Goal: Information Seeking & Learning: Check status

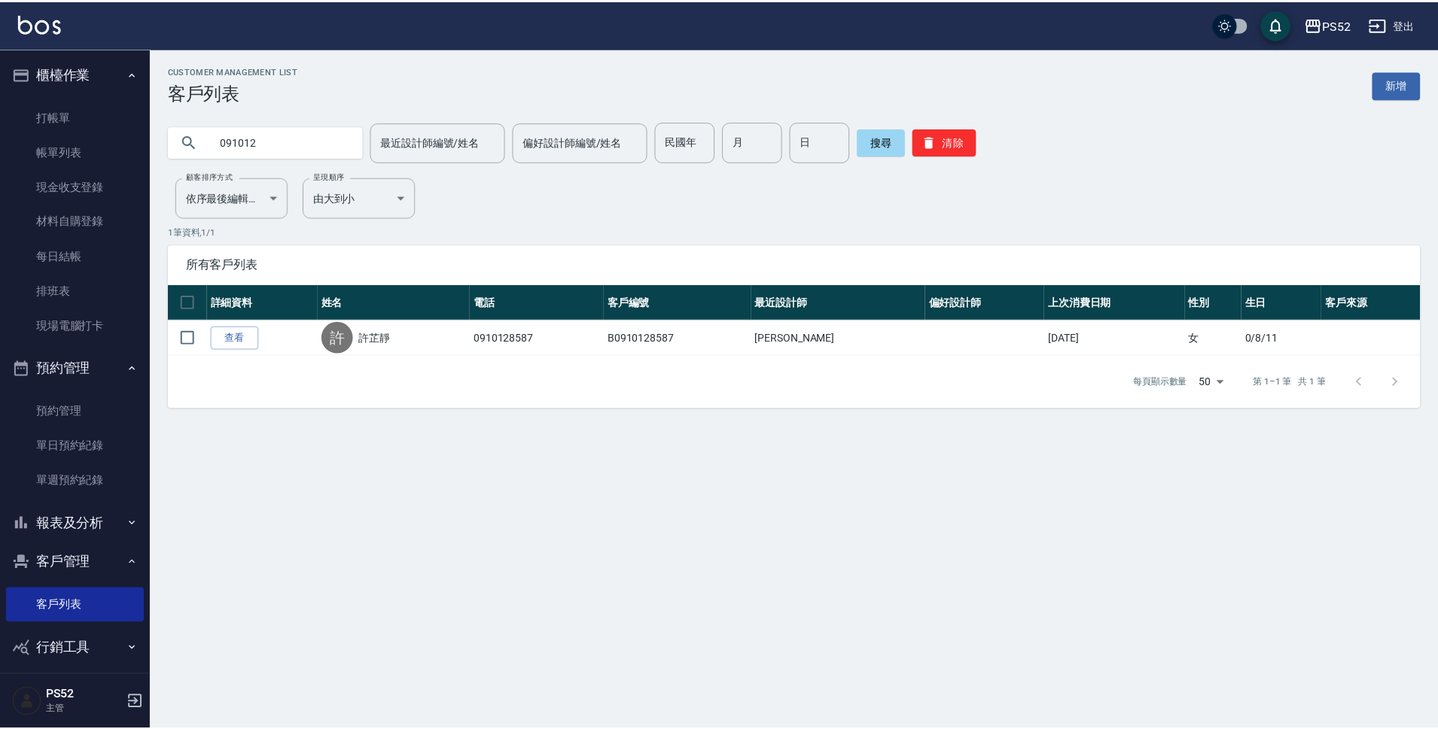
scroll to position [11, 0]
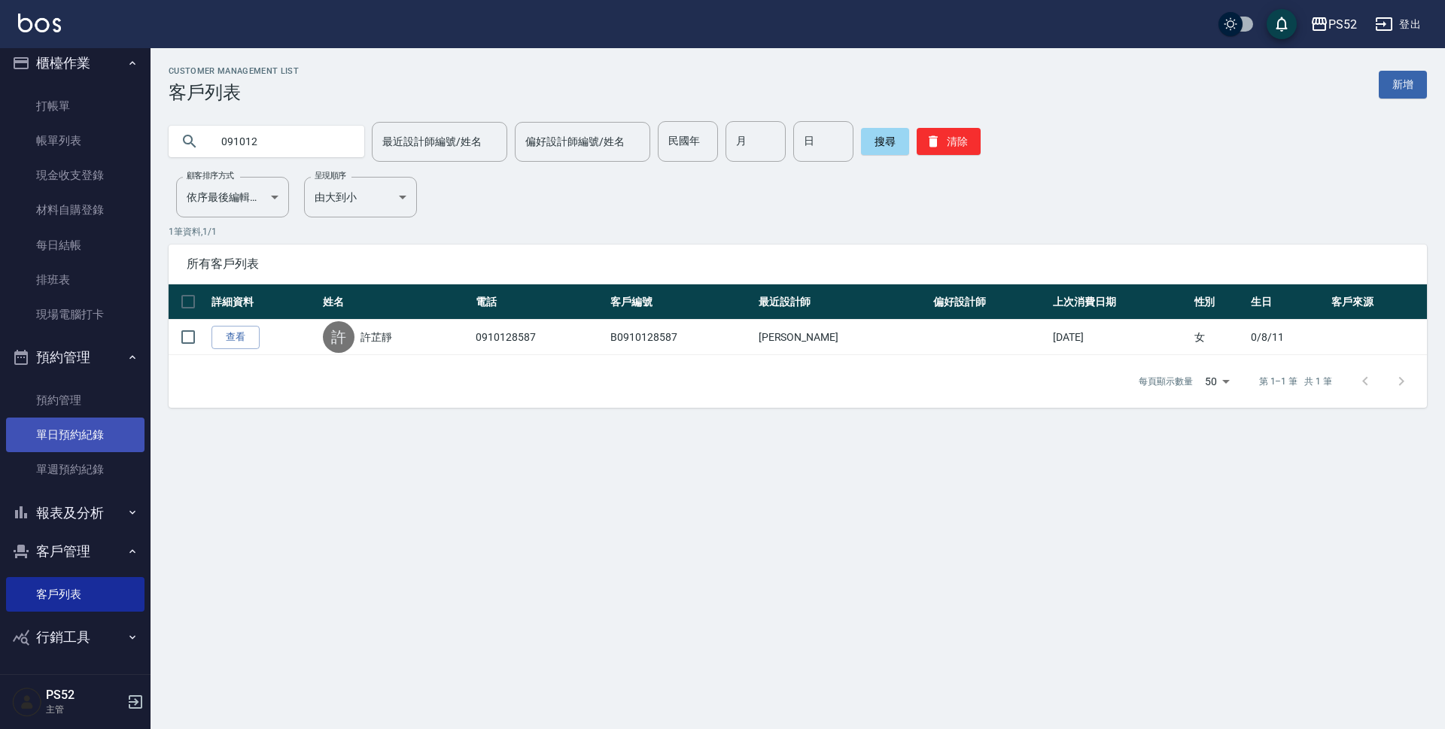
click at [99, 435] on link "單日預約紀錄" at bounding box center [75, 435] width 139 height 35
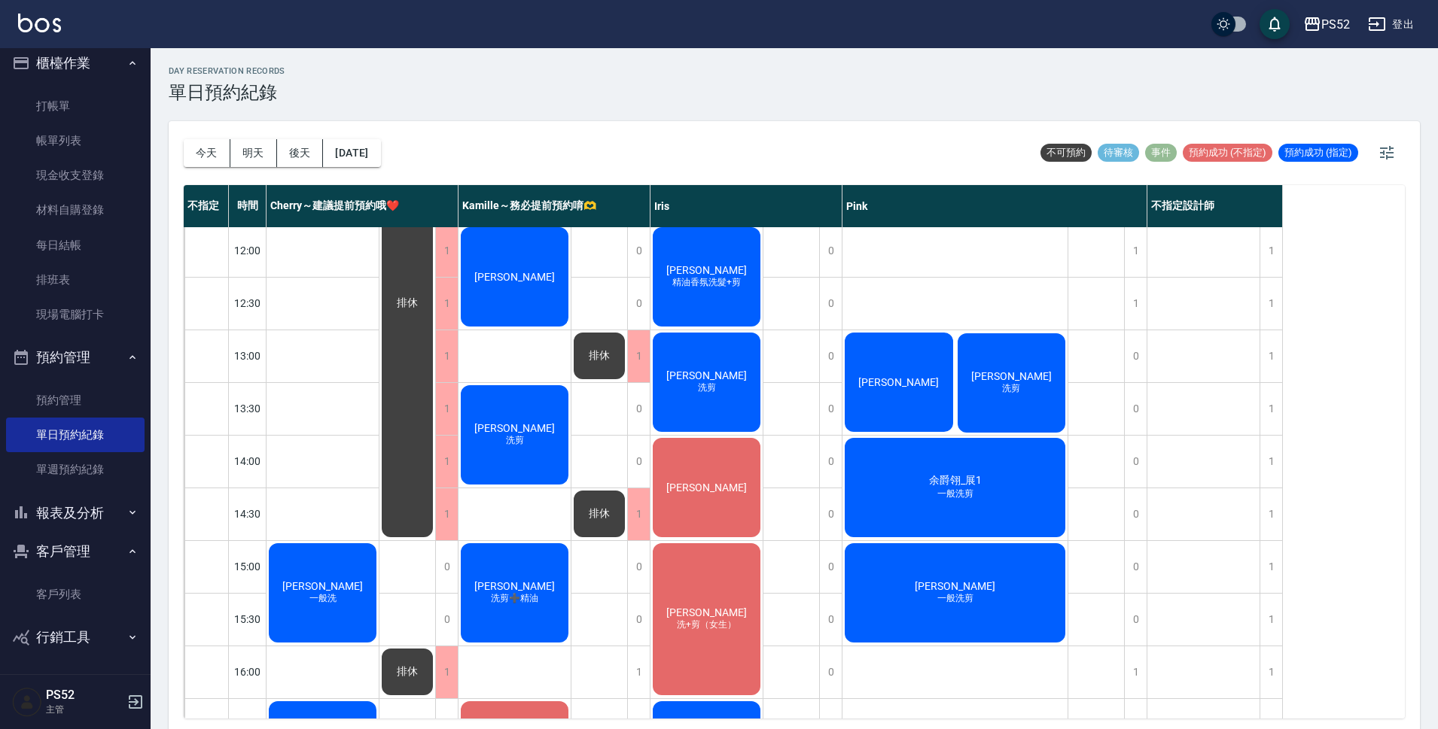
scroll to position [128, 0]
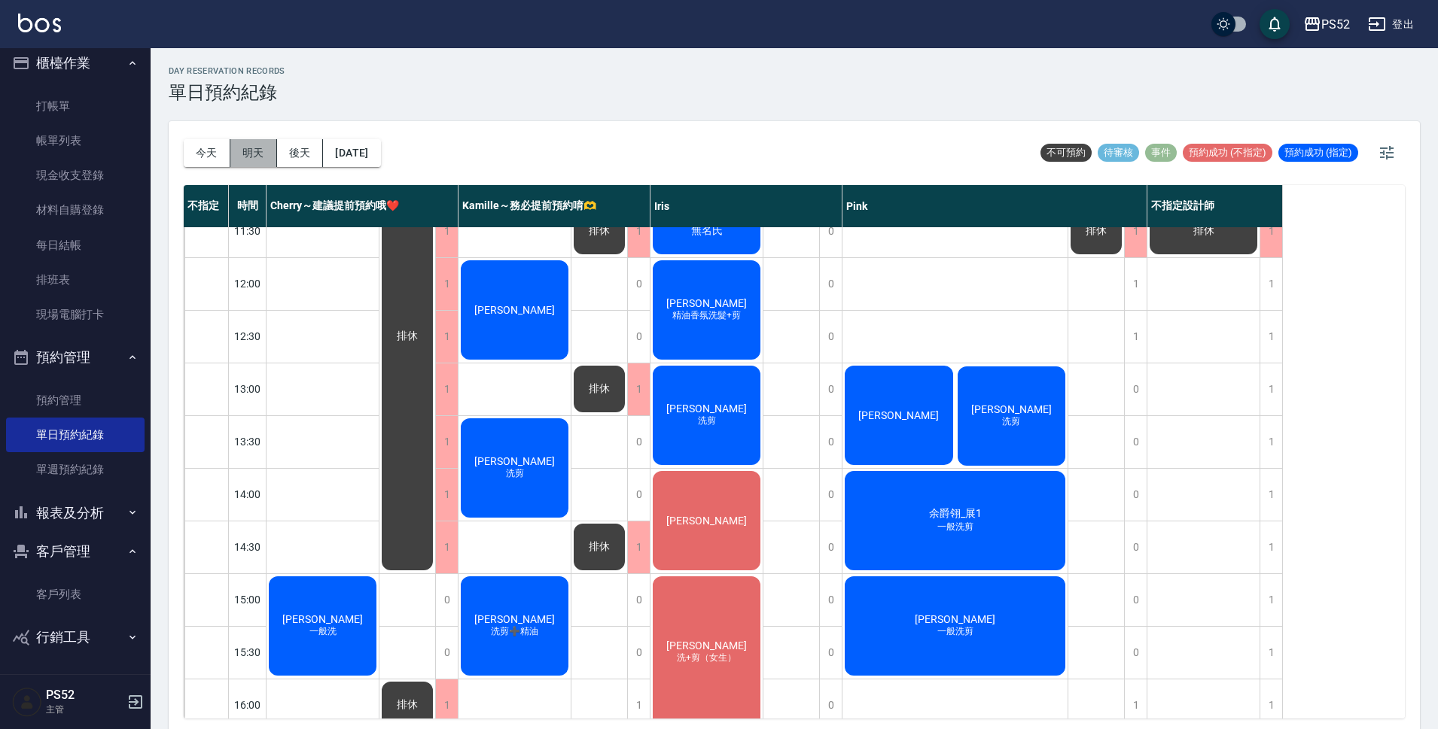
click at [257, 155] on button "明天" at bounding box center [253, 153] width 47 height 28
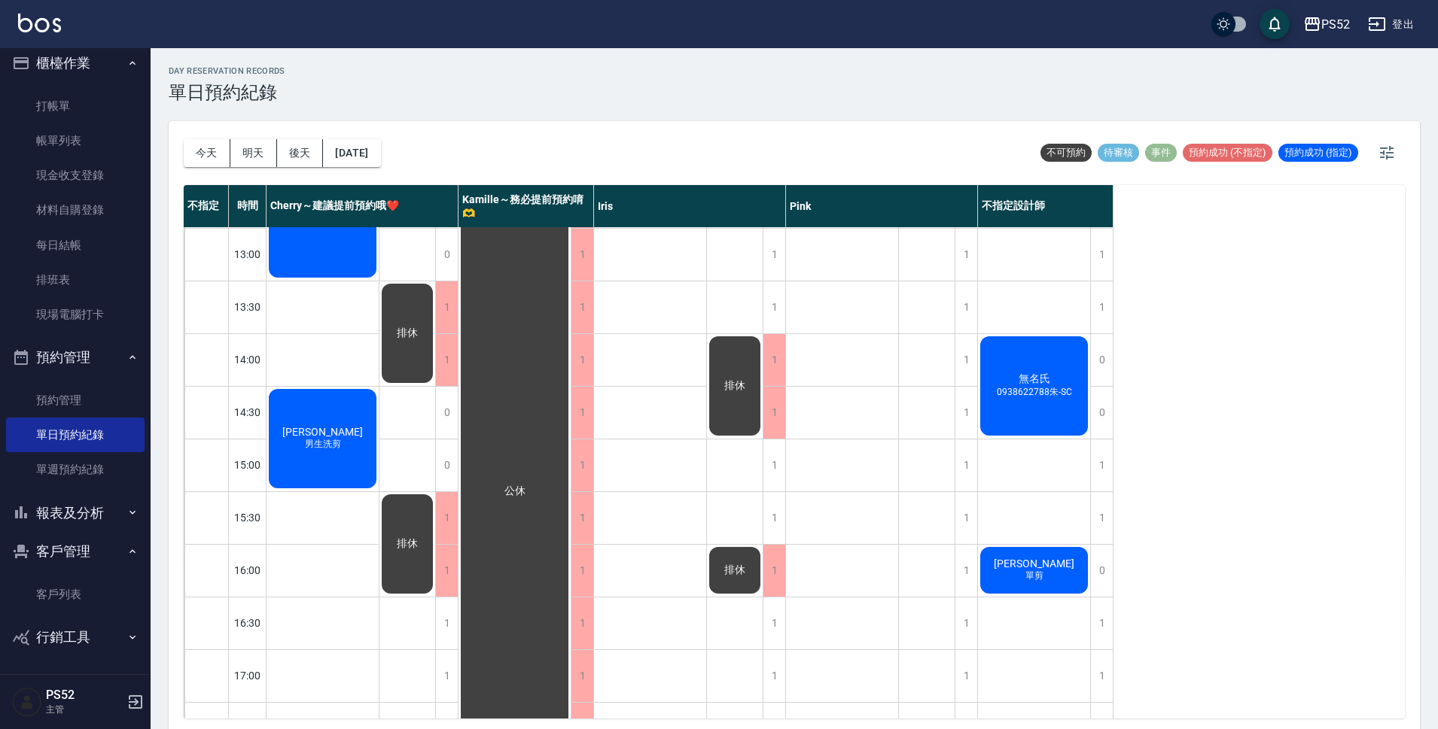
scroll to position [352, 0]
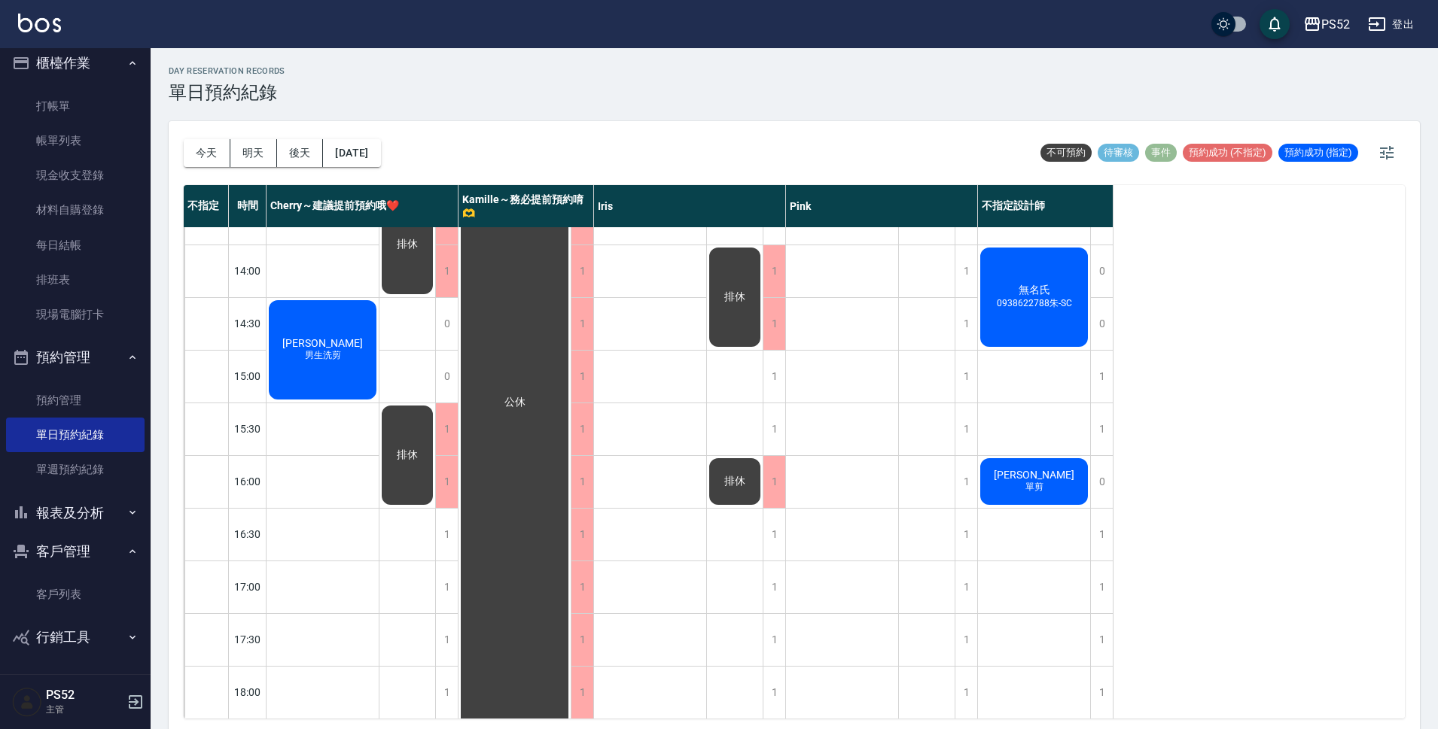
click at [381, 168] on div "[DATE] [DATE] [DATE] [DATE]" at bounding box center [282, 153] width 197 height 64
click at [381, 136] on div "[DATE] [DATE] [DATE] [DATE]" at bounding box center [282, 153] width 197 height 64
click at [380, 160] on button "[DATE]" at bounding box center [351, 153] width 57 height 28
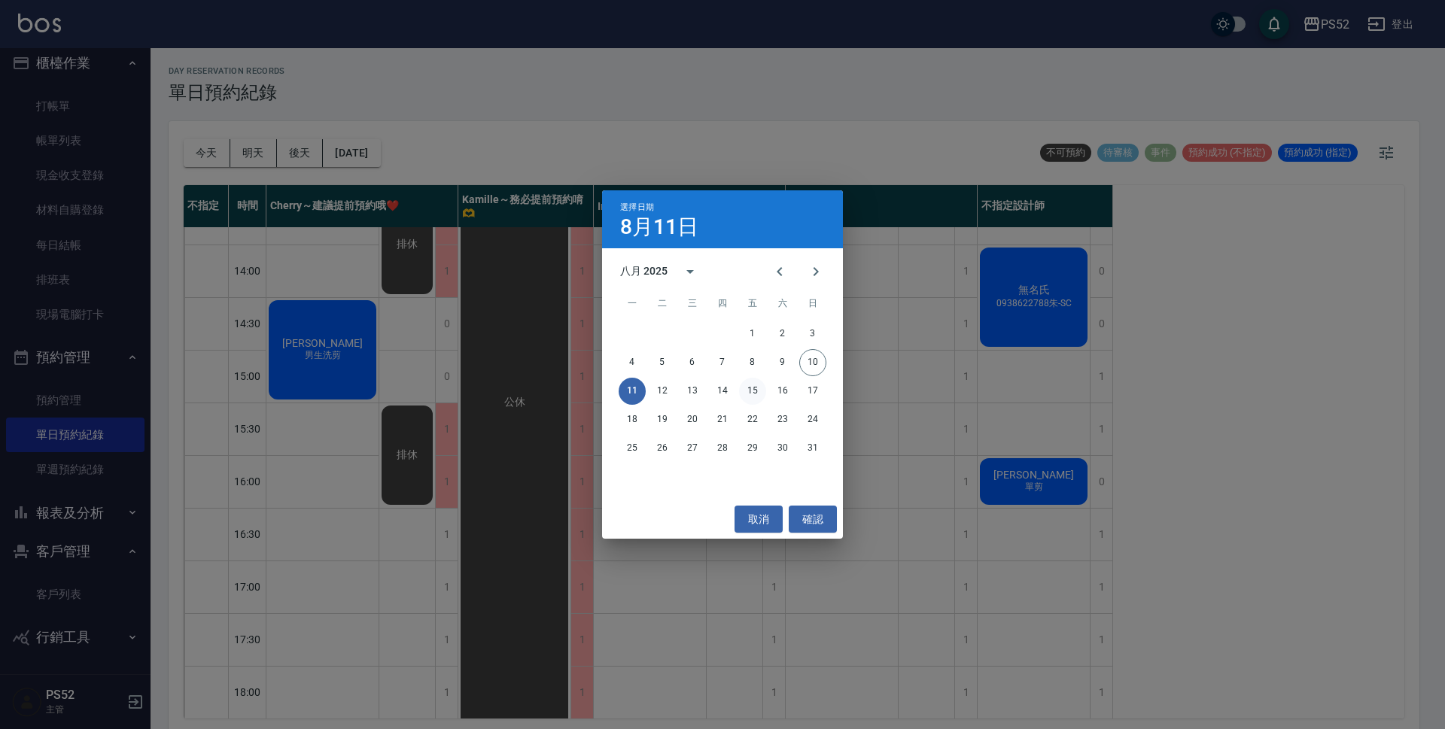
click at [752, 397] on button "15" at bounding box center [752, 391] width 27 height 27
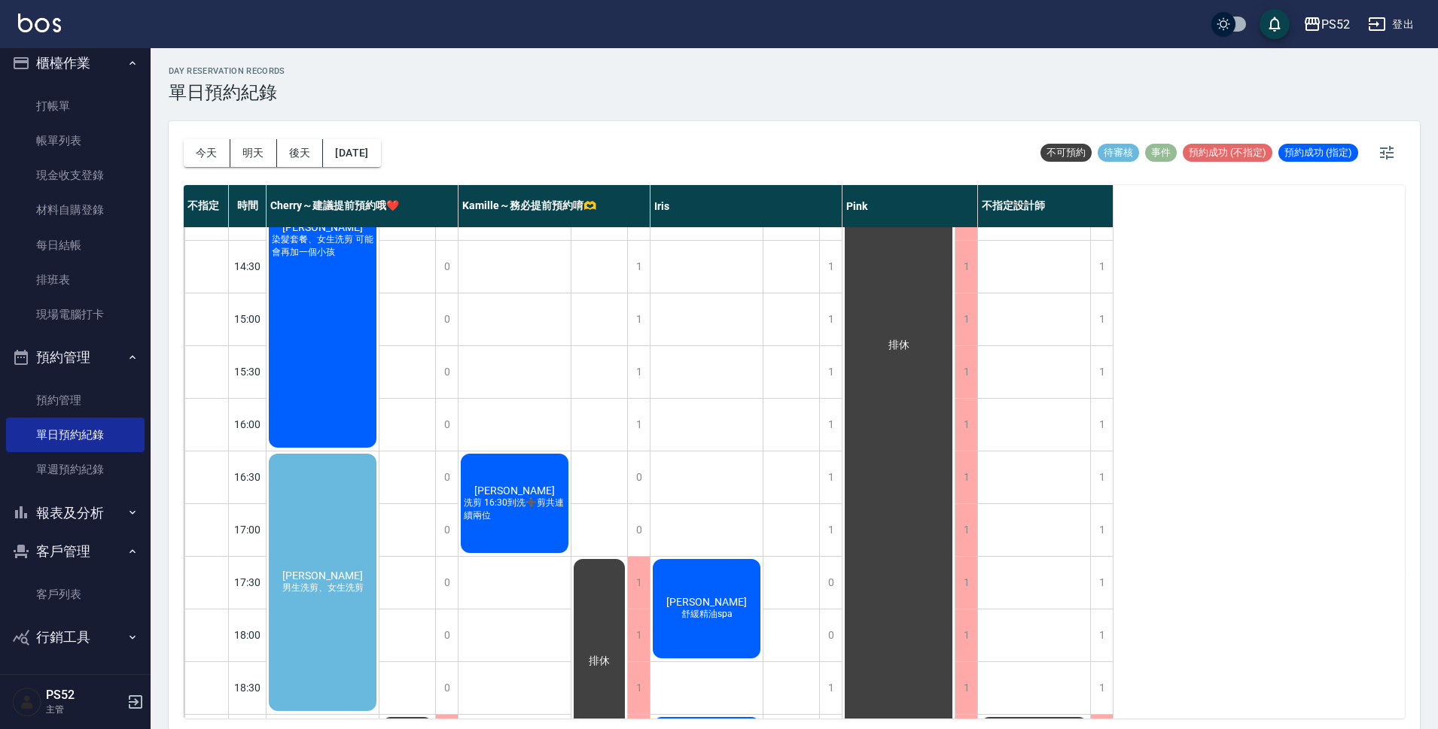
scroll to position [527, 0]
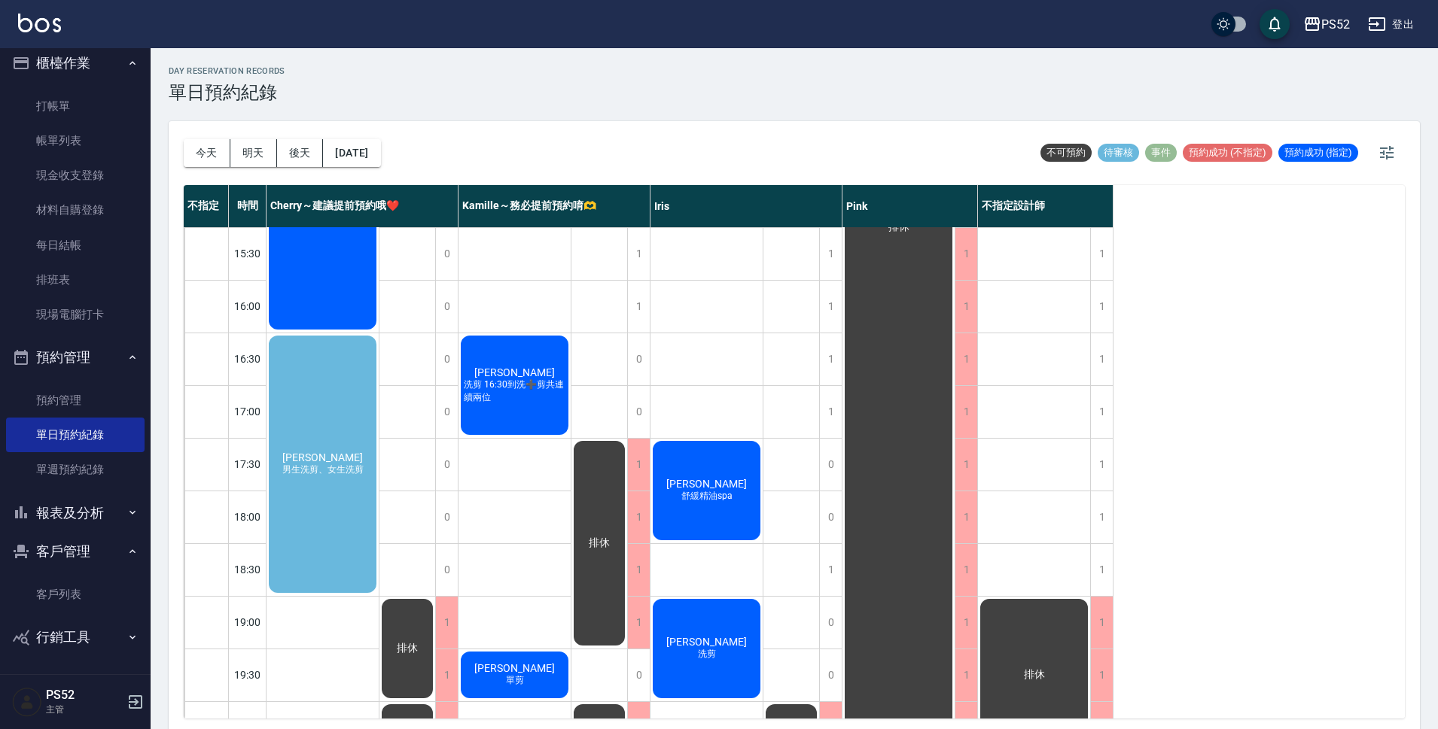
click at [309, 332] on div "[PERSON_NAME]洗剪、女生洗剪" at bounding box center [322, 122] width 112 height 420
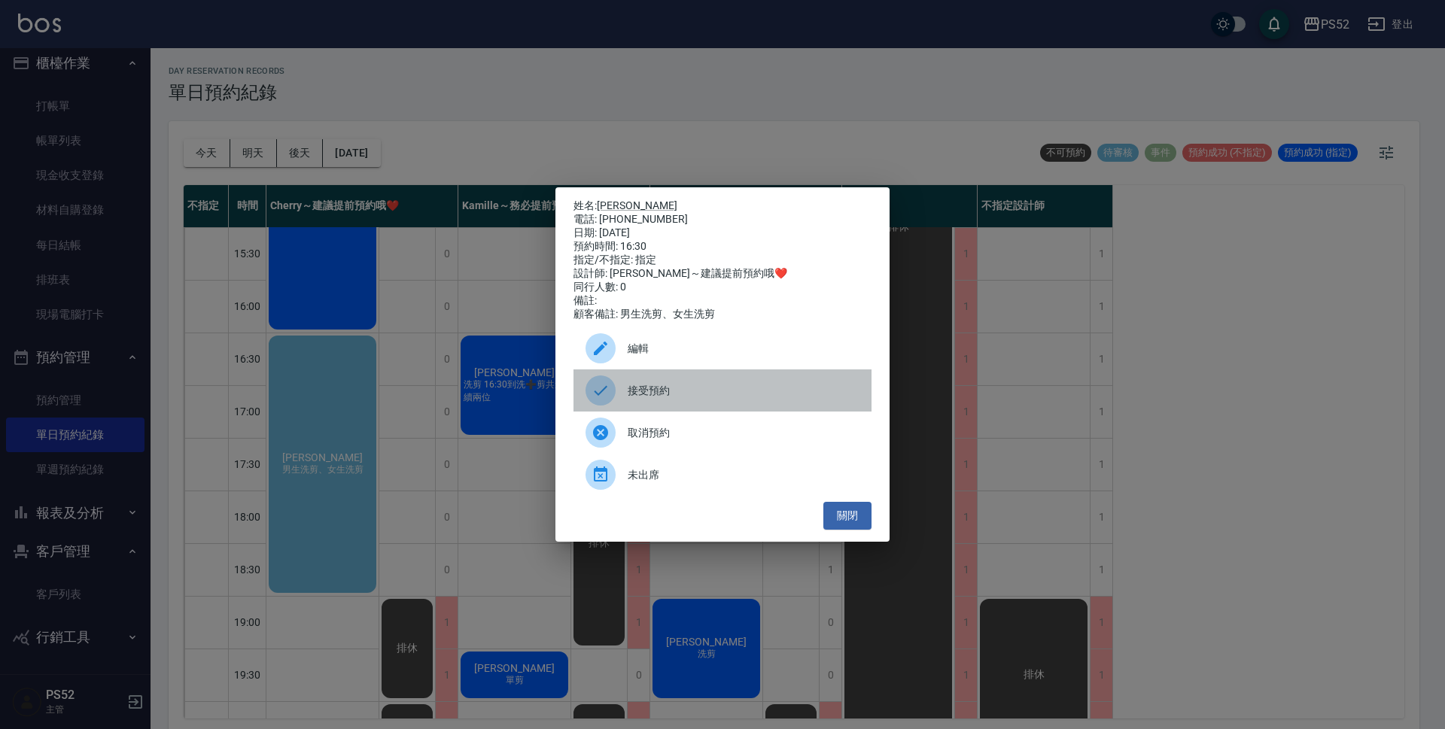
click at [765, 399] on span "接受預約" at bounding box center [744, 391] width 232 height 16
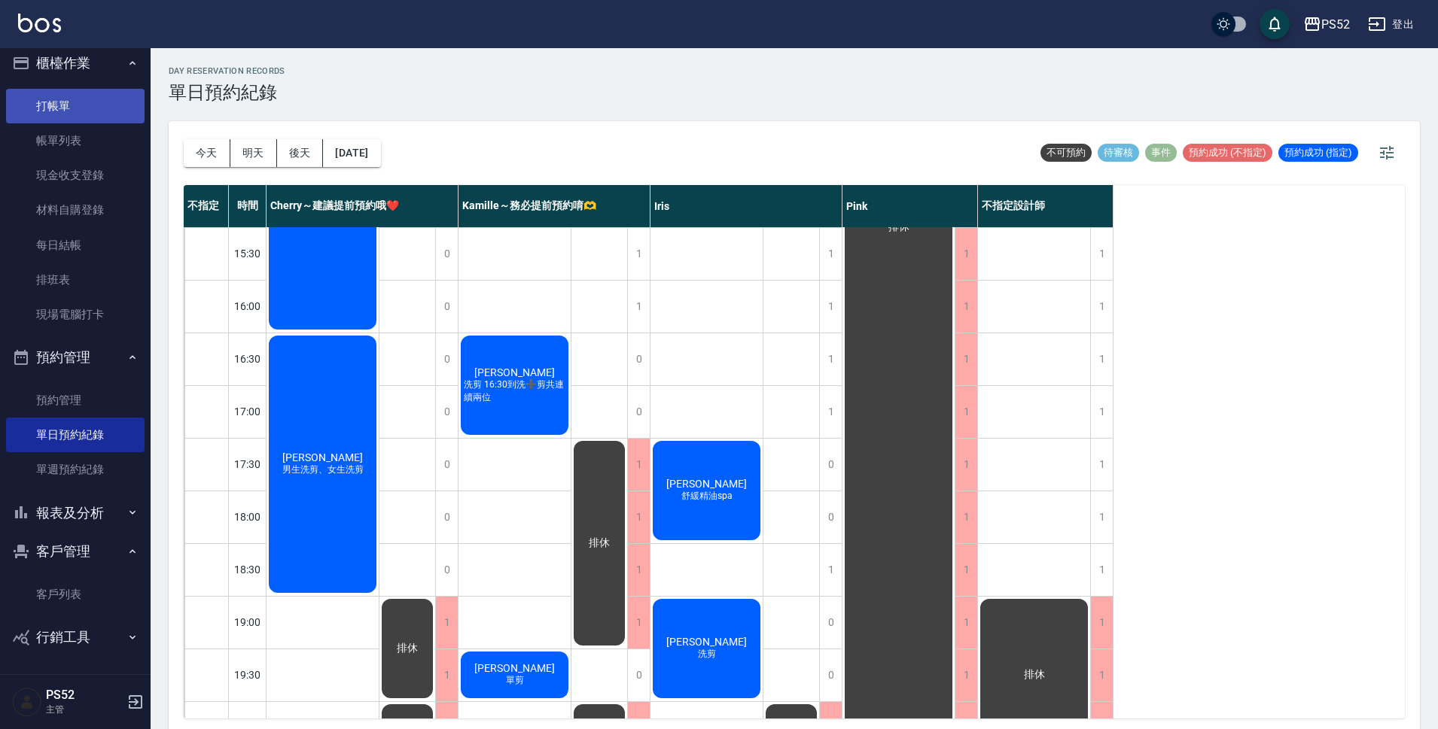
click at [34, 106] on link "打帳單" at bounding box center [75, 106] width 139 height 35
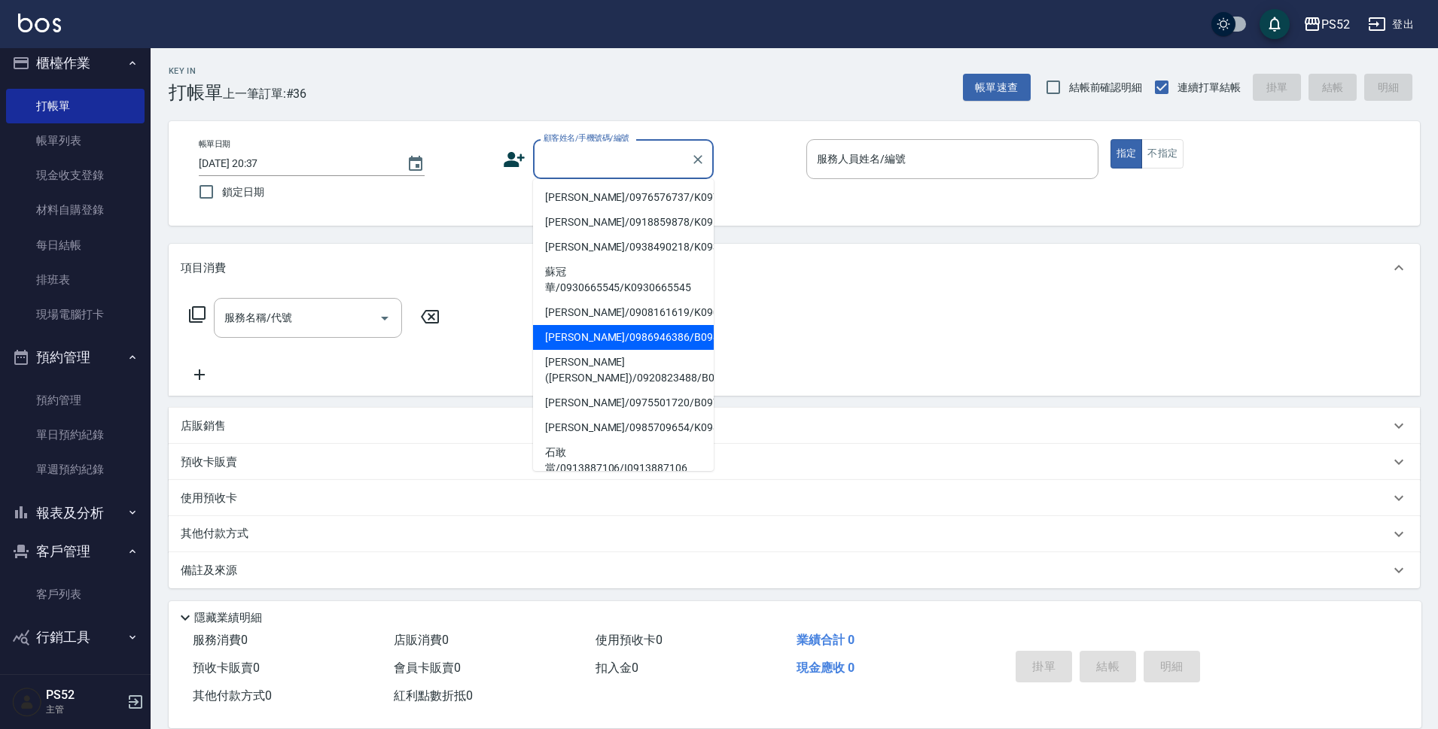
click at [574, 161] on input "顧客姓名/手機號碼/編號" at bounding box center [612, 159] width 145 height 26
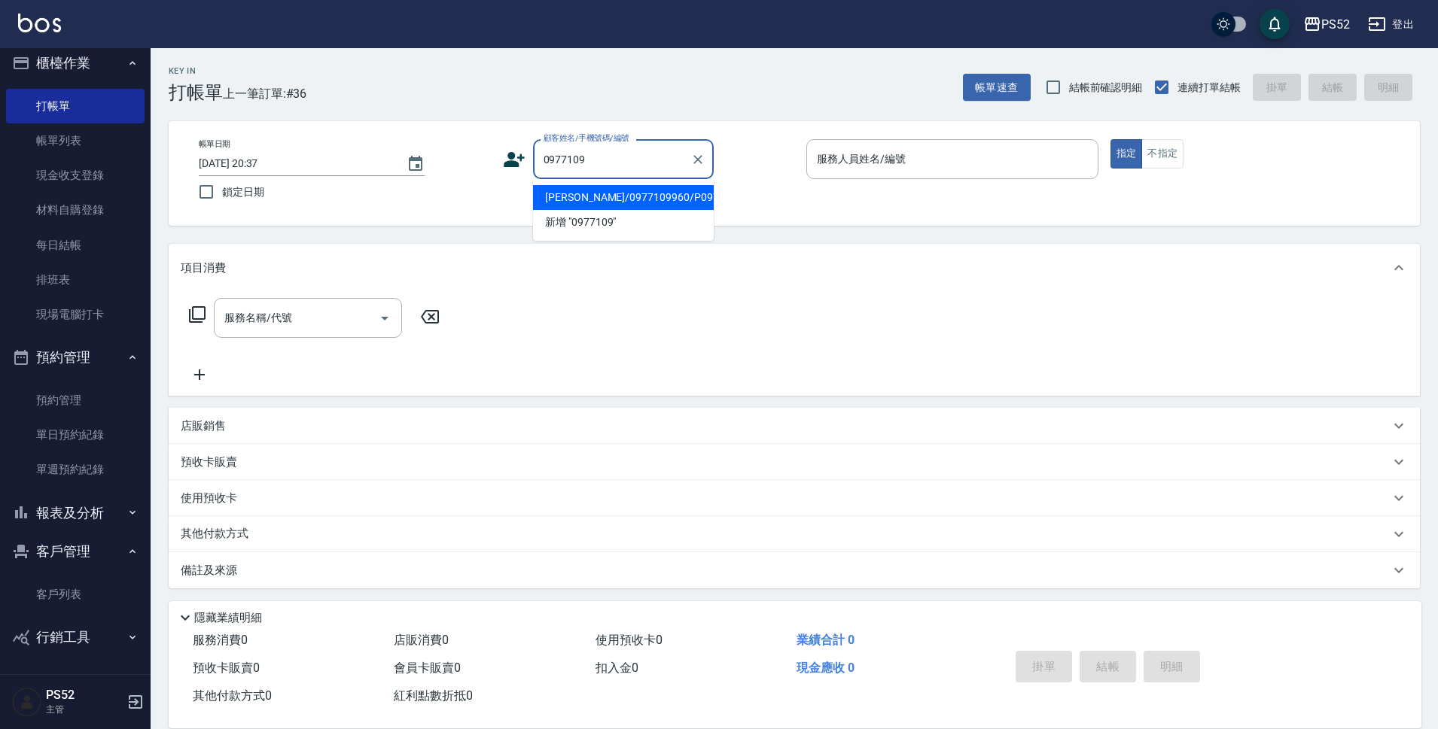
type input "[PERSON_NAME]/0977109960/P0979710960"
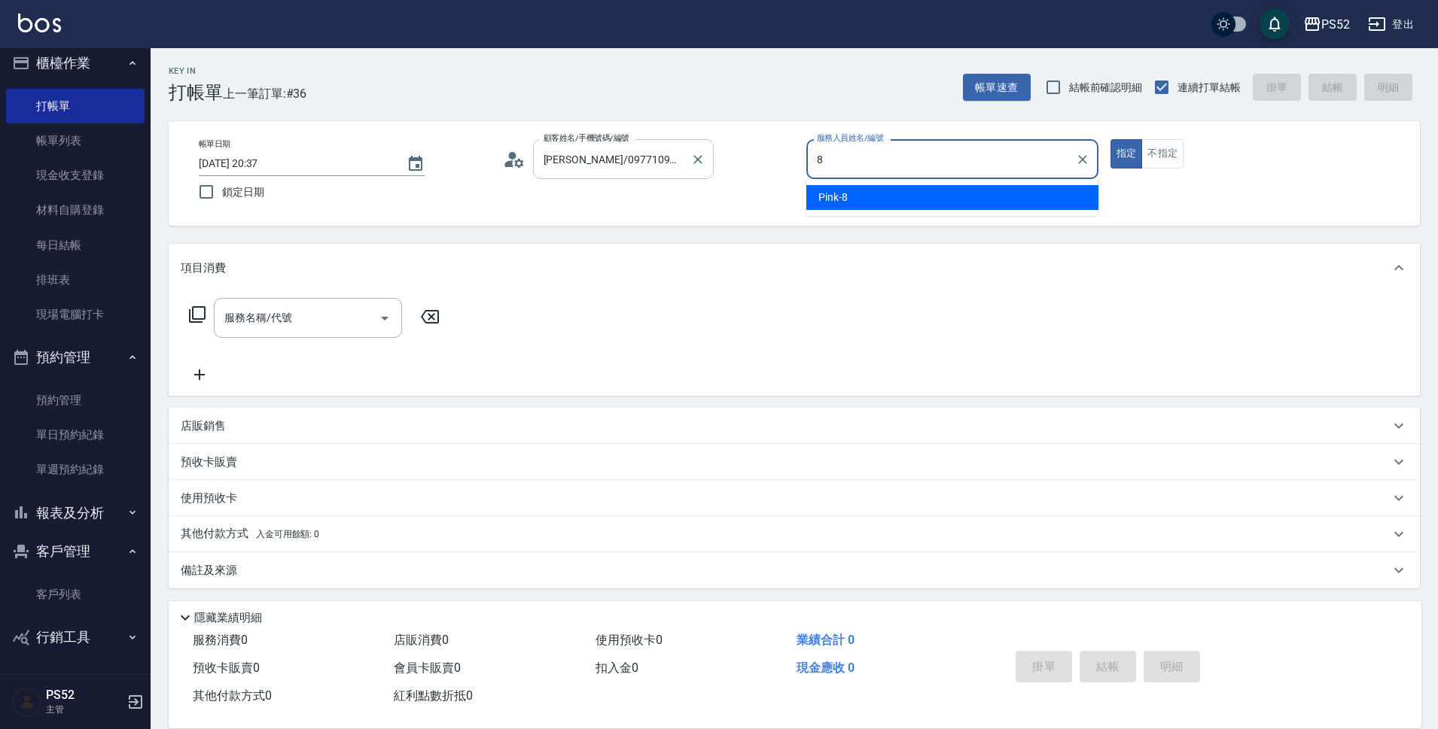
type input "Pink-8"
type button "true"
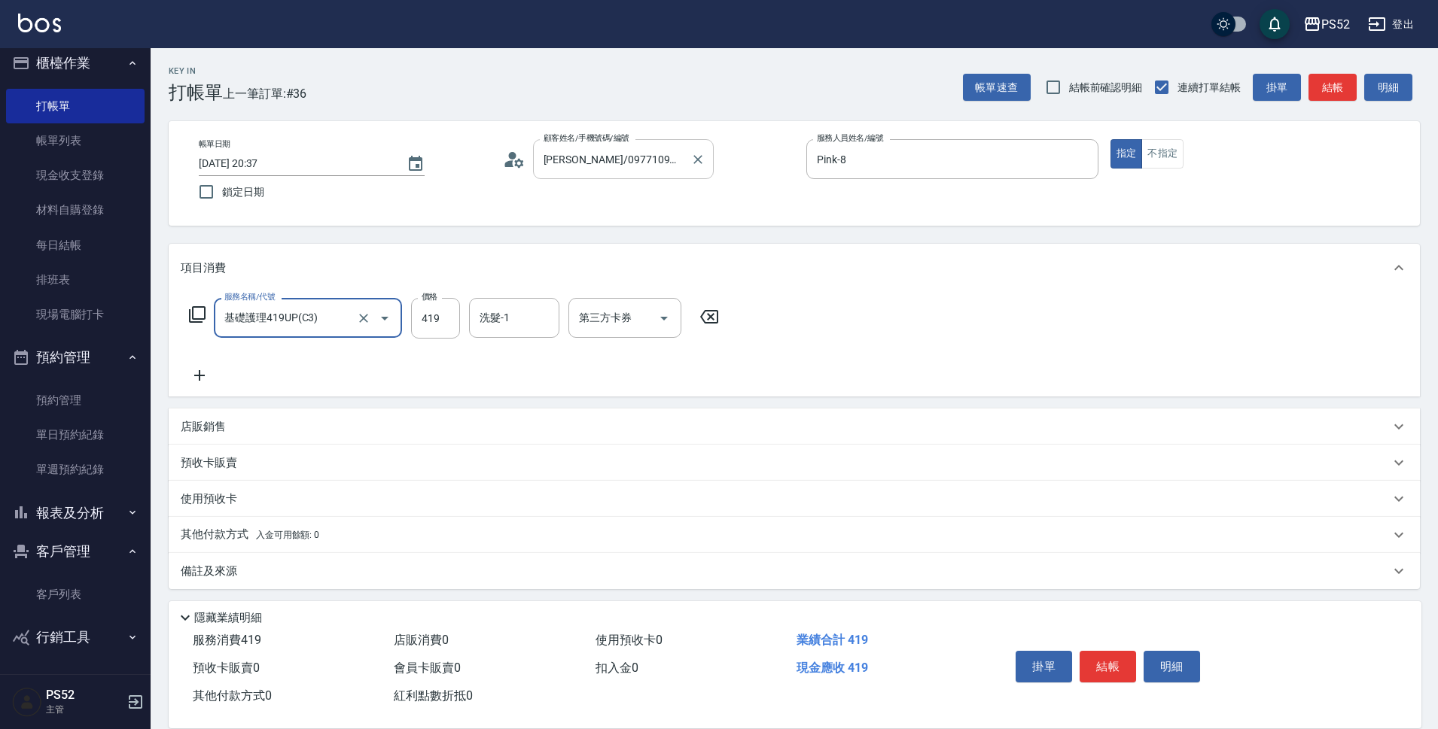
type input "基礎護理419UP(C3)"
type input "669"
click at [1105, 660] on button "結帳" at bounding box center [1108, 667] width 56 height 32
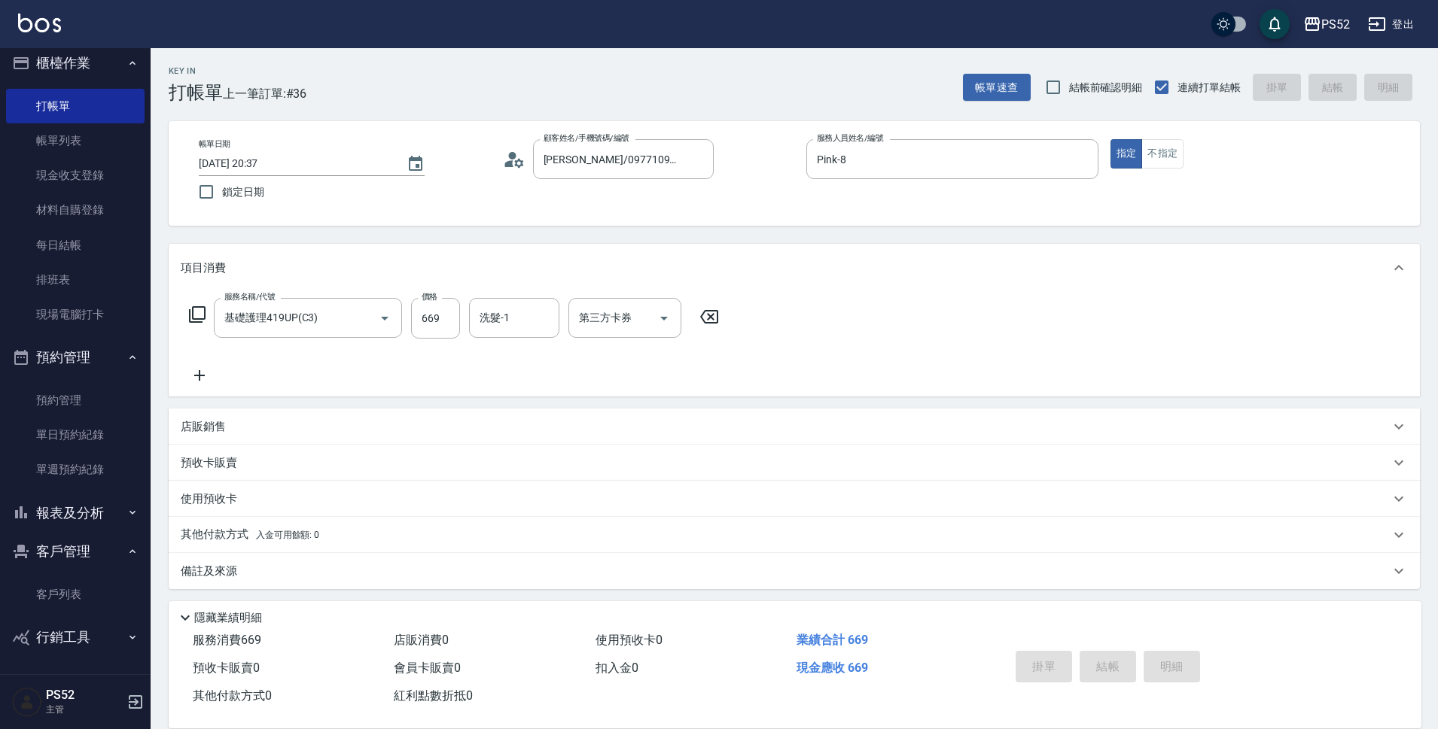
type input "[DATE] 20:38"
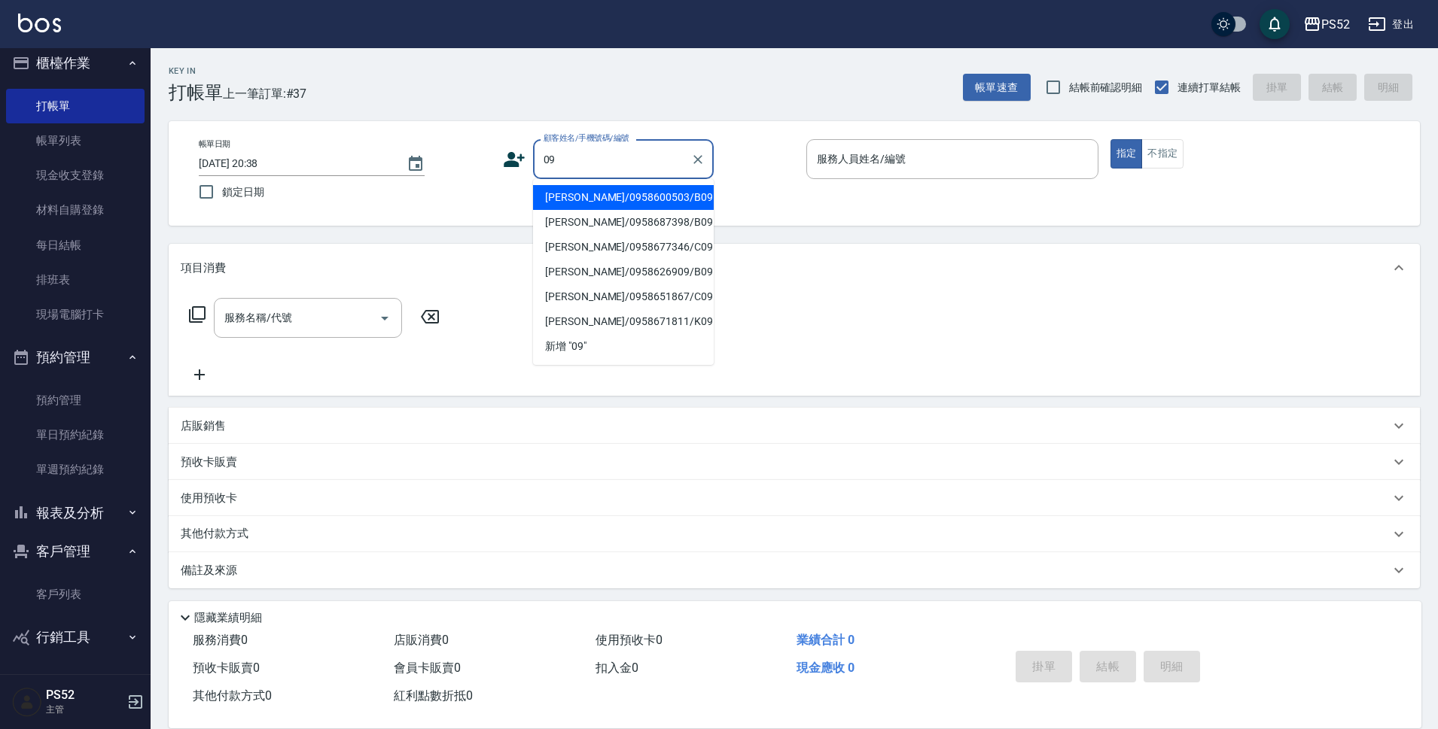
type input "0"
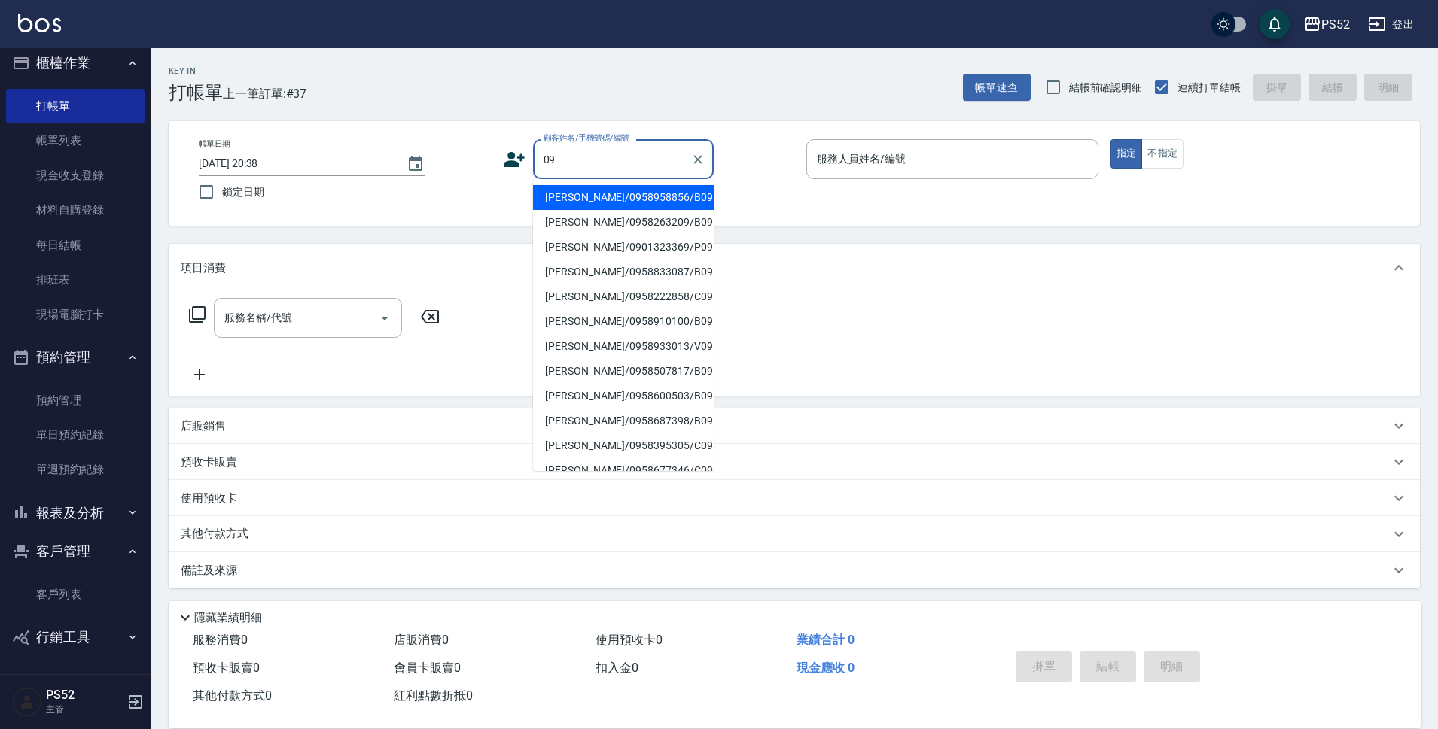
type input "0"
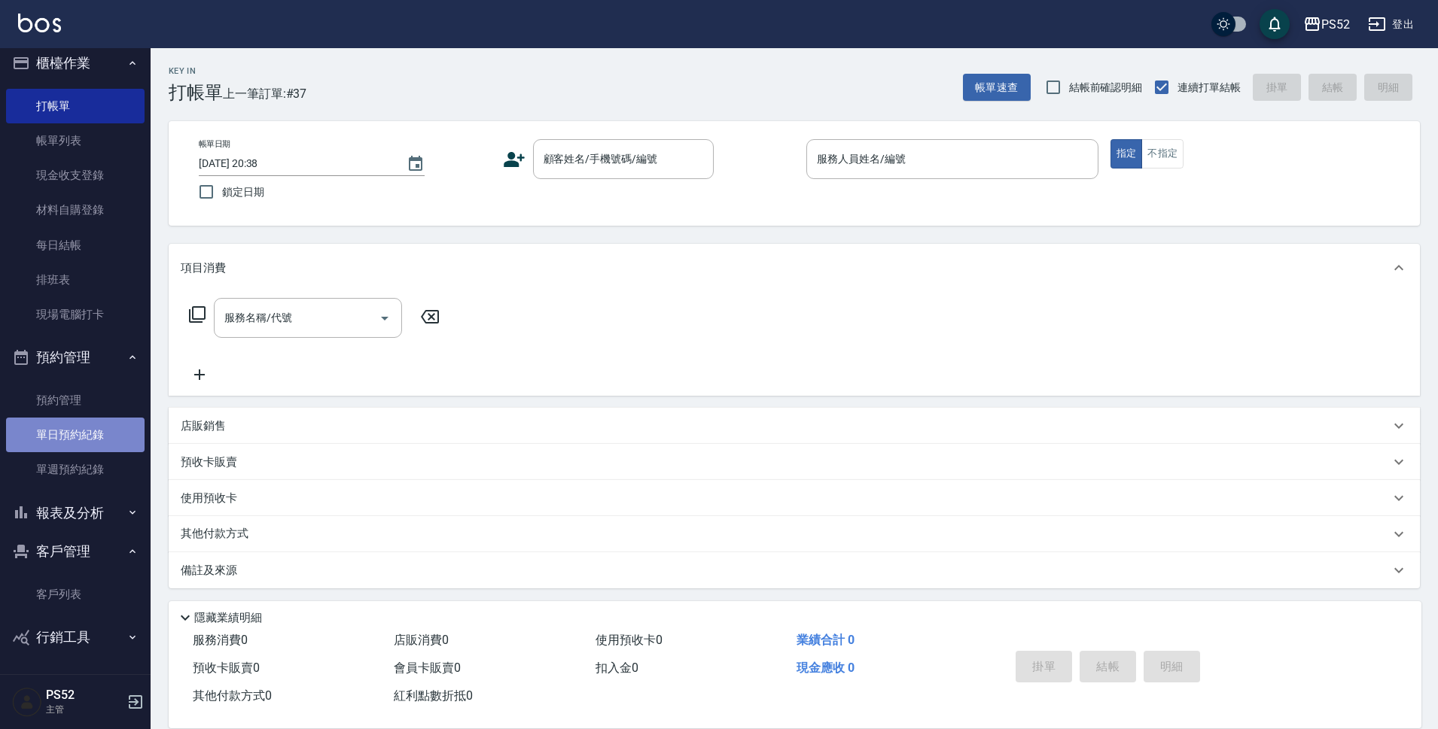
click at [99, 427] on link "單日預約紀錄" at bounding box center [75, 435] width 139 height 35
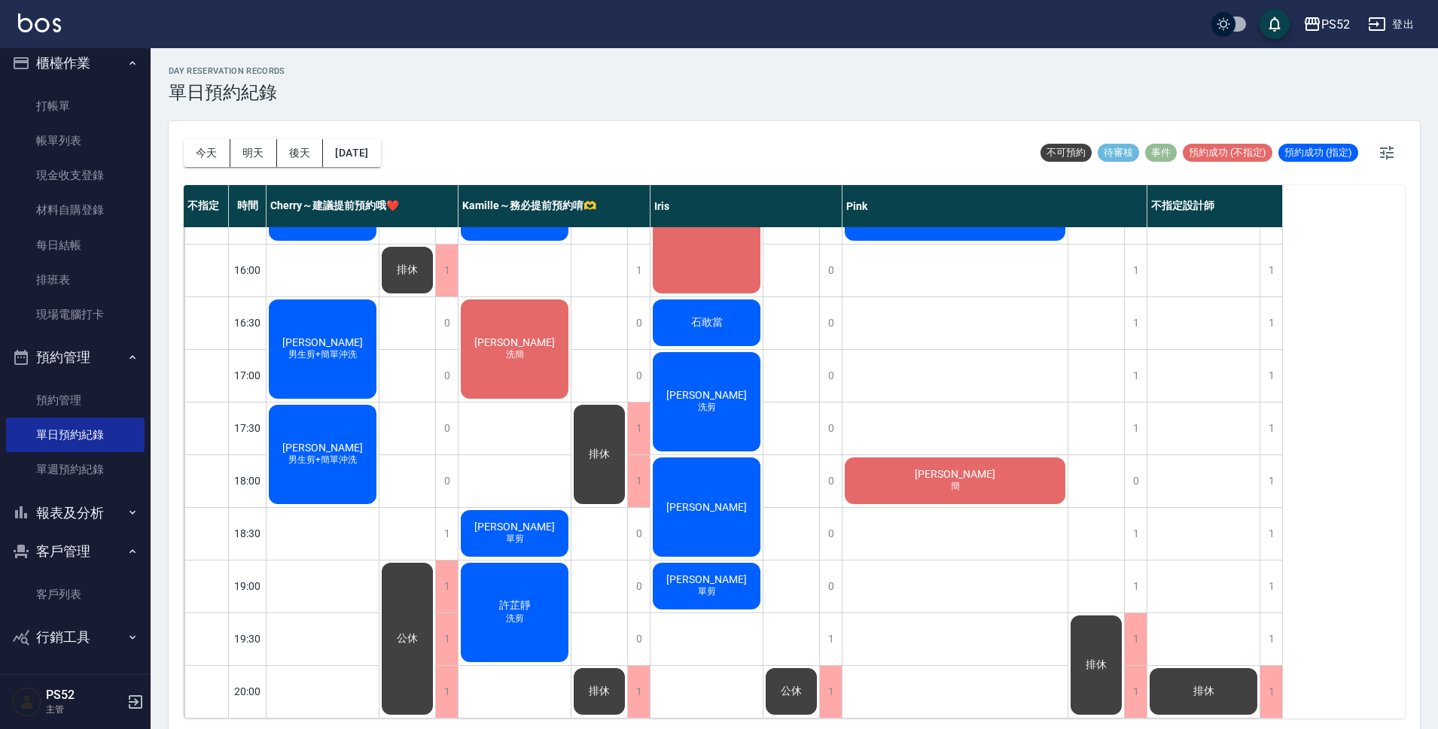
scroll to position [576, 0]
click at [68, 109] on link "打帳單" at bounding box center [75, 106] width 139 height 35
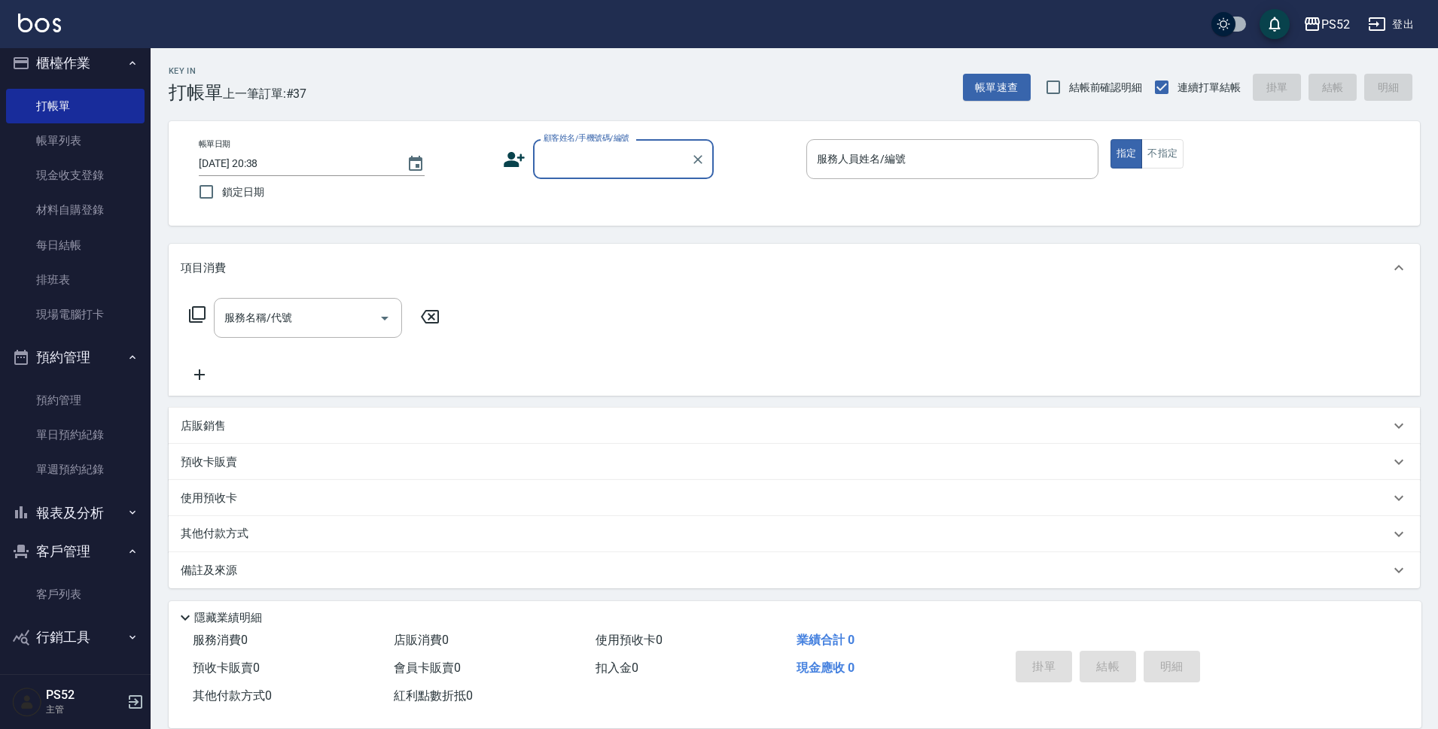
click at [640, 170] on input "顧客姓名/手機號碼/編號" at bounding box center [612, 159] width 145 height 26
type input "[PERSON_NAME]/0908627630/P0908627630"
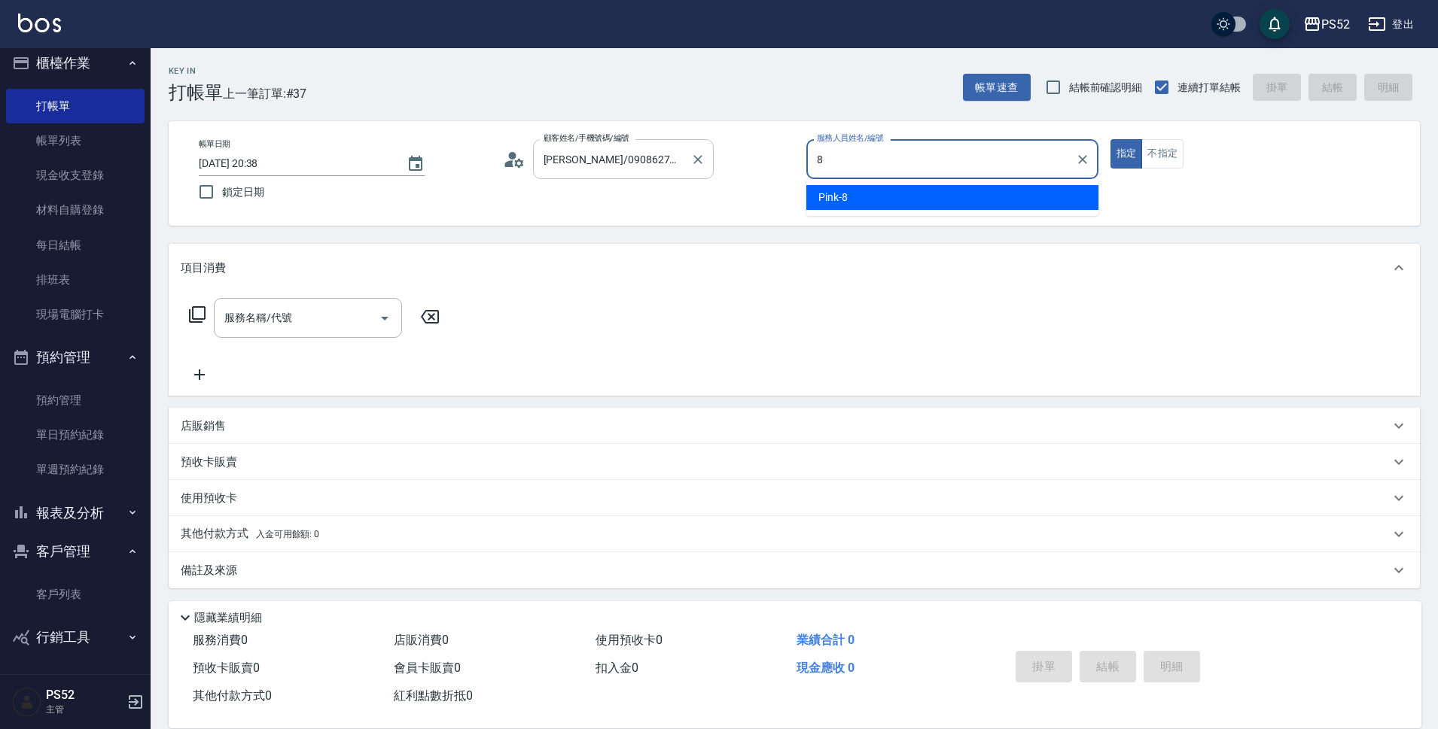
type input "Pink-8"
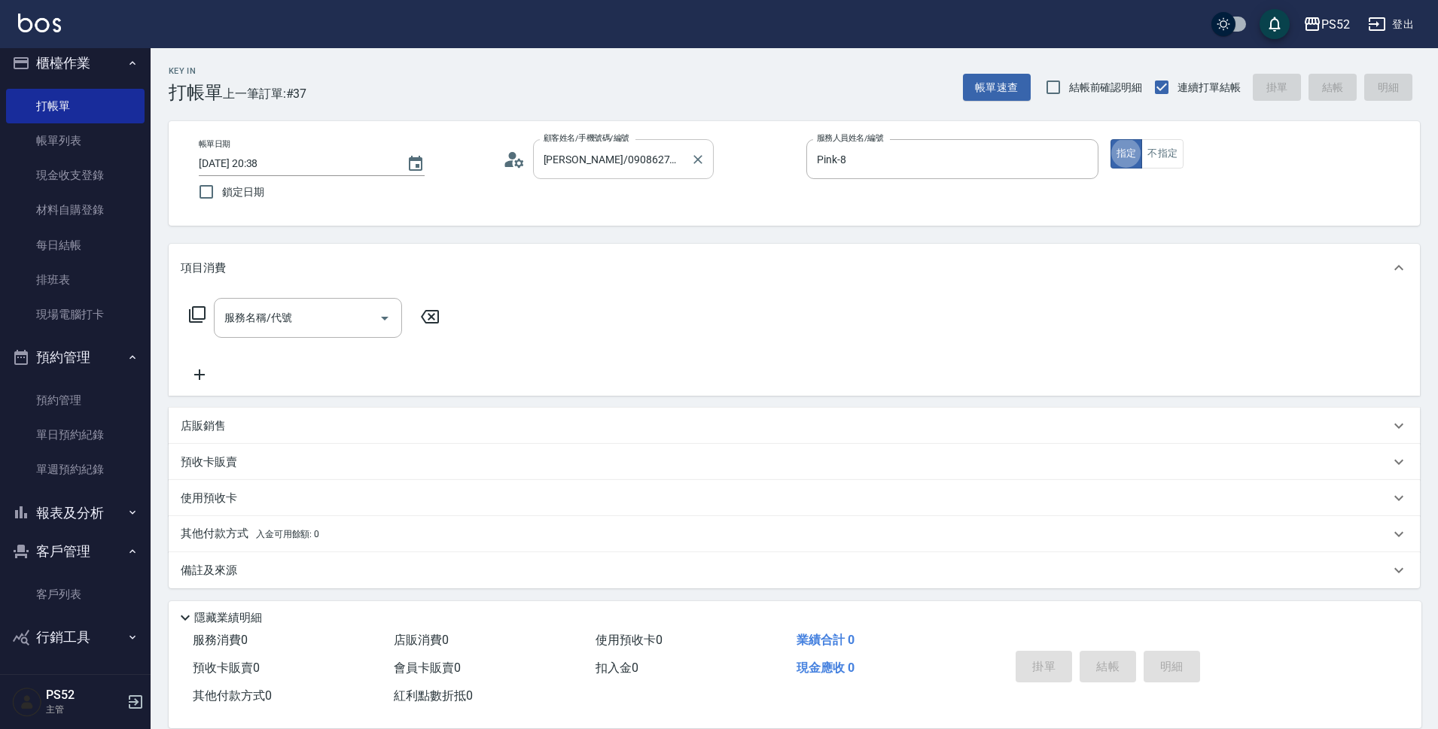
type button "true"
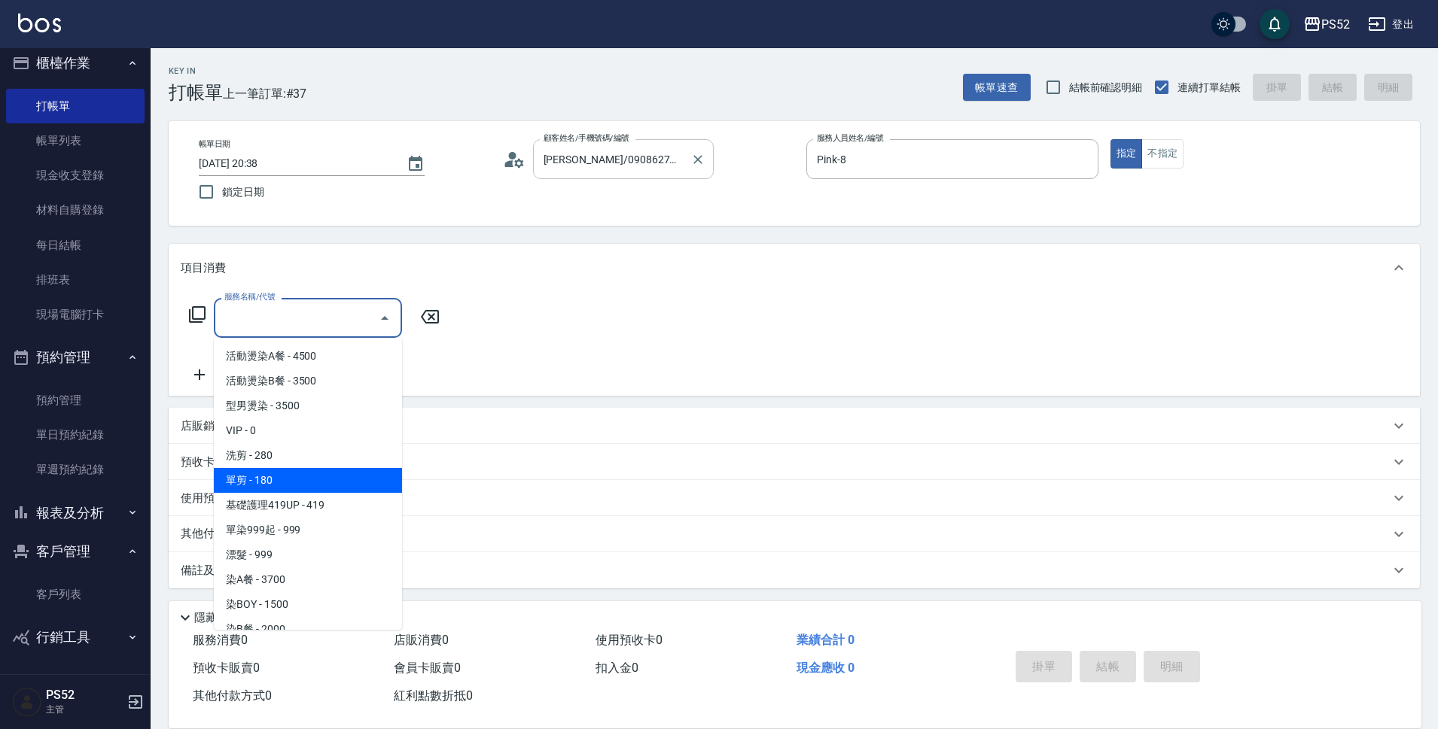
type input "單剪(C2)"
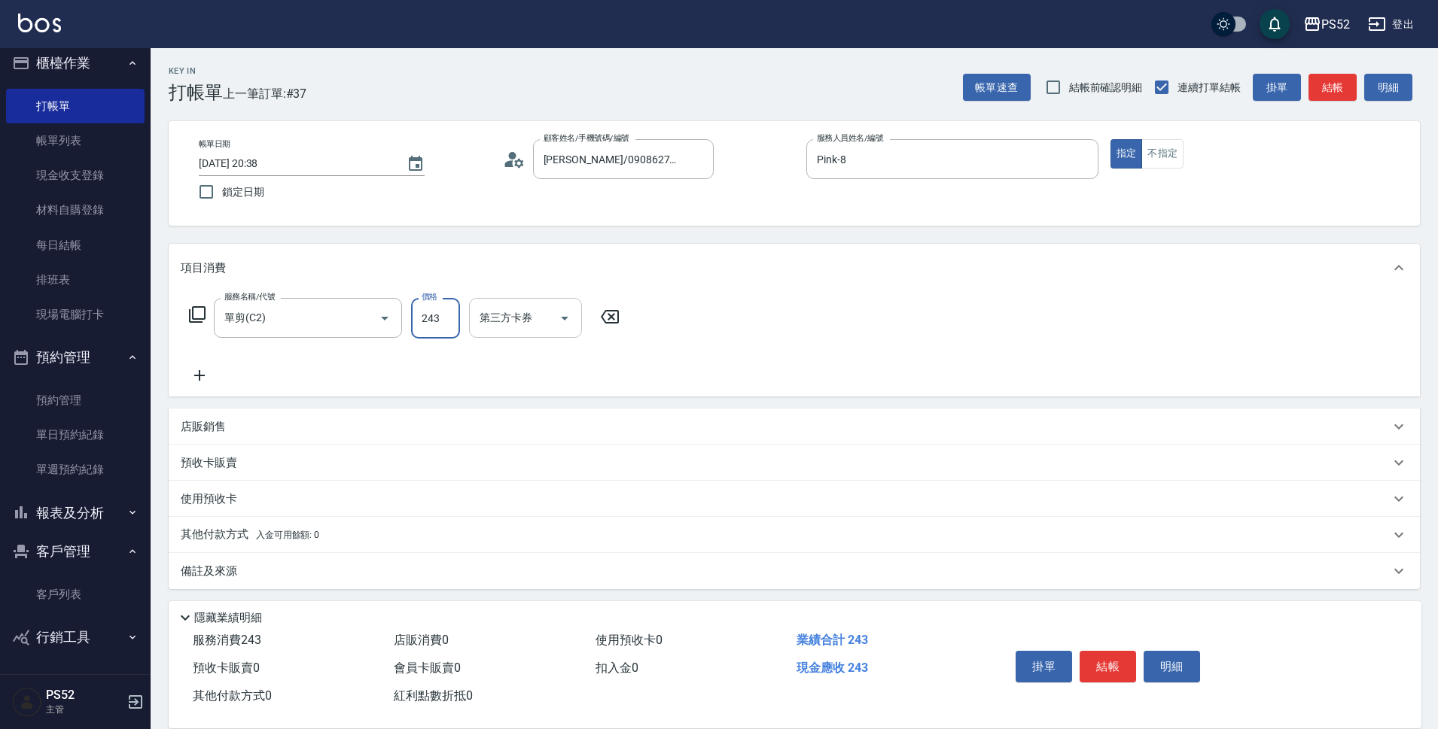
type input "243"
click at [540, 317] on input "第三方卡券" at bounding box center [514, 318] width 77 height 26
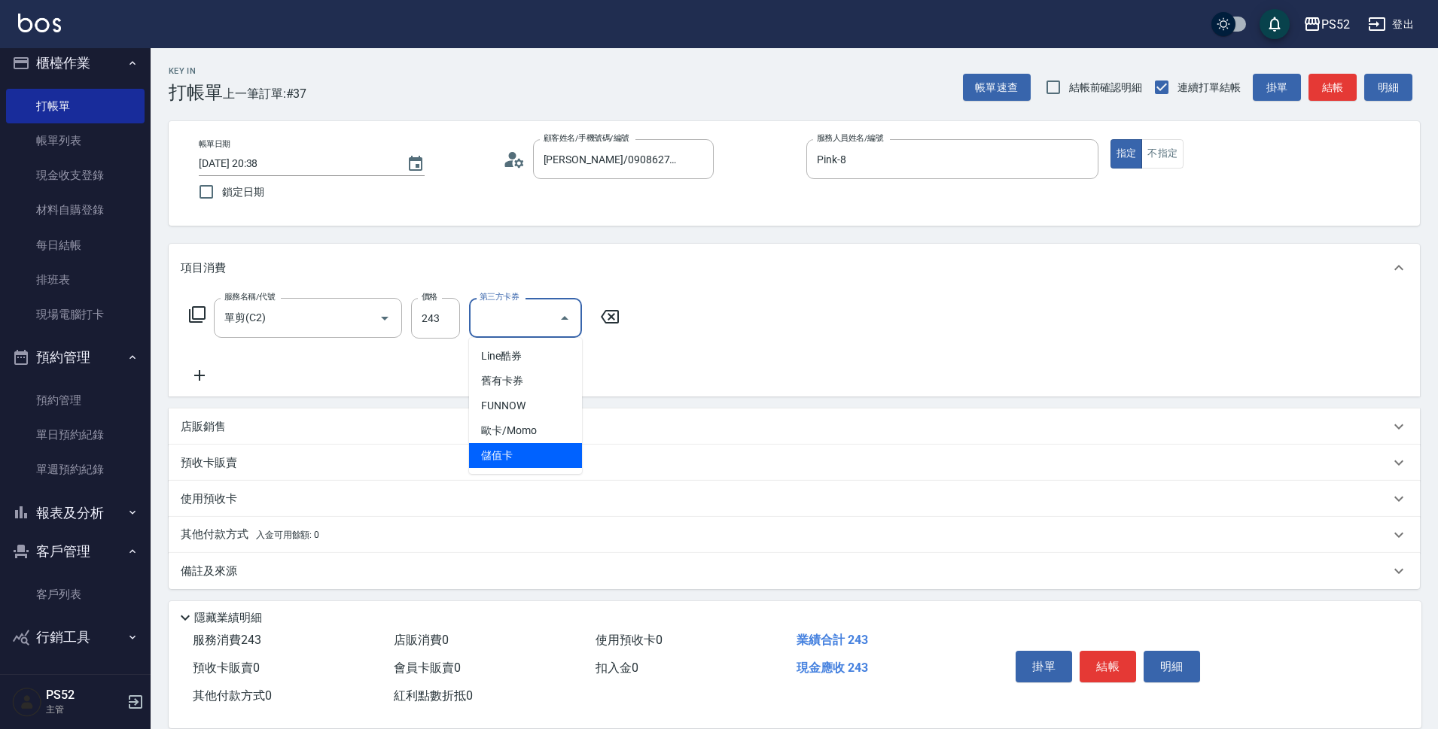
click at [531, 459] on span "儲值卡" at bounding box center [525, 455] width 113 height 25
type input "儲值卡"
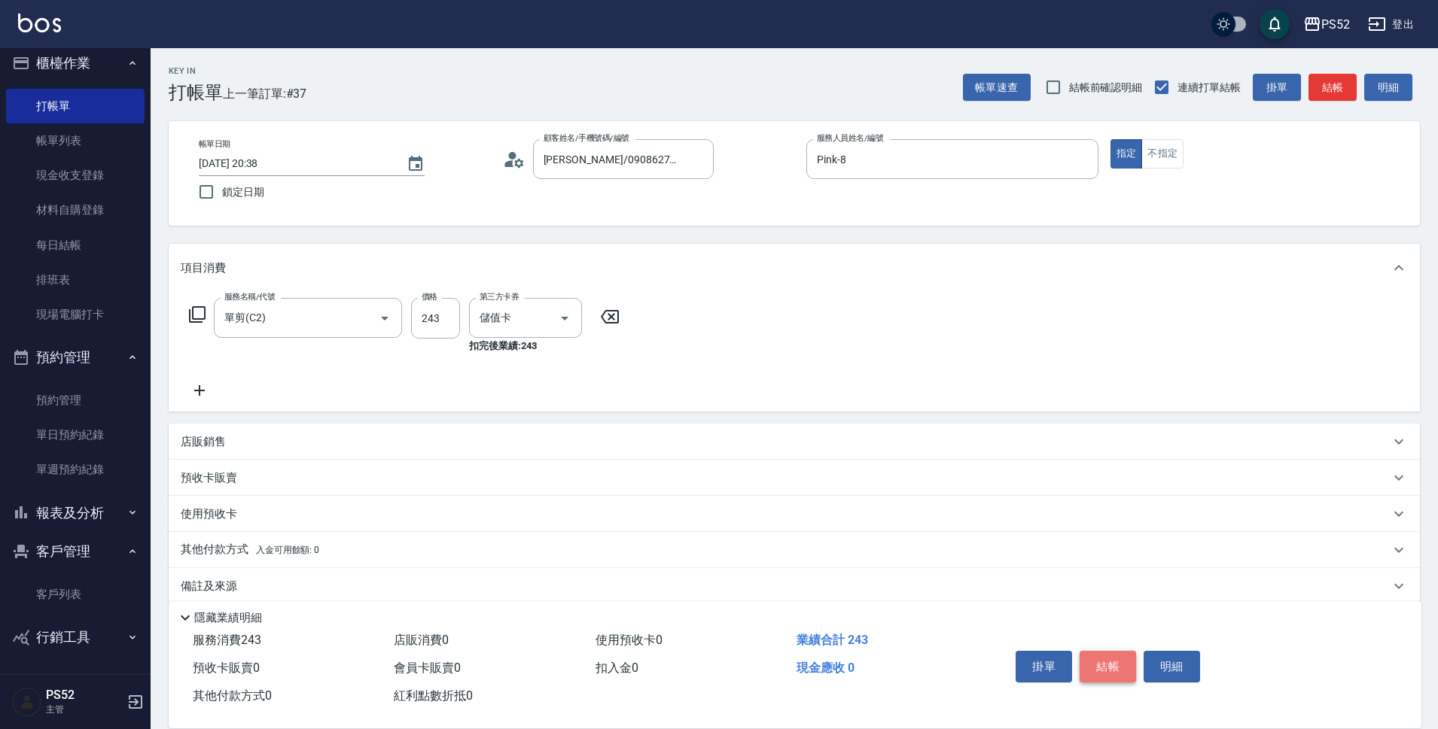
click at [1125, 666] on button "結帳" at bounding box center [1108, 667] width 56 height 32
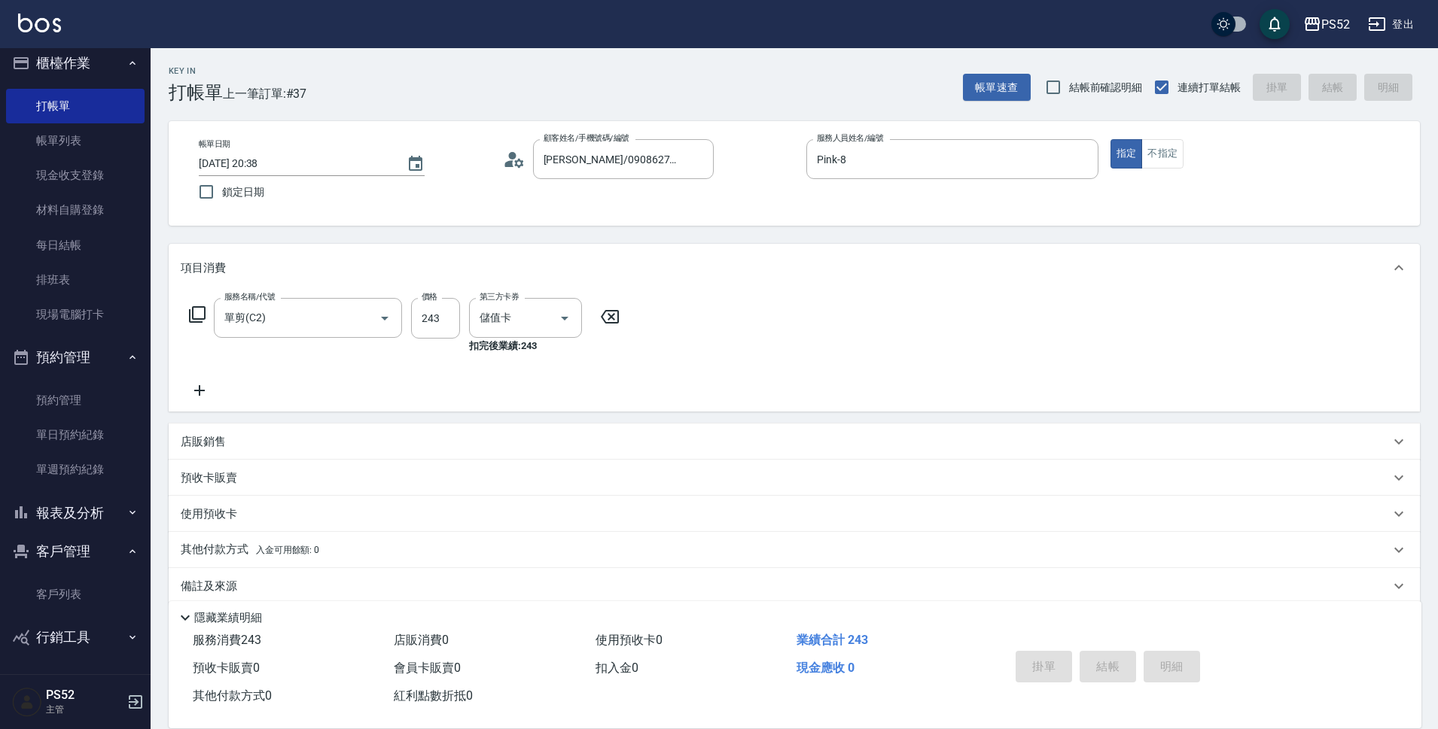
type input "[DATE] 20:39"
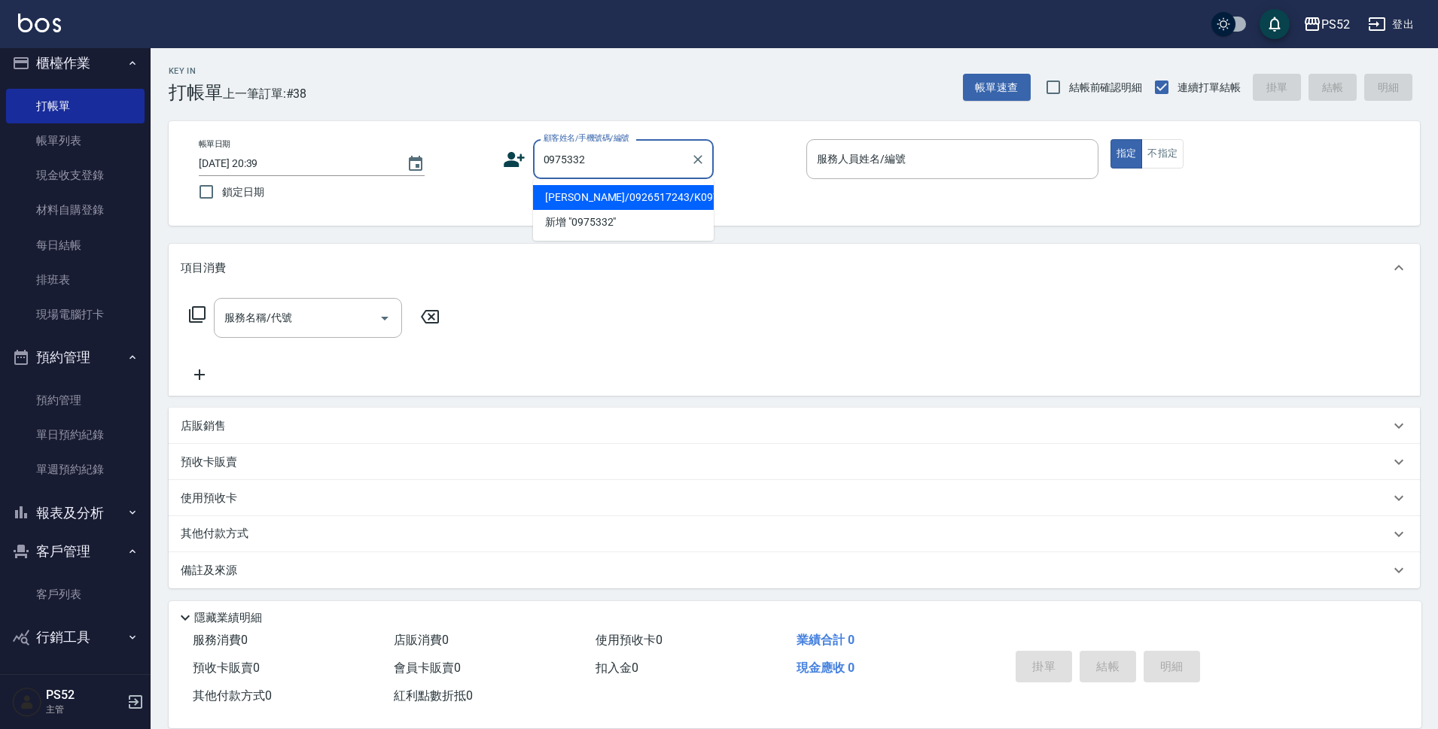
click at [669, 197] on li "[PERSON_NAME]/0926517243/K0975332171" at bounding box center [623, 197] width 181 height 25
type input "[PERSON_NAME]/0926517243/K0975332171"
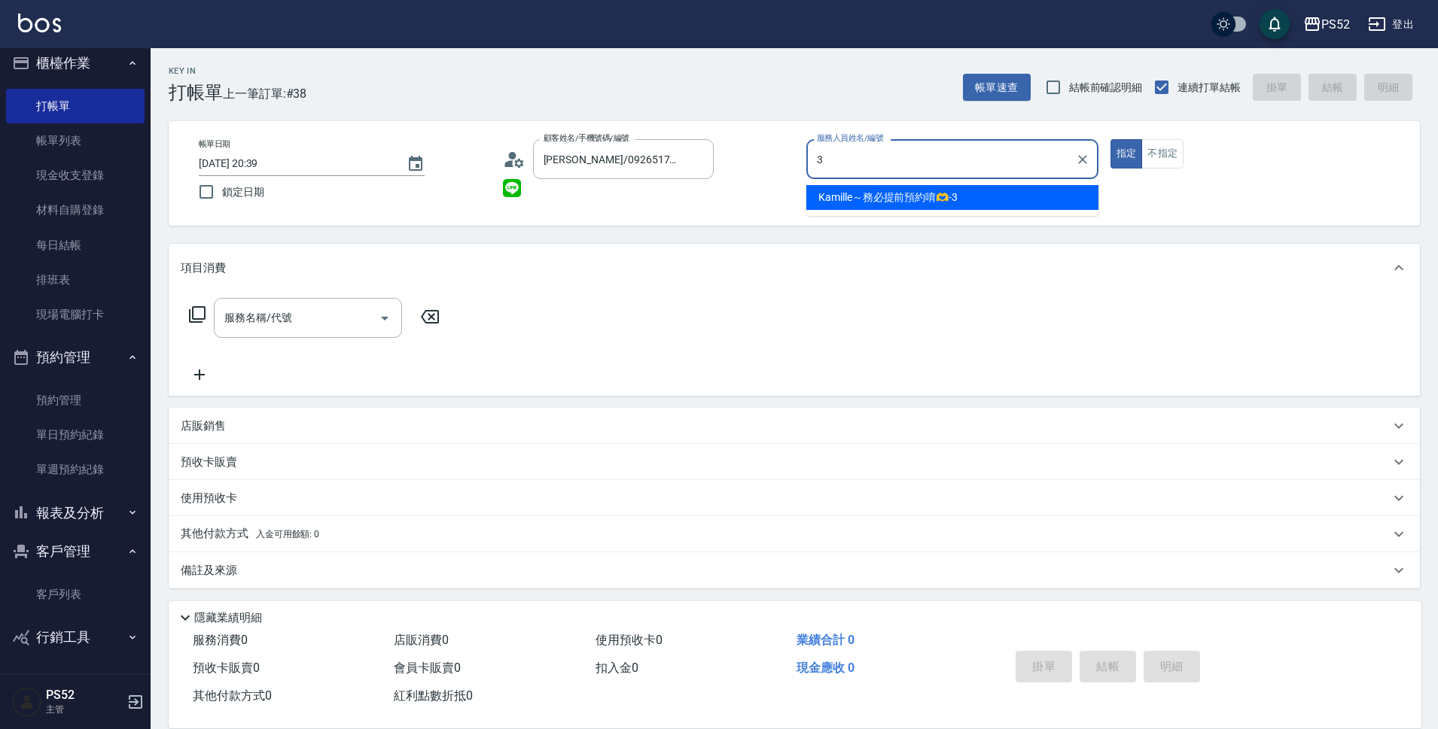
type input "Kamille～務必提前預約唷🫶-3"
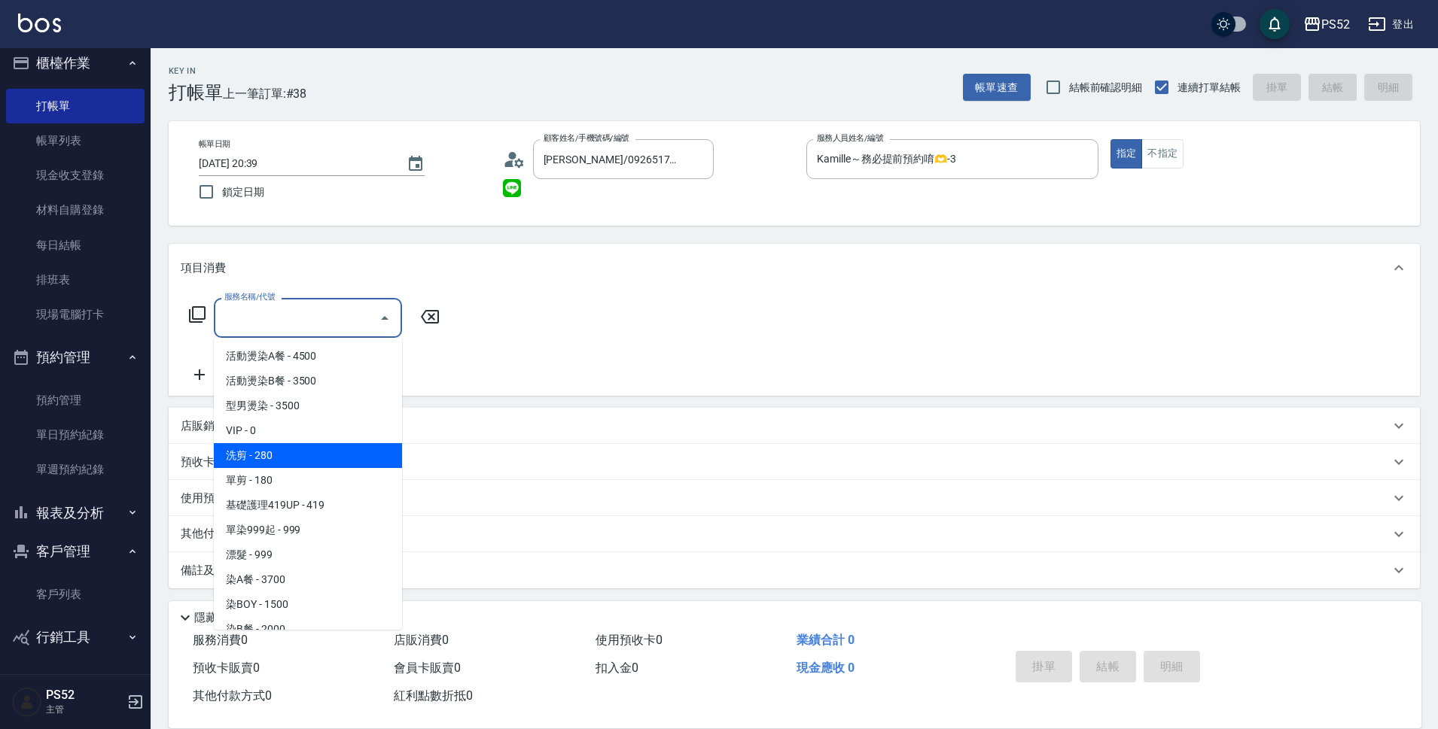
type input "洗剪(C1)"
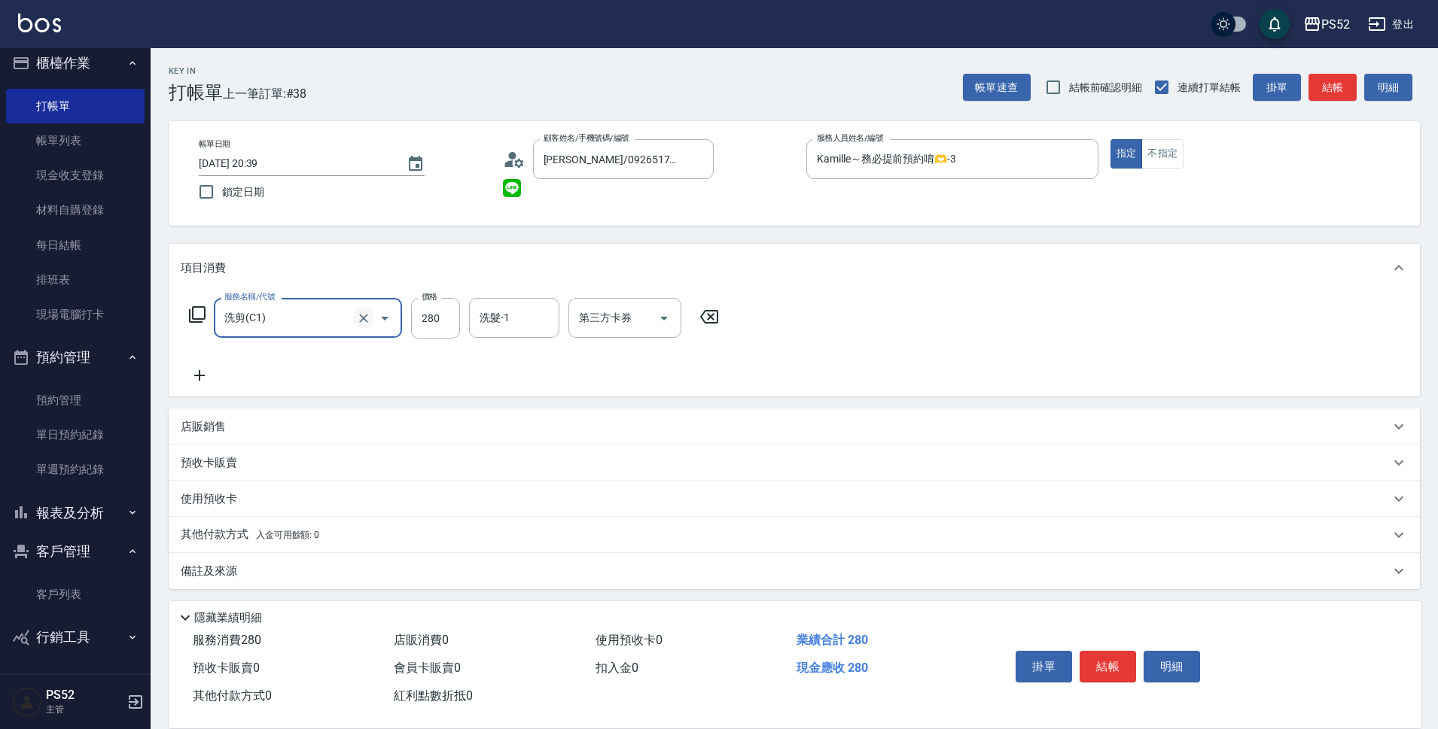
click at [364, 311] on icon "Clear" at bounding box center [363, 318] width 15 height 15
click at [379, 330] on div at bounding box center [374, 318] width 42 height 40
drag, startPoint x: 379, startPoint y: 330, endPoint x: 386, endPoint y: 321, distance: 11.8
click at [383, 325] on div at bounding box center [374, 318] width 42 height 40
click at [388, 317] on icon "Open" at bounding box center [385, 319] width 8 height 4
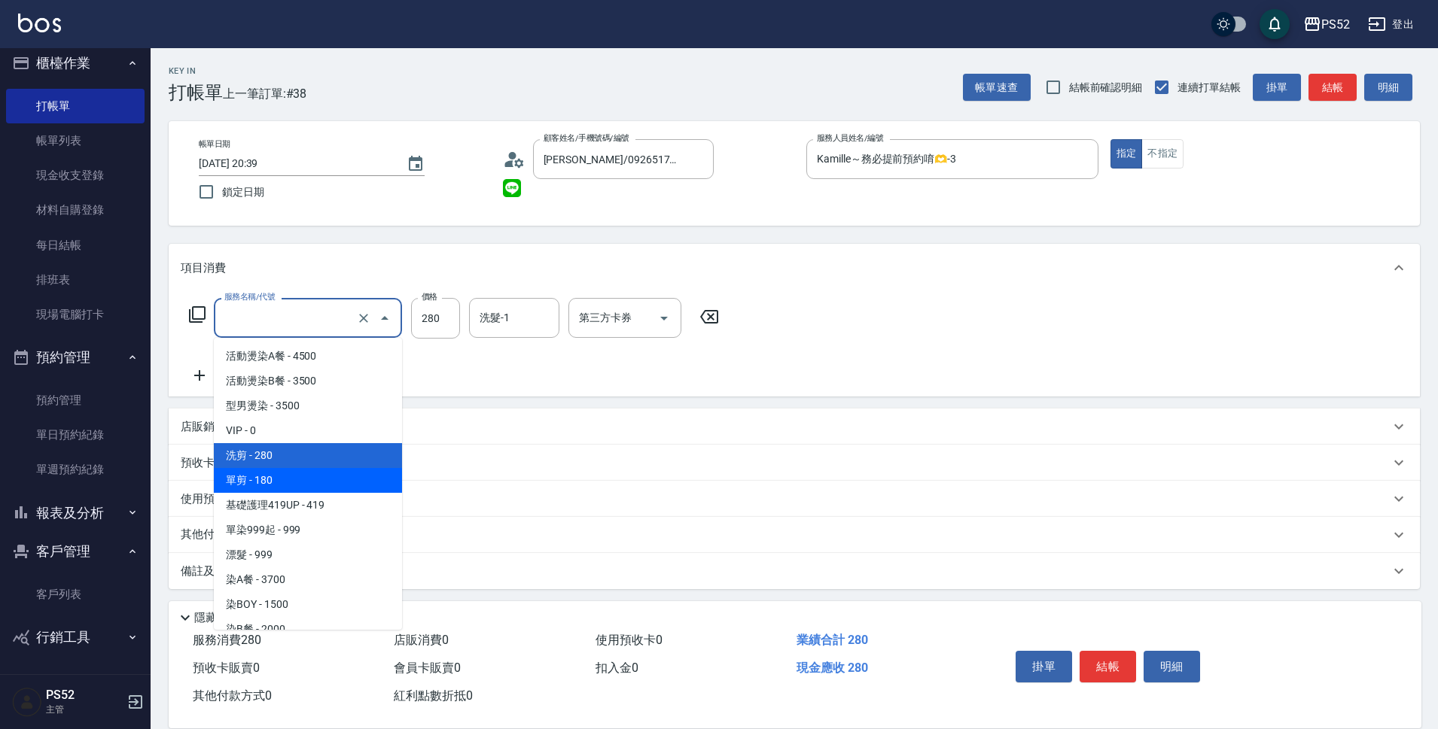
click at [335, 475] on span "單剪 - 180" at bounding box center [308, 480] width 188 height 25
type input "單剪(C2)"
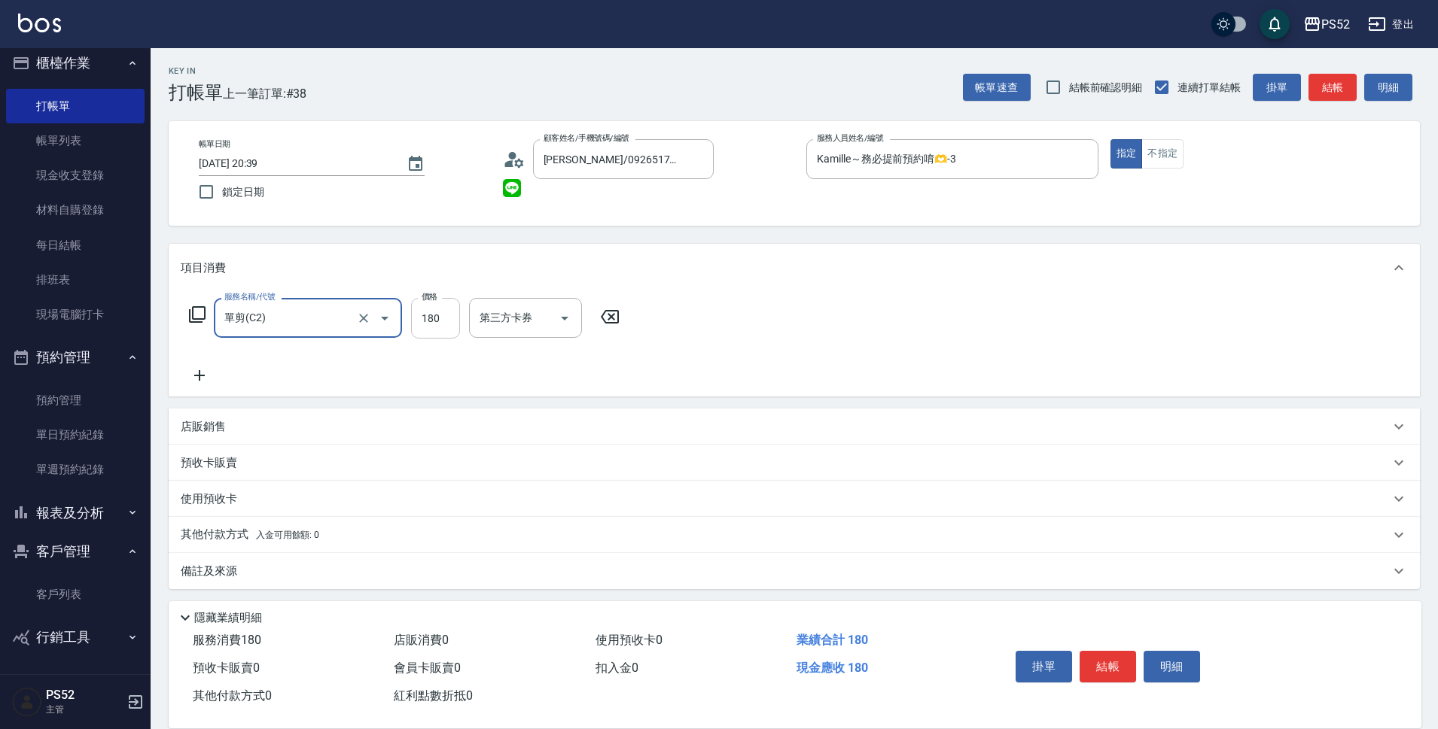
click at [431, 321] on input "180" at bounding box center [435, 318] width 49 height 41
type input "300"
click at [1108, 668] on button "結帳" at bounding box center [1108, 667] width 56 height 32
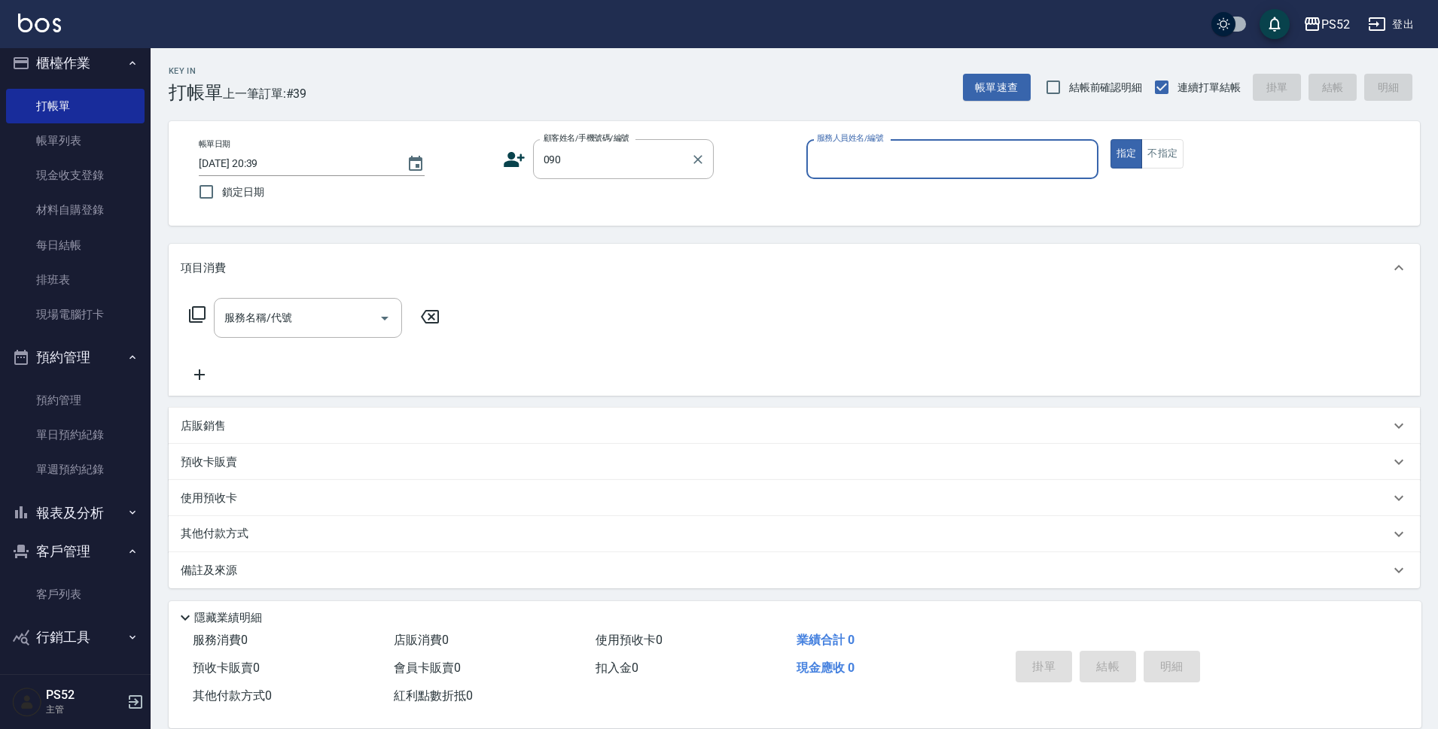
click at [605, 133] on label "顧客姓名/手機號碼/編號" at bounding box center [587, 137] width 86 height 11
click at [605, 146] on input "090" at bounding box center [612, 159] width 145 height 26
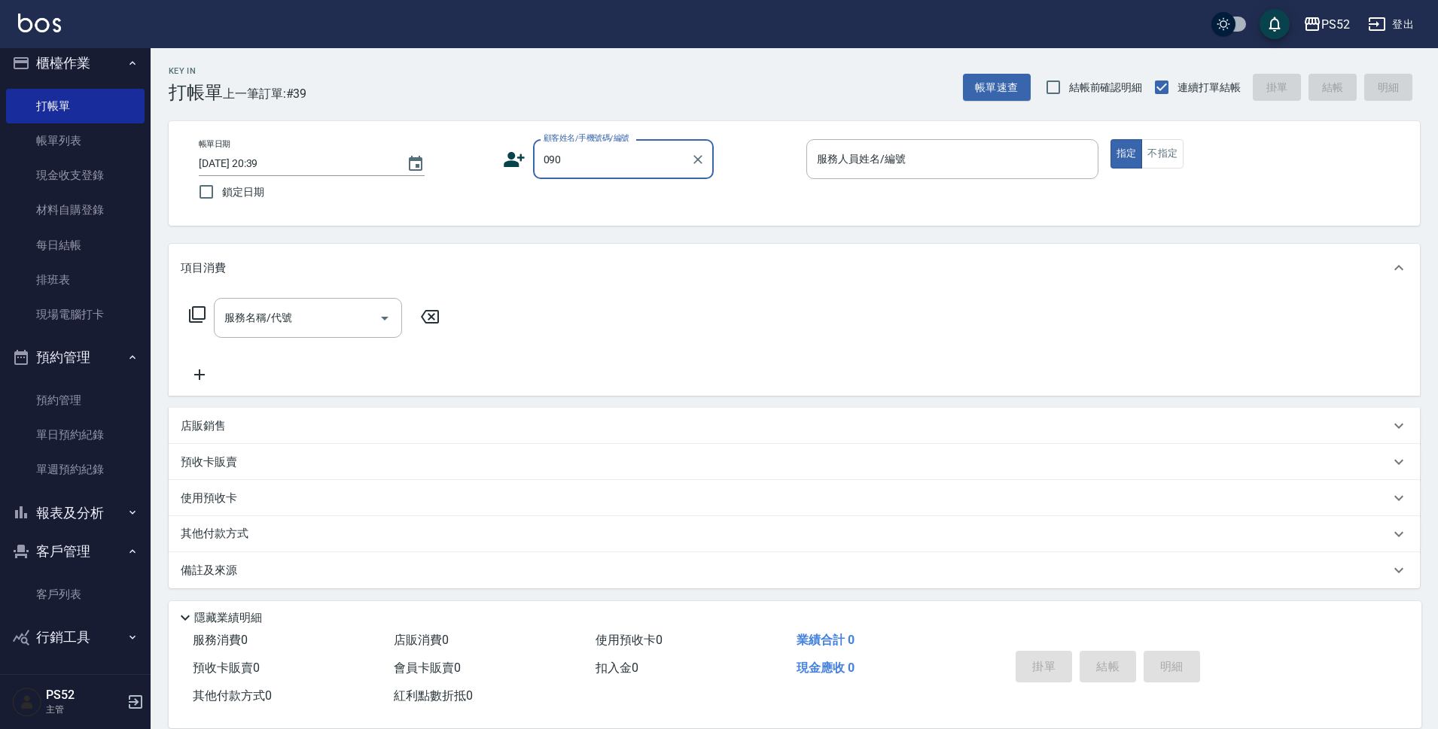
click at [604, 160] on input "090" at bounding box center [612, 159] width 145 height 26
click at [591, 188] on li "許芷靜/0910128587/B0910128587" at bounding box center [623, 205] width 181 height 41
type input "許芷靜/0910128587/B0910128587"
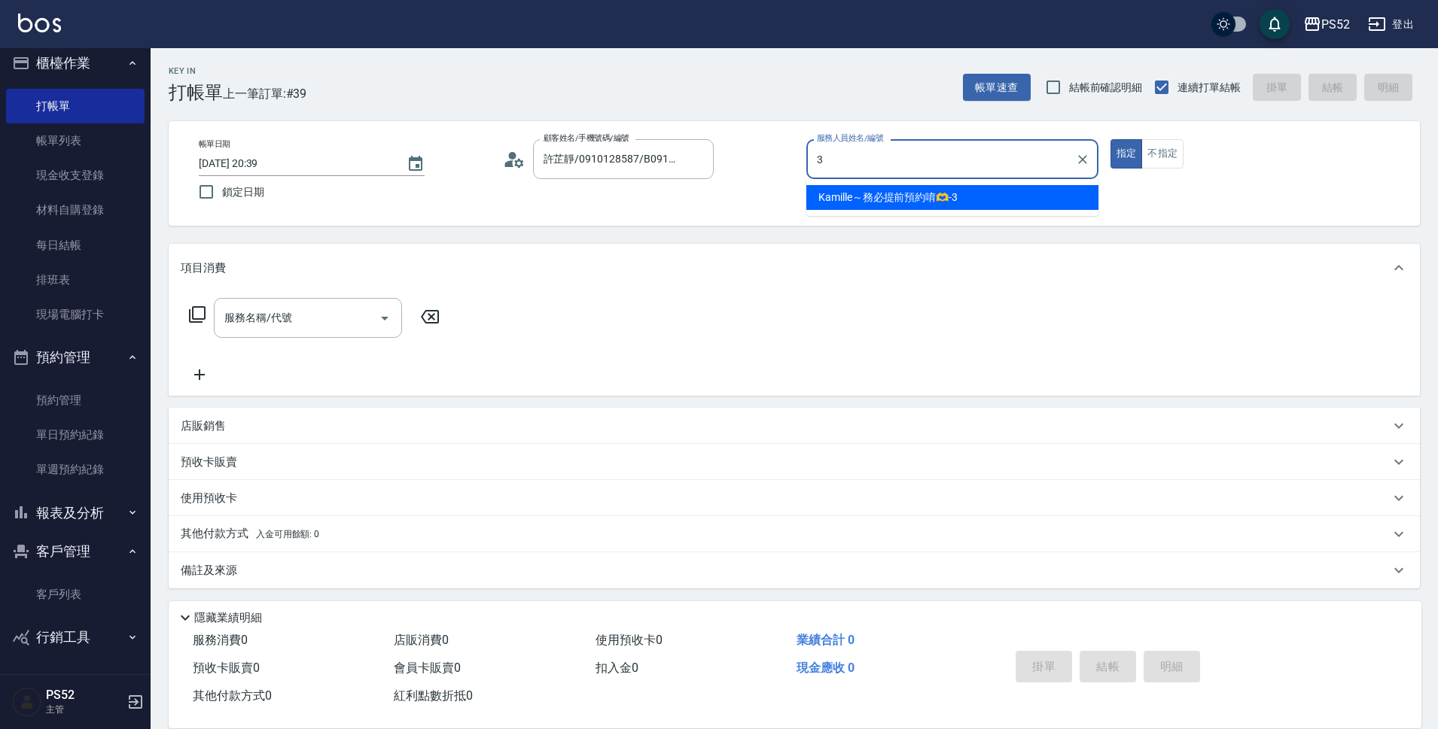
type input "Kamille～務必提前預約唷🫶-3"
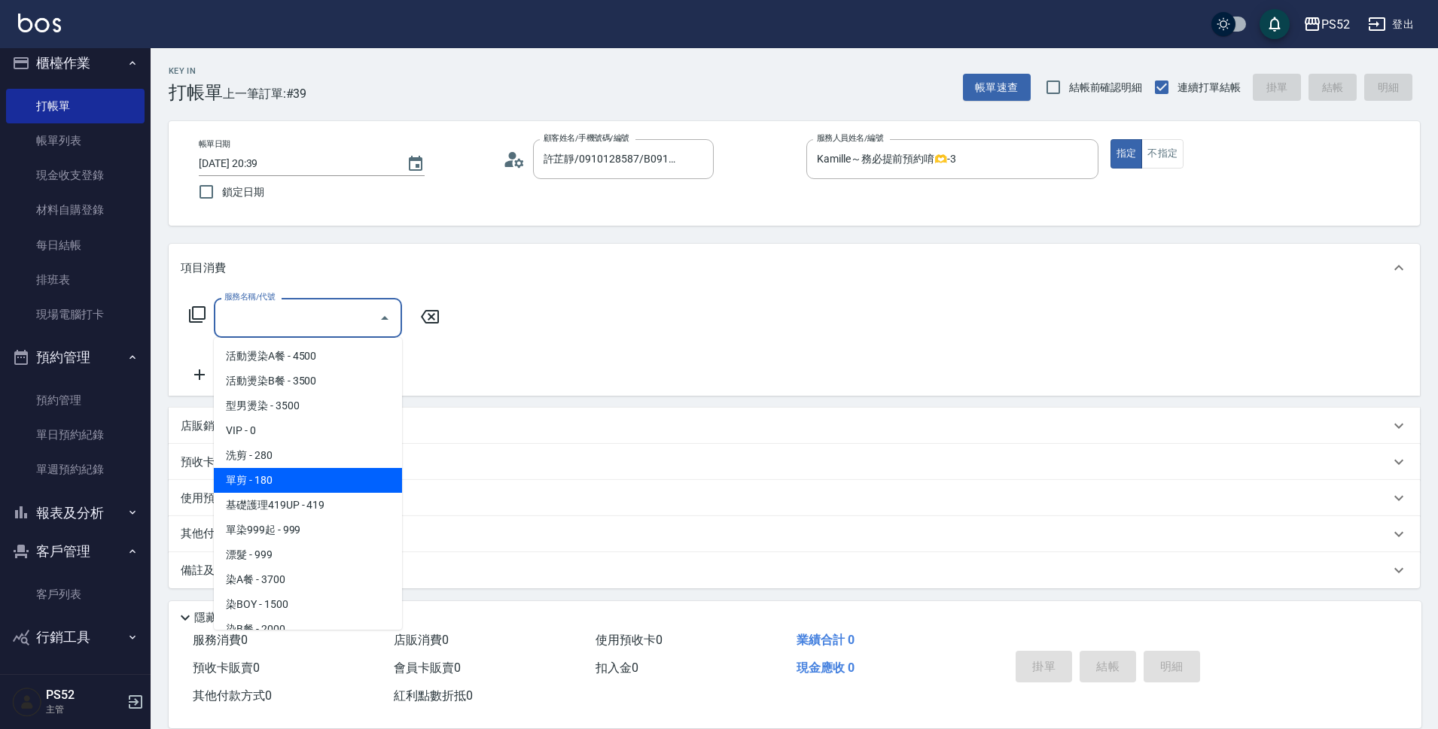
type input "單剪(C2)"
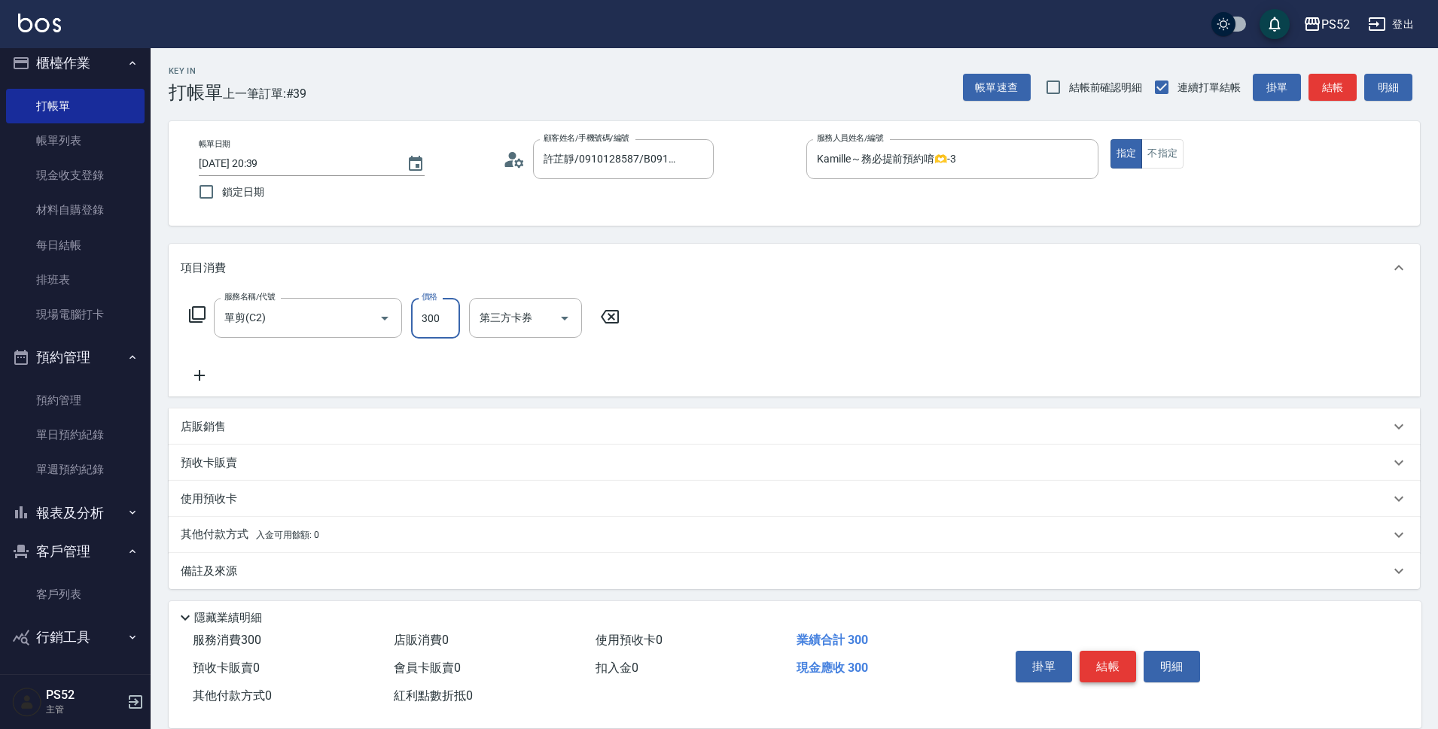
type input "300"
click at [1094, 665] on button "結帳" at bounding box center [1108, 667] width 56 height 32
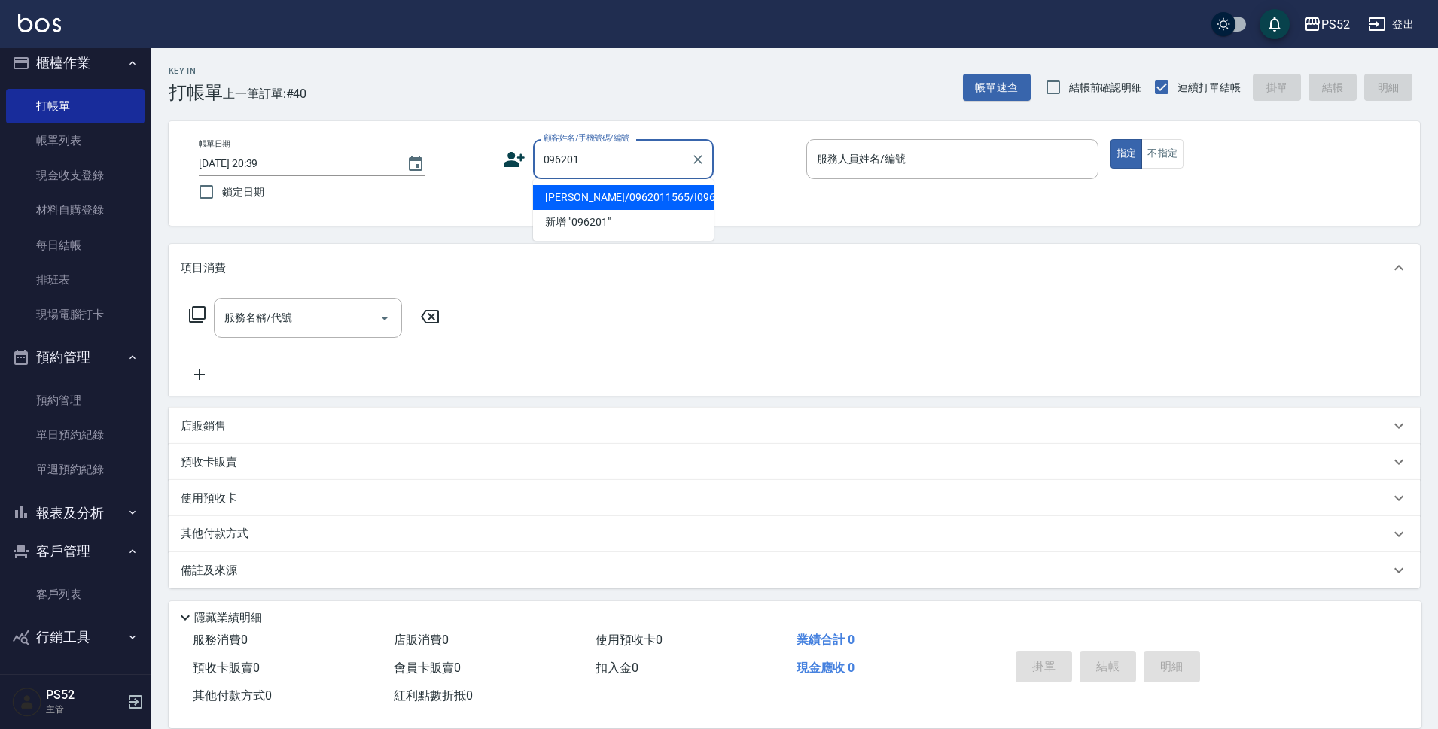
type input "[PERSON_NAME]/0962011565/I0962011565"
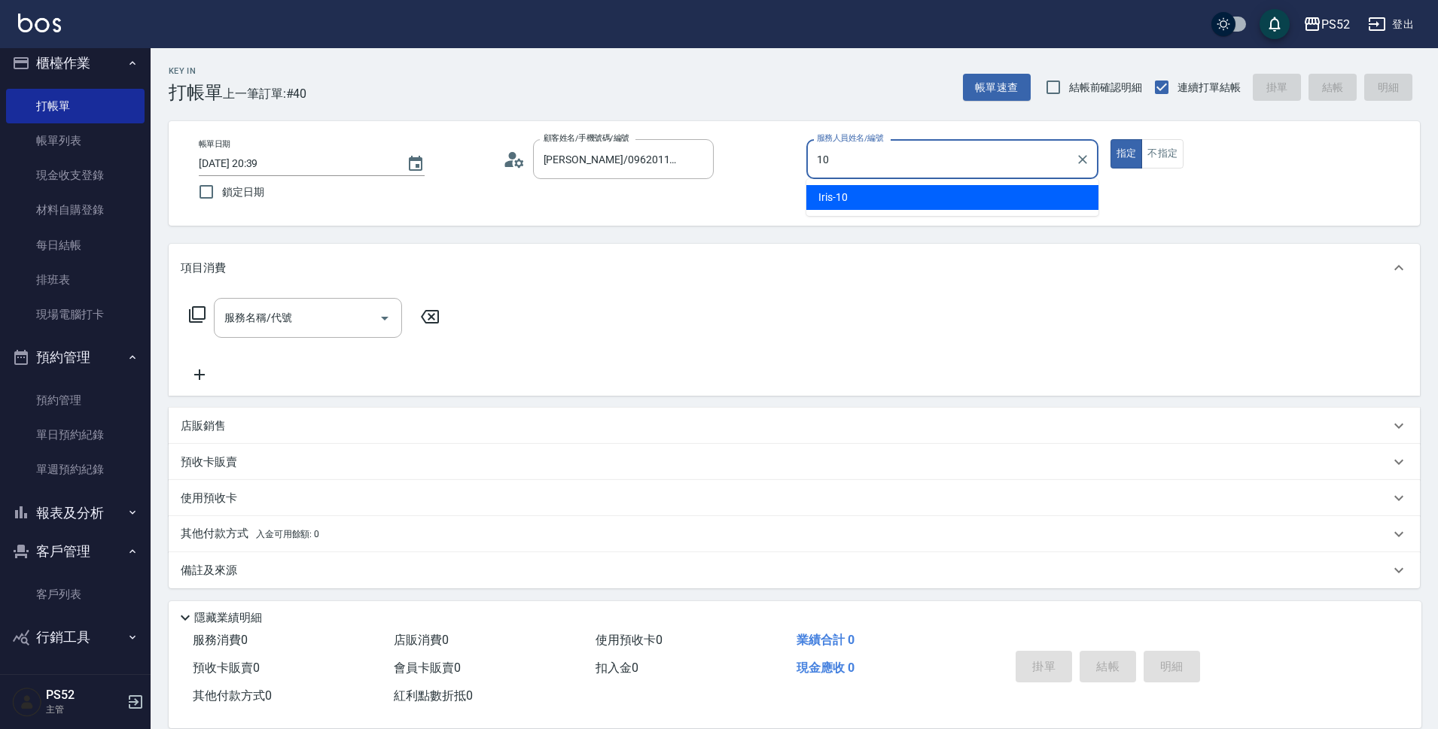
type input "Iris-10"
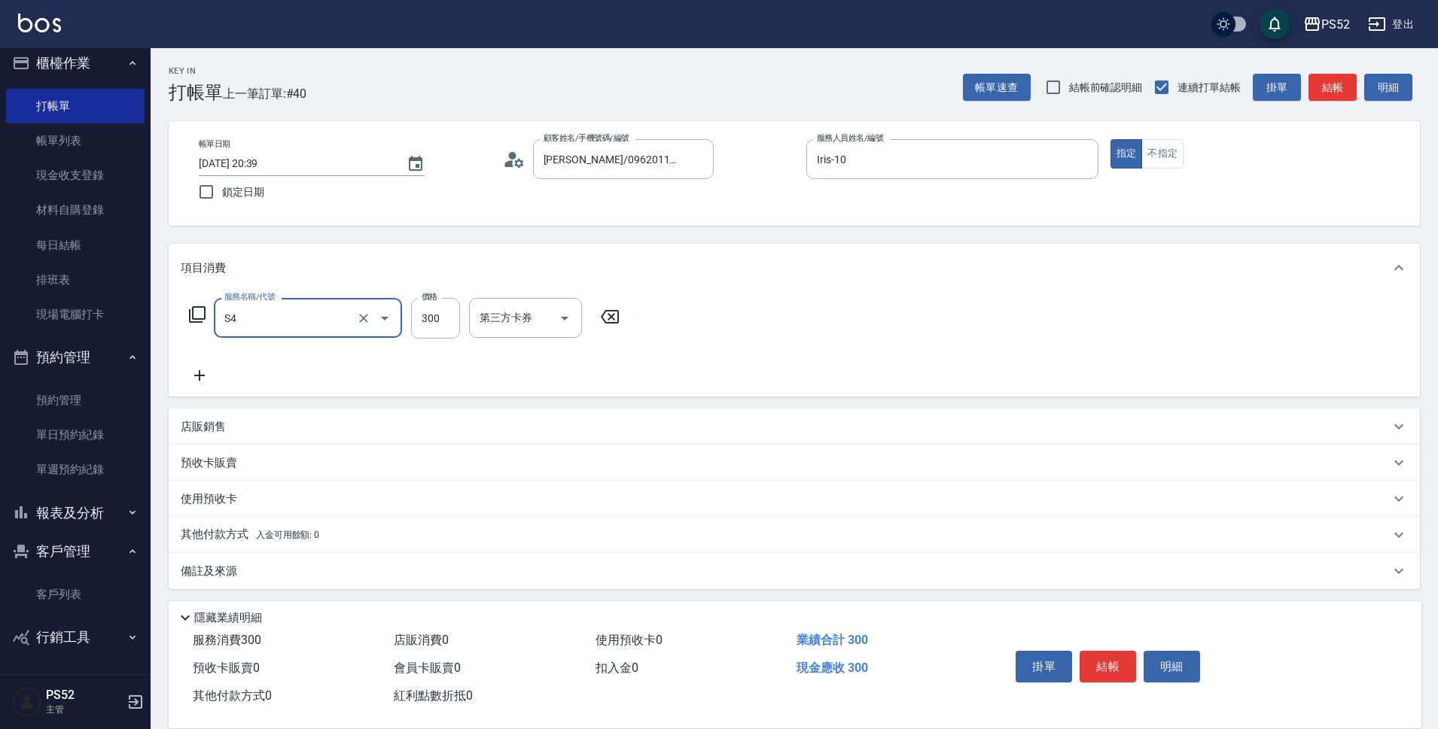
type input "洗髮300元(S4)"
type input "399"
click at [612, 310] on div "第三方卡券 第三方卡券" at bounding box center [624, 318] width 113 height 40
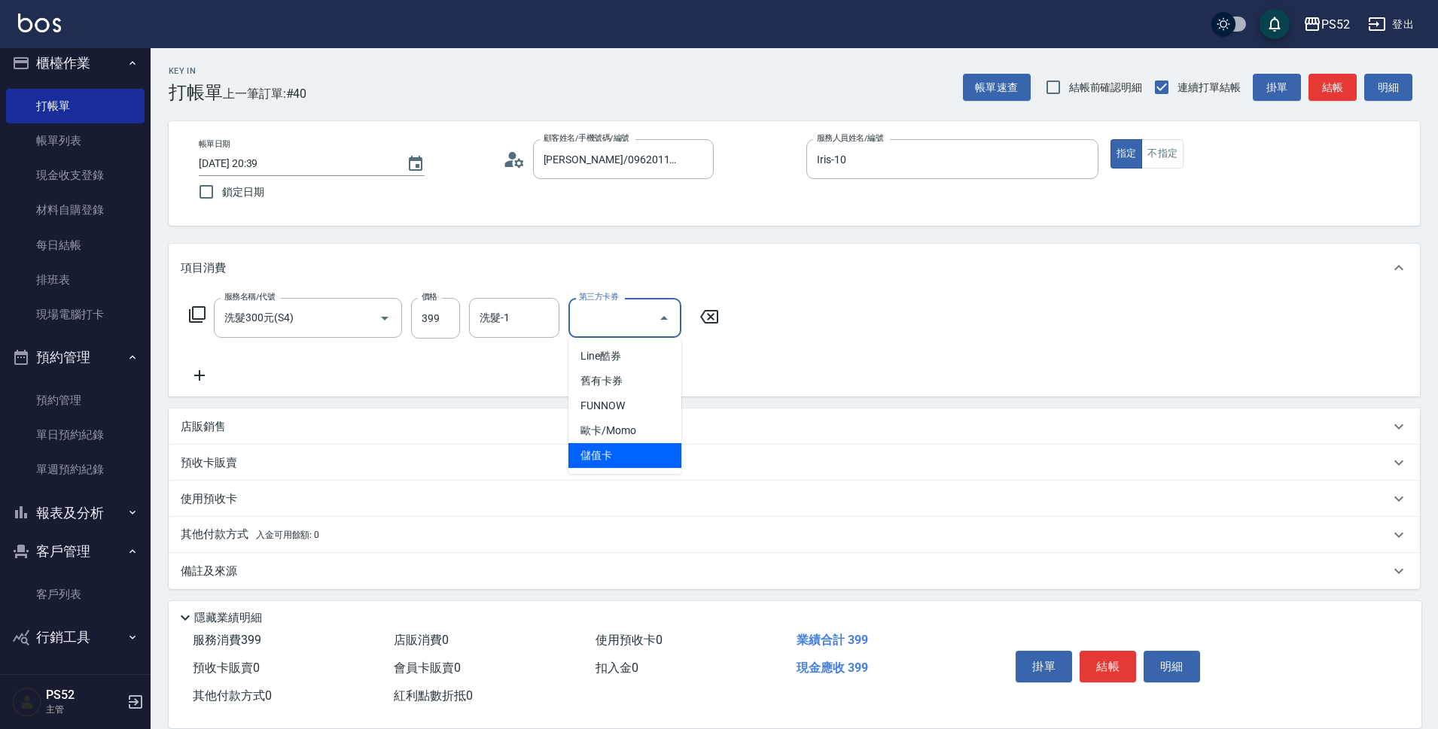
click at [592, 446] on span "儲值卡" at bounding box center [624, 455] width 113 height 25
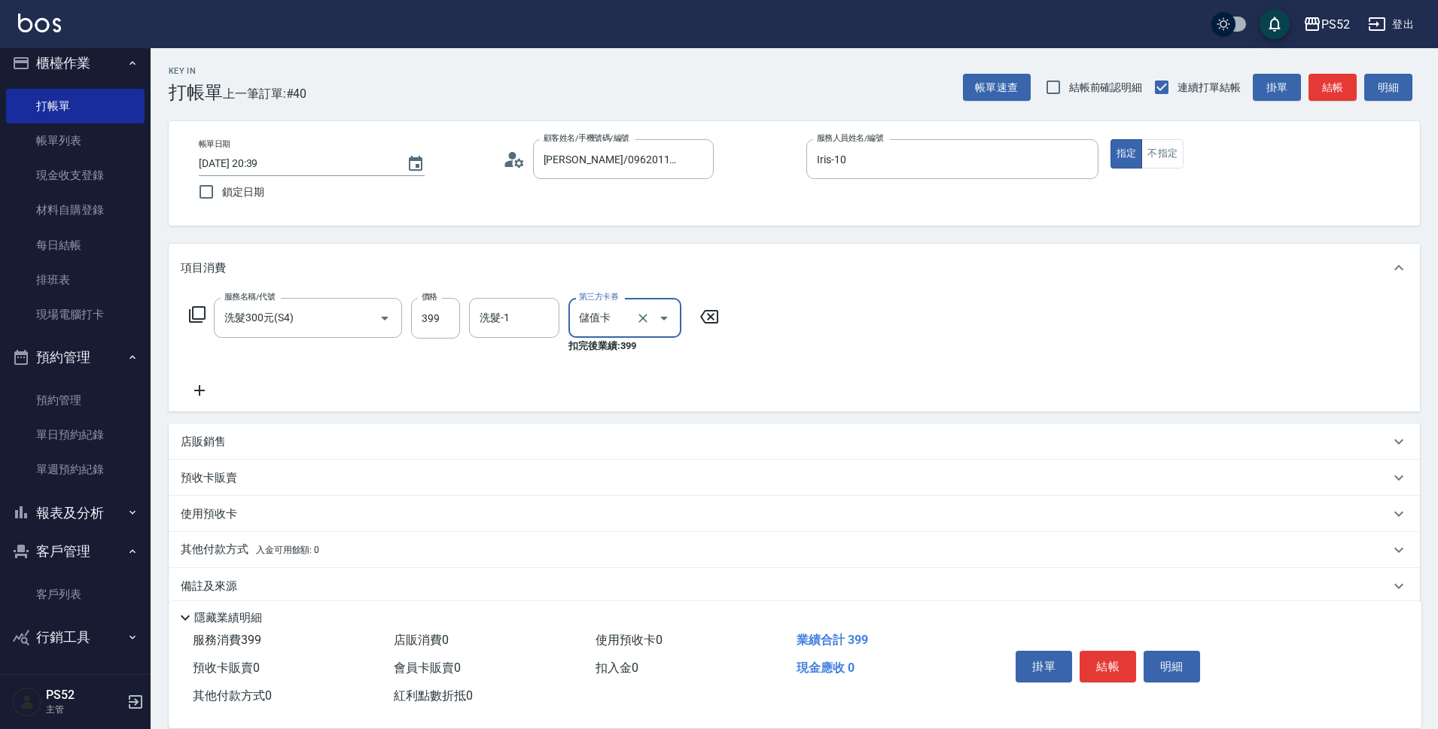
type input "儲值卡"
click at [1125, 670] on button "結帳" at bounding box center [1108, 667] width 56 height 32
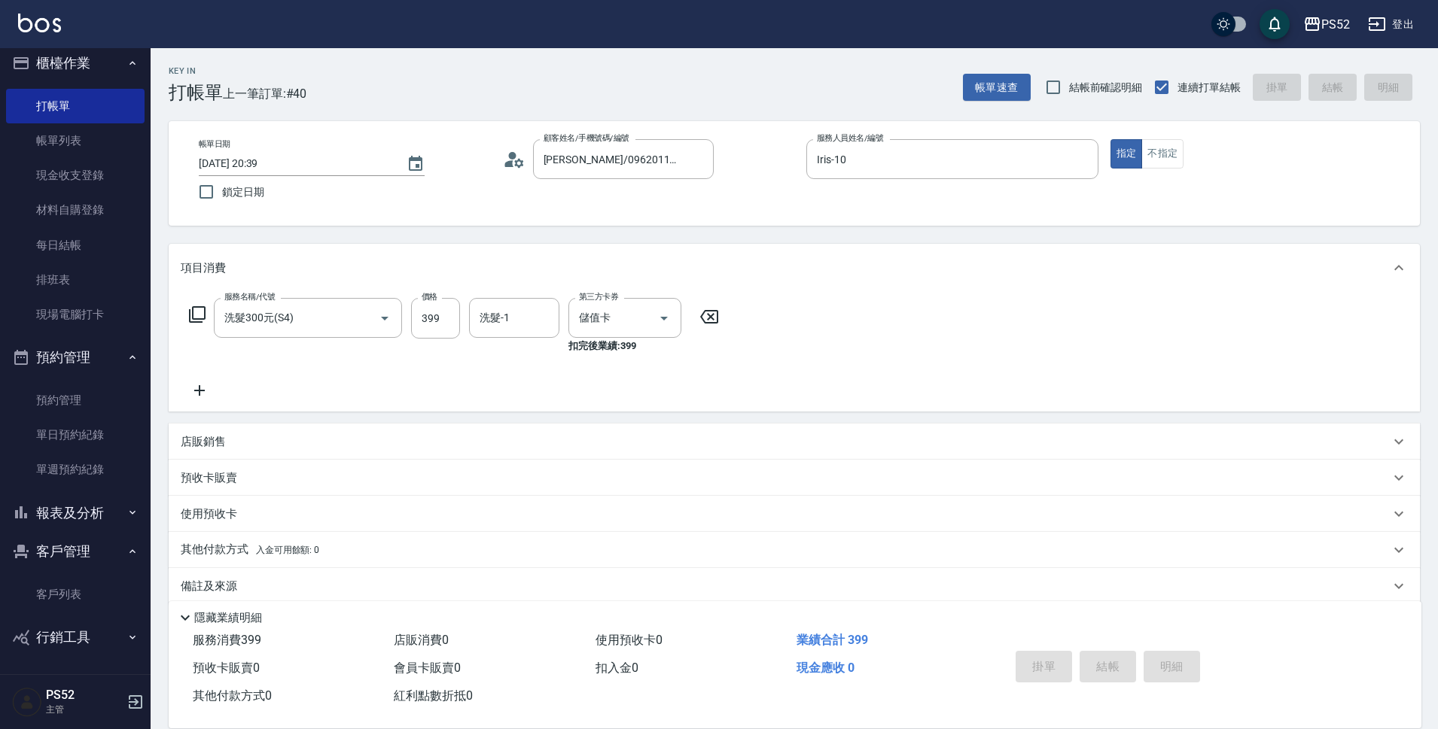
type input "[DATE] 20:40"
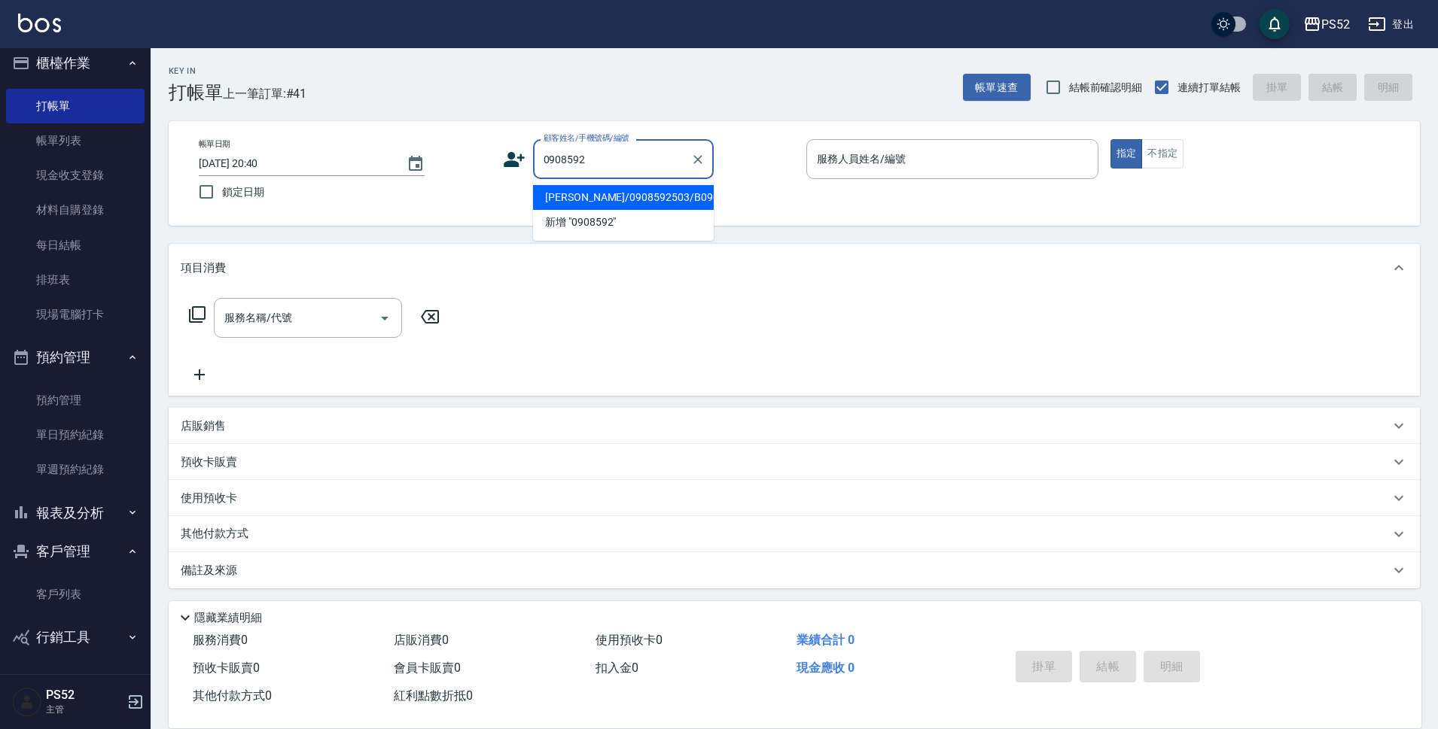
type input "[PERSON_NAME]/0908592503/B0908592503"
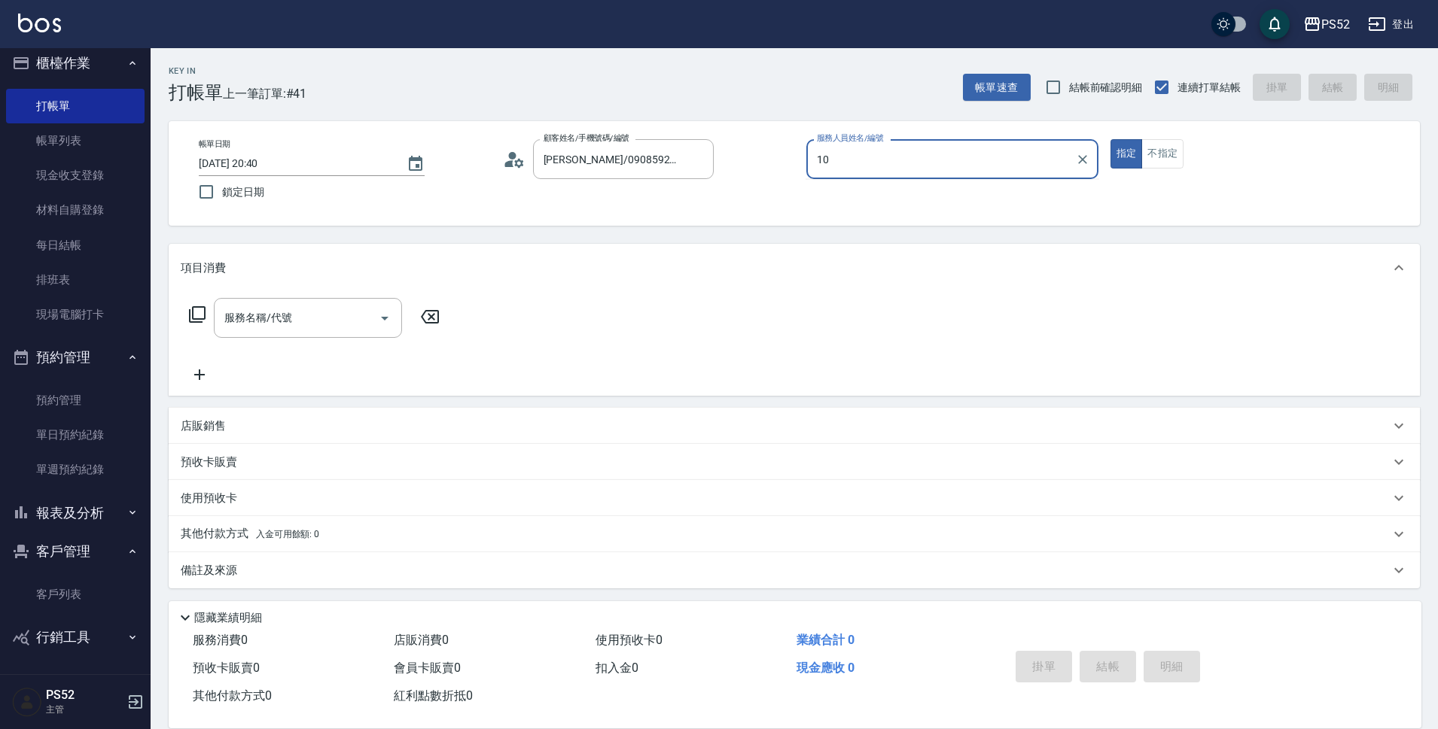
type input "Iris-10"
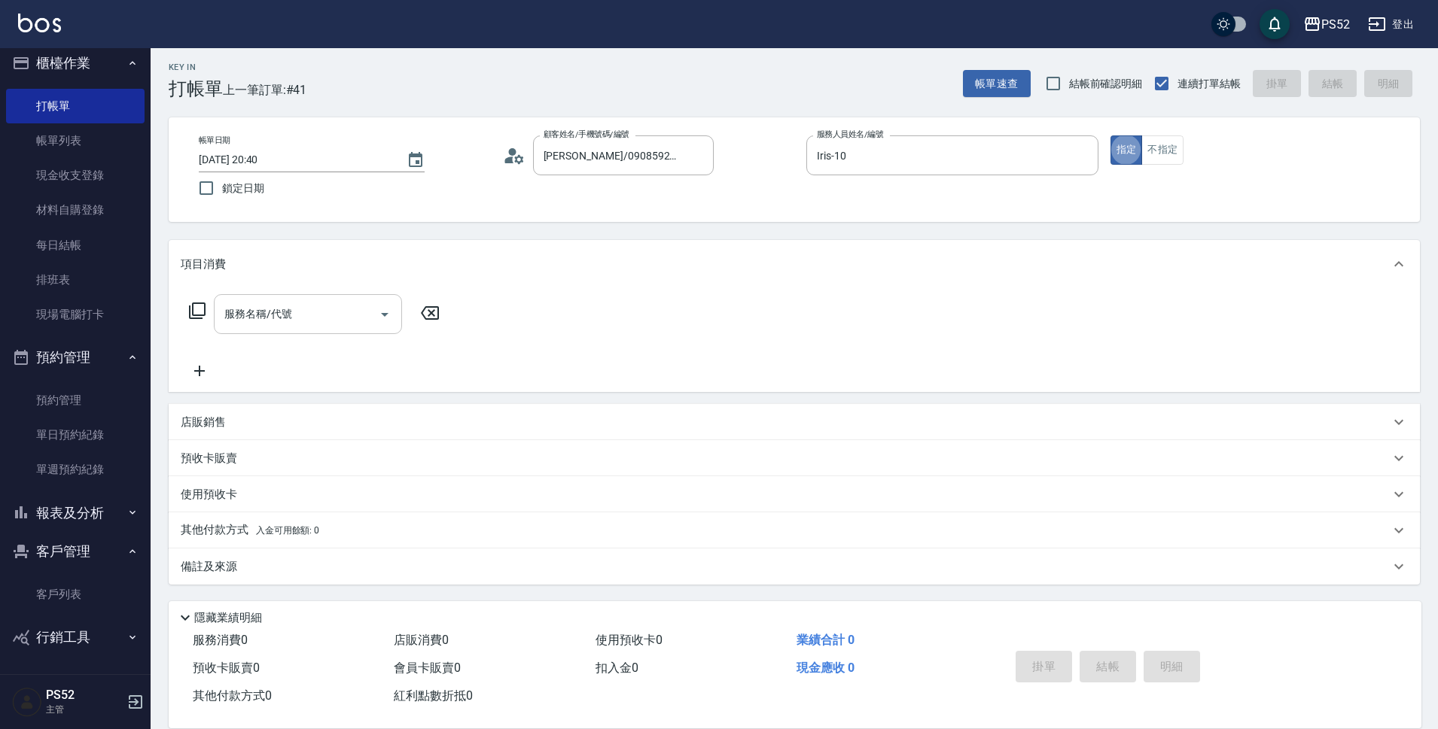
click at [327, 316] on input "服務名稱/代號" at bounding box center [297, 314] width 152 height 26
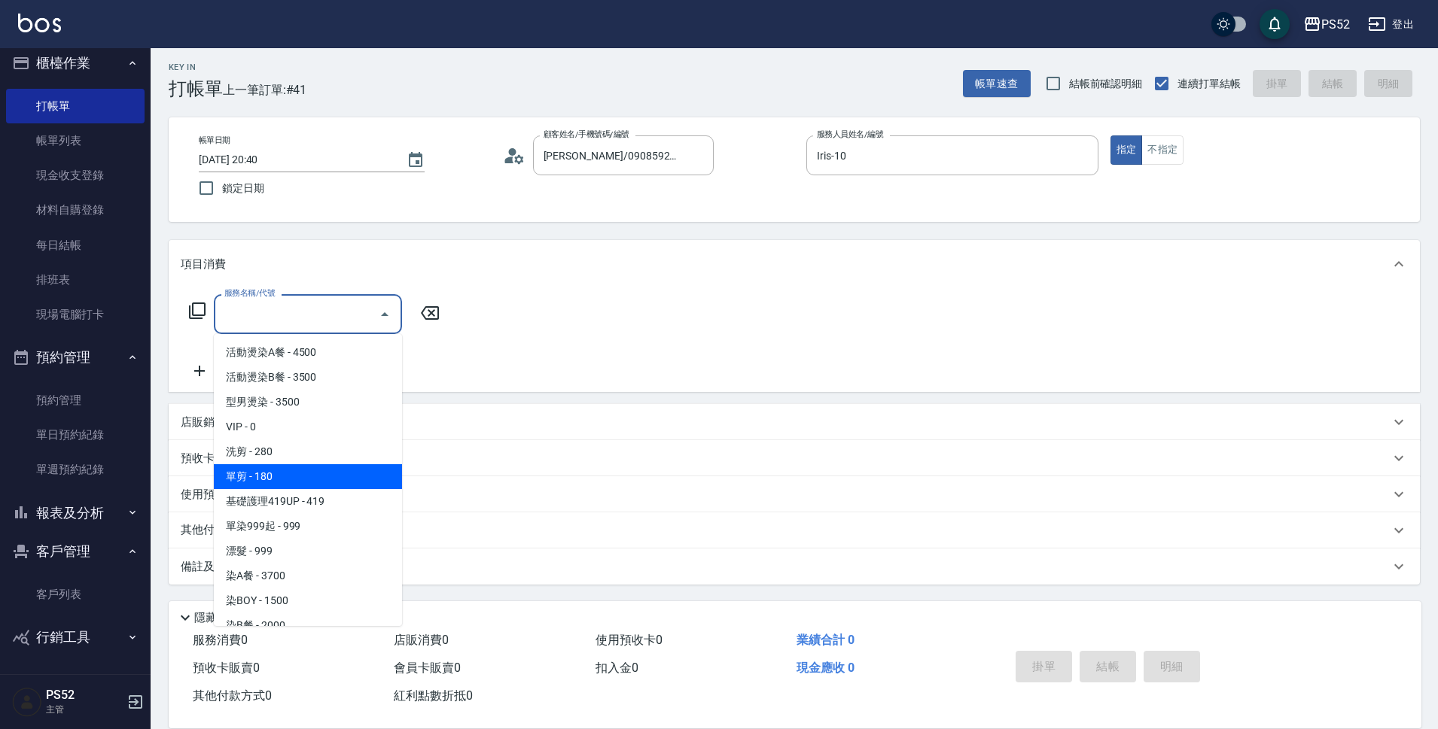
click at [301, 467] on span "單剪 - 180" at bounding box center [308, 476] width 188 height 25
type input "單剪(C2)"
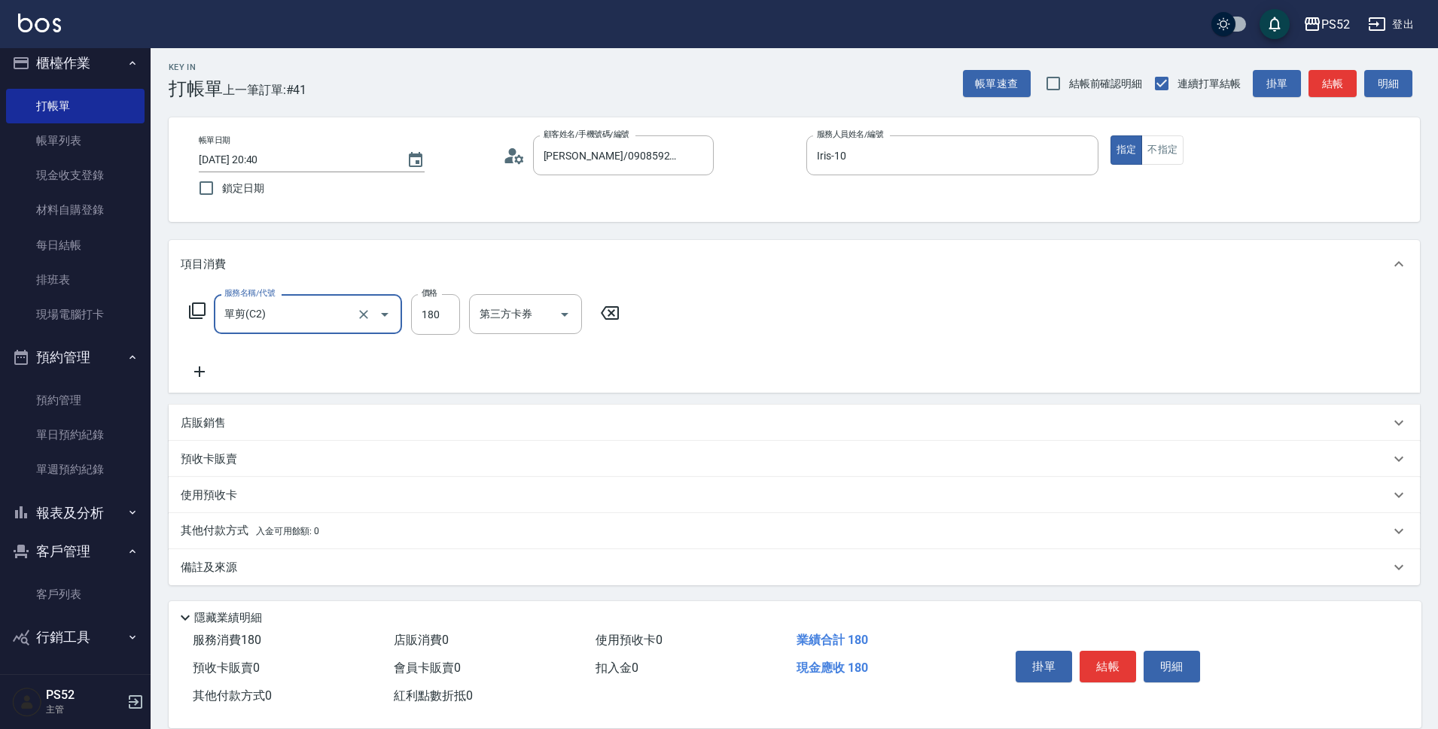
click at [467, 315] on div "服務名稱/代號 單剪(C2) 服務名稱/代號 價格 180 價格 第三方卡券 第三方卡券" at bounding box center [405, 314] width 448 height 41
click at [444, 324] on input "180" at bounding box center [435, 314] width 49 height 41
type input "250"
click at [1117, 668] on button "結帳" at bounding box center [1108, 667] width 56 height 32
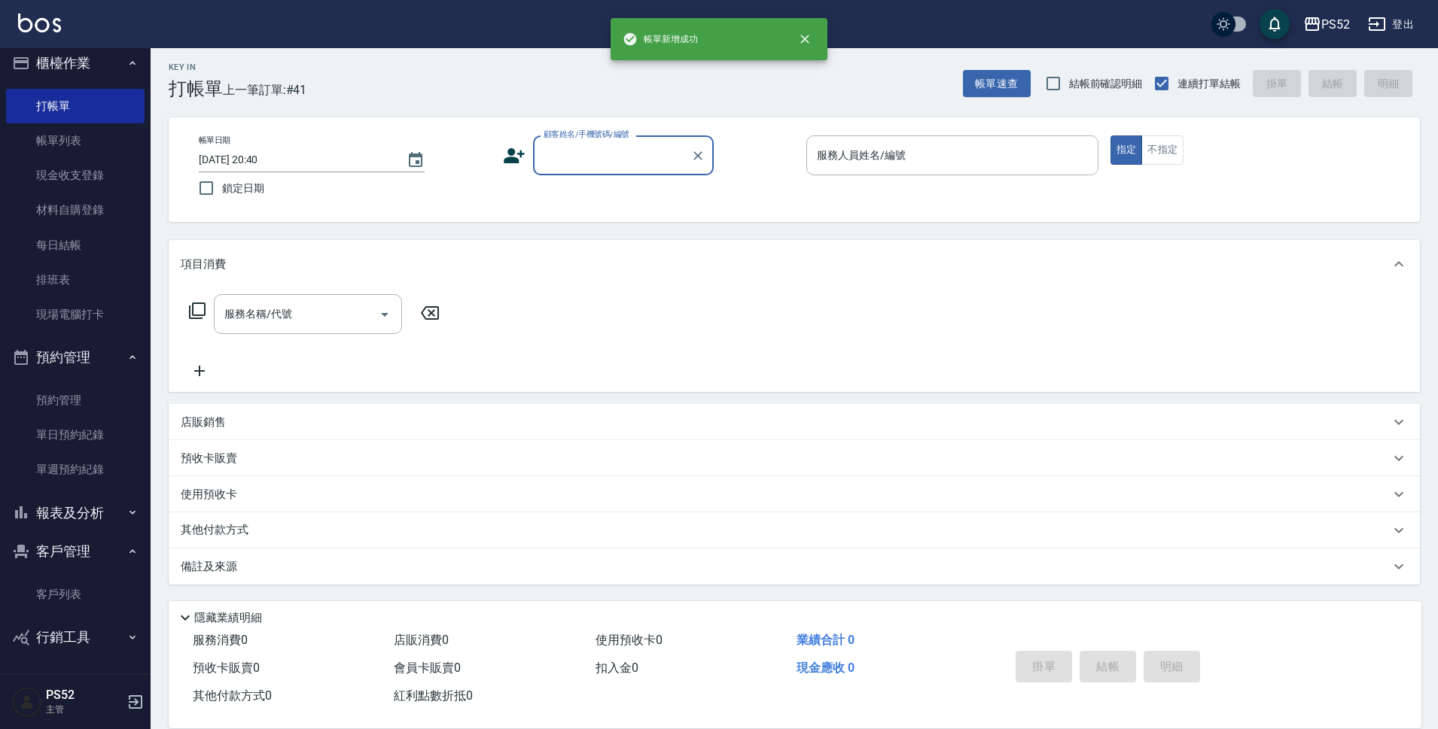
scroll to position [0, 0]
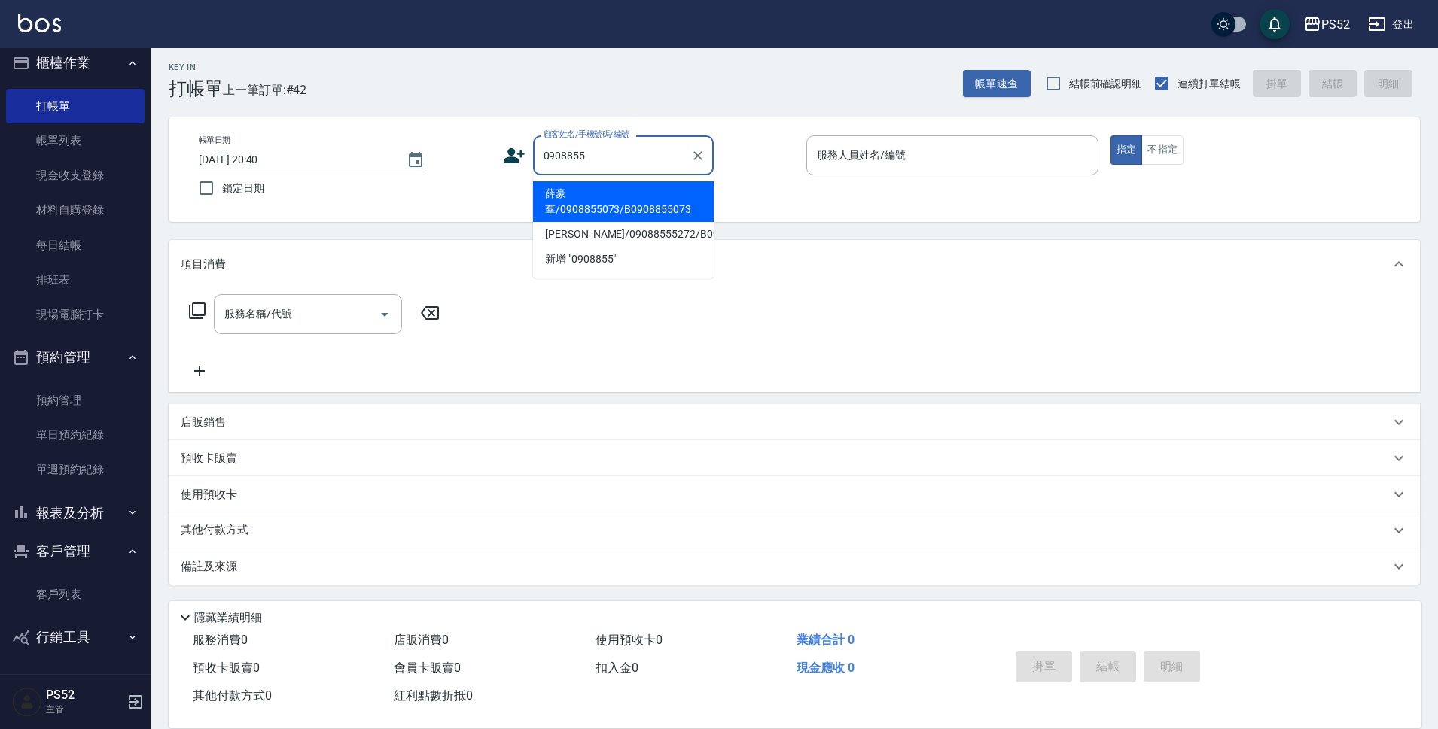
click at [595, 216] on li "薛豪羣/0908855073/B0908855073" at bounding box center [623, 201] width 181 height 41
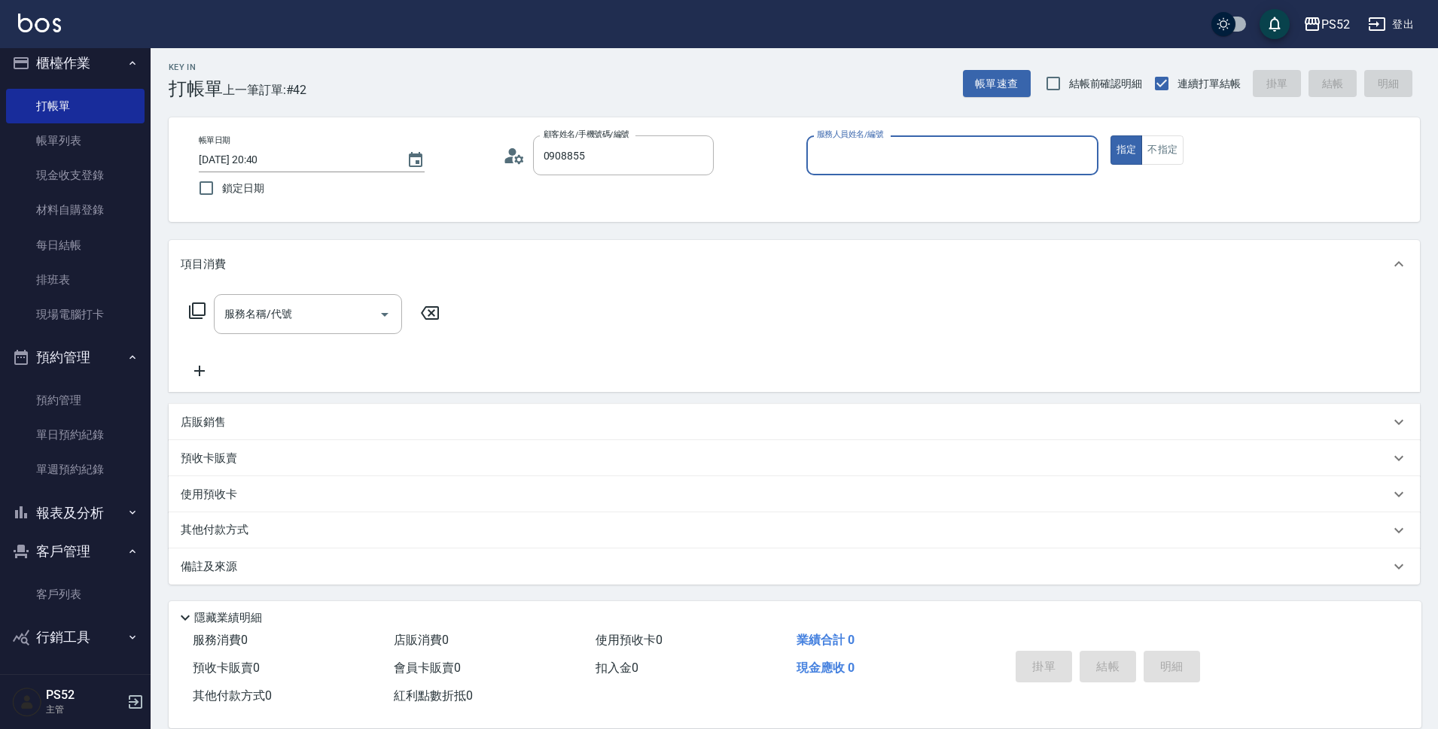
type input "薛豪羣/0908855073/B0908855073"
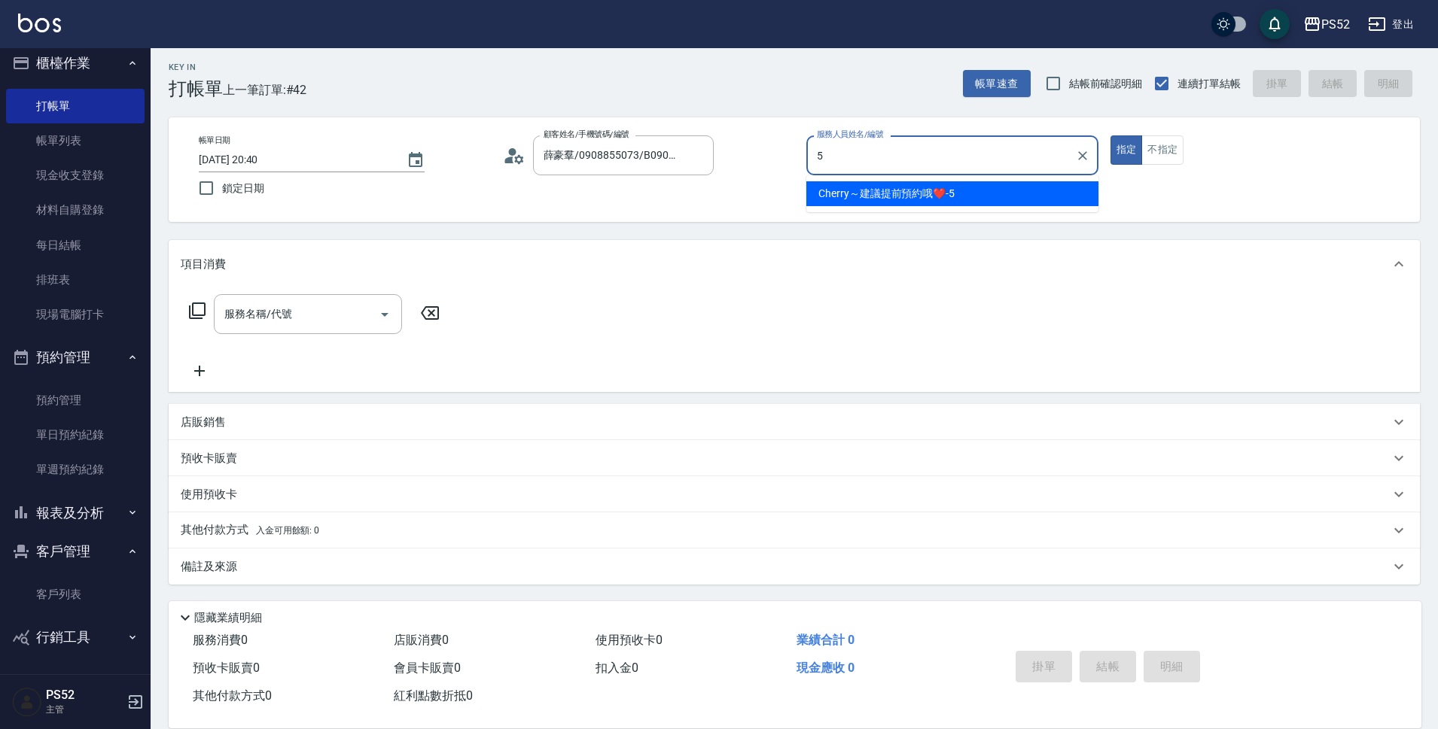
type input "Cherry～建議提前預約哦❤️-5"
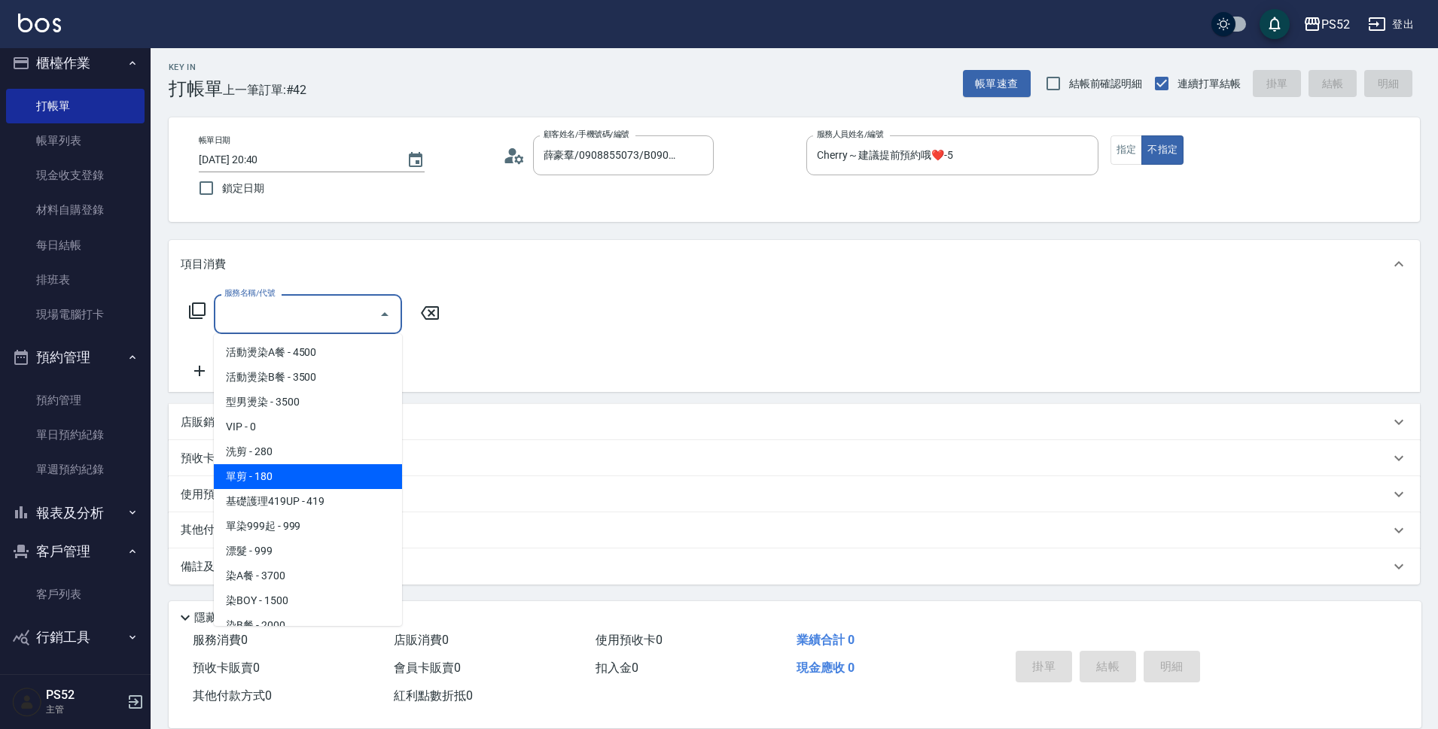
type input "單剪(C2)"
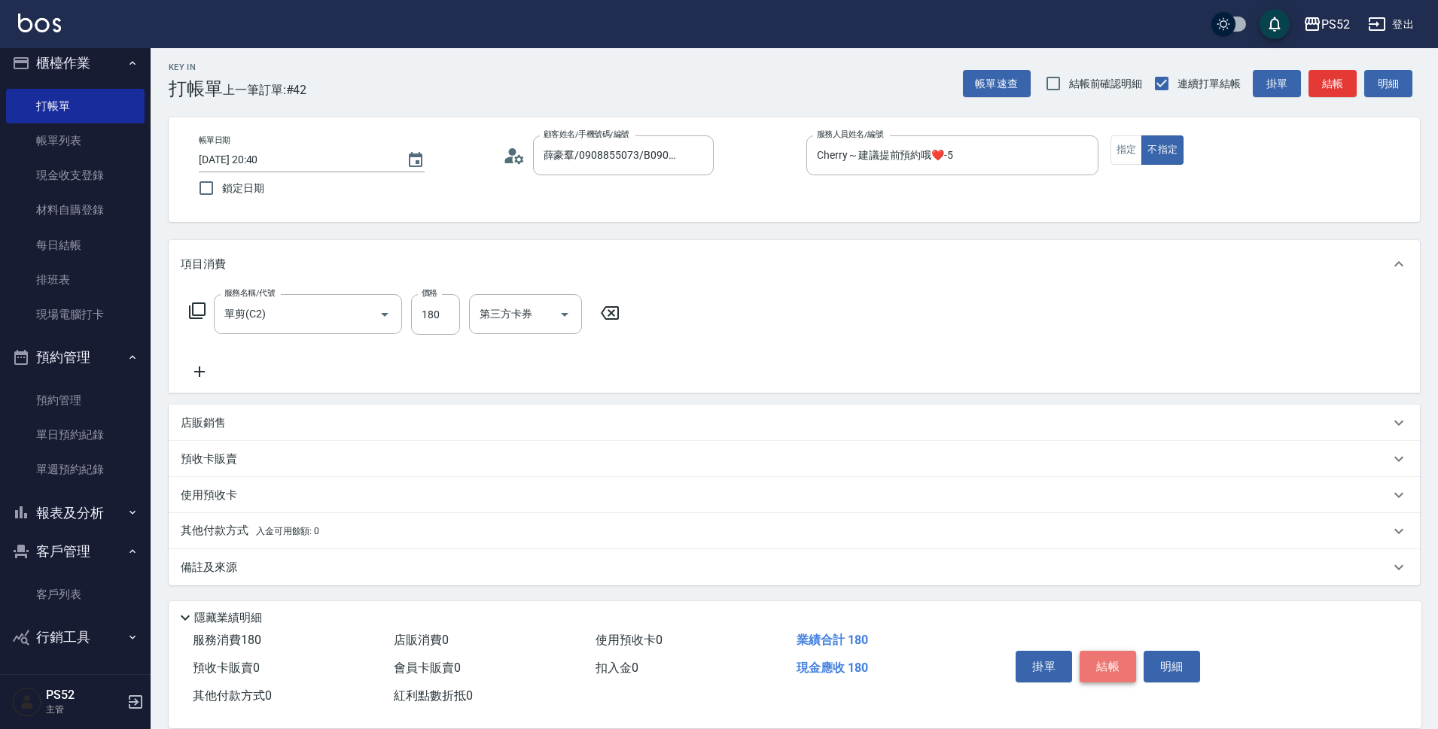
click at [1098, 672] on button "結帳" at bounding box center [1108, 667] width 56 height 32
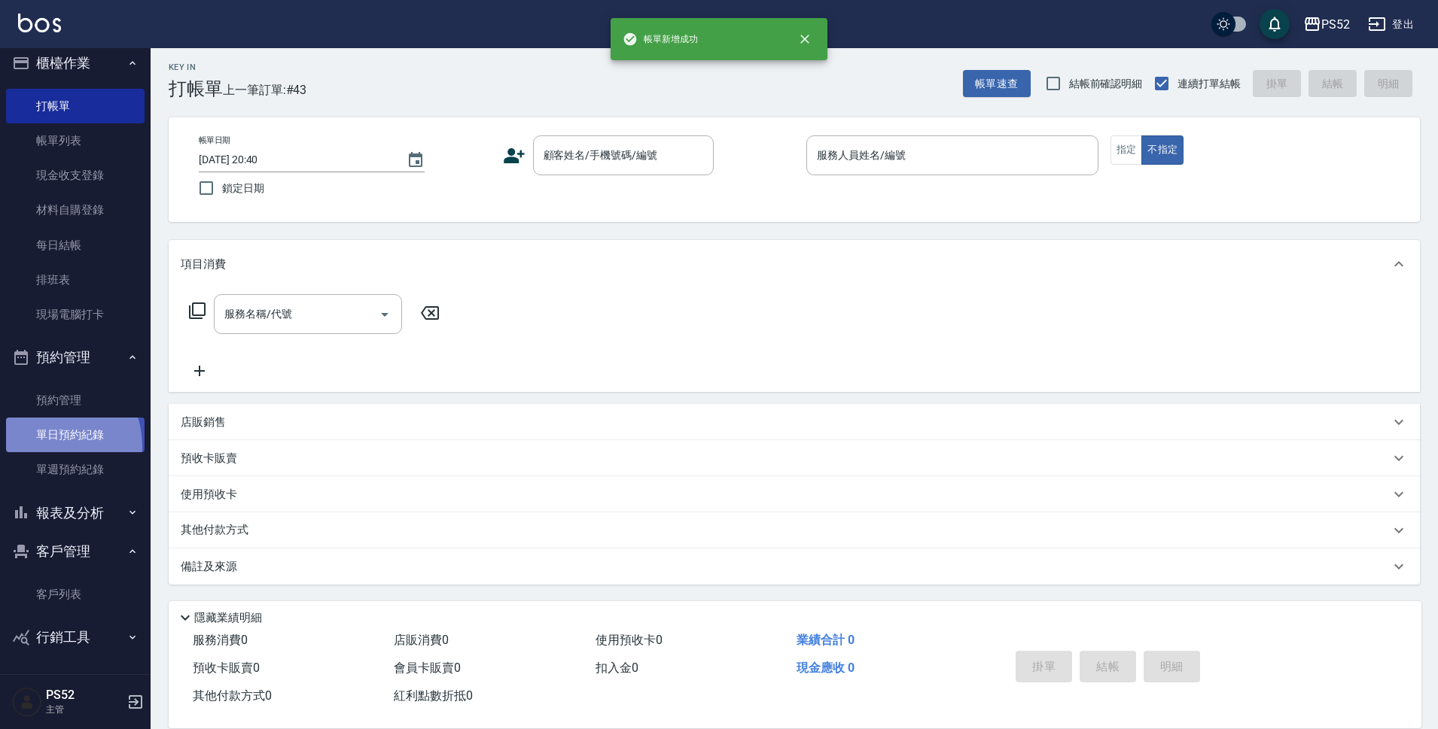
click at [39, 447] on link "單日預約紀錄" at bounding box center [75, 435] width 139 height 35
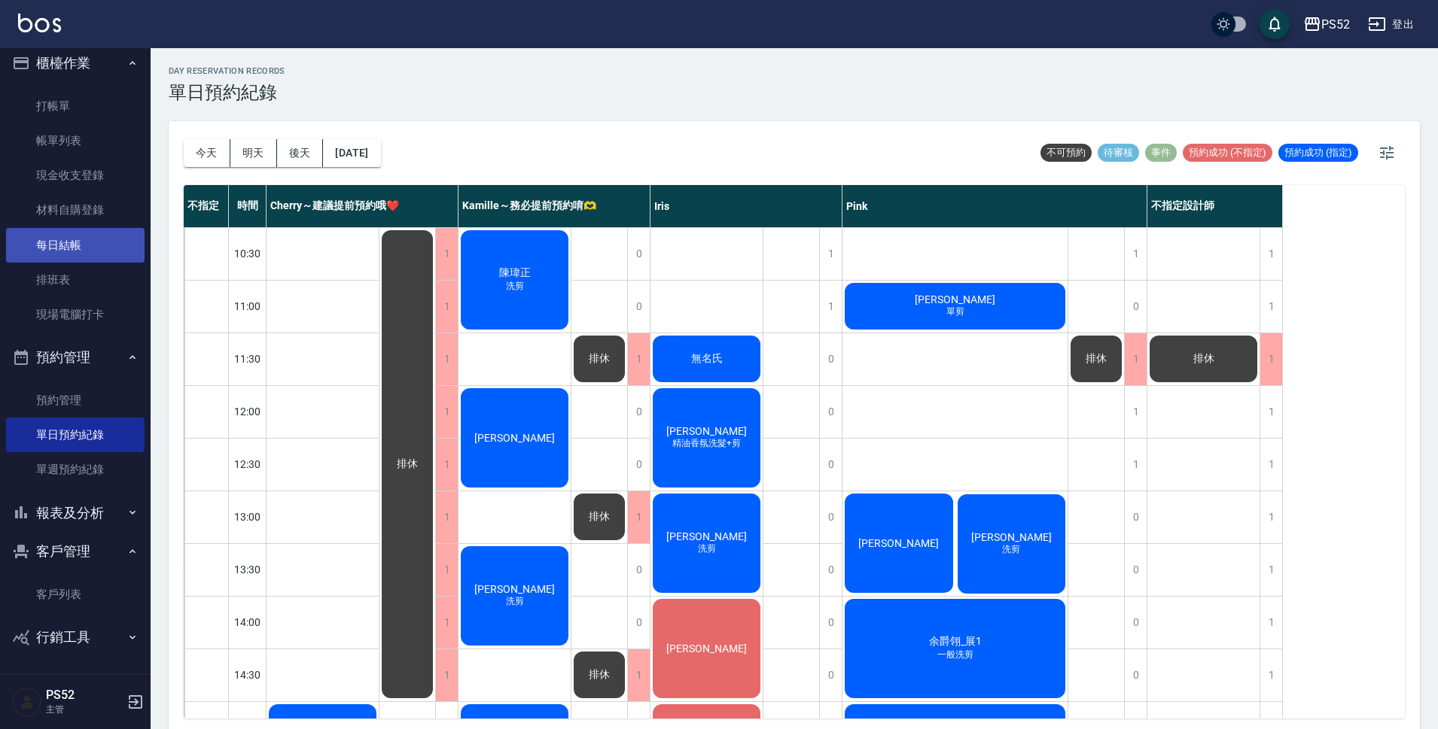
click at [62, 245] on link "每日結帳" at bounding box center [75, 245] width 139 height 35
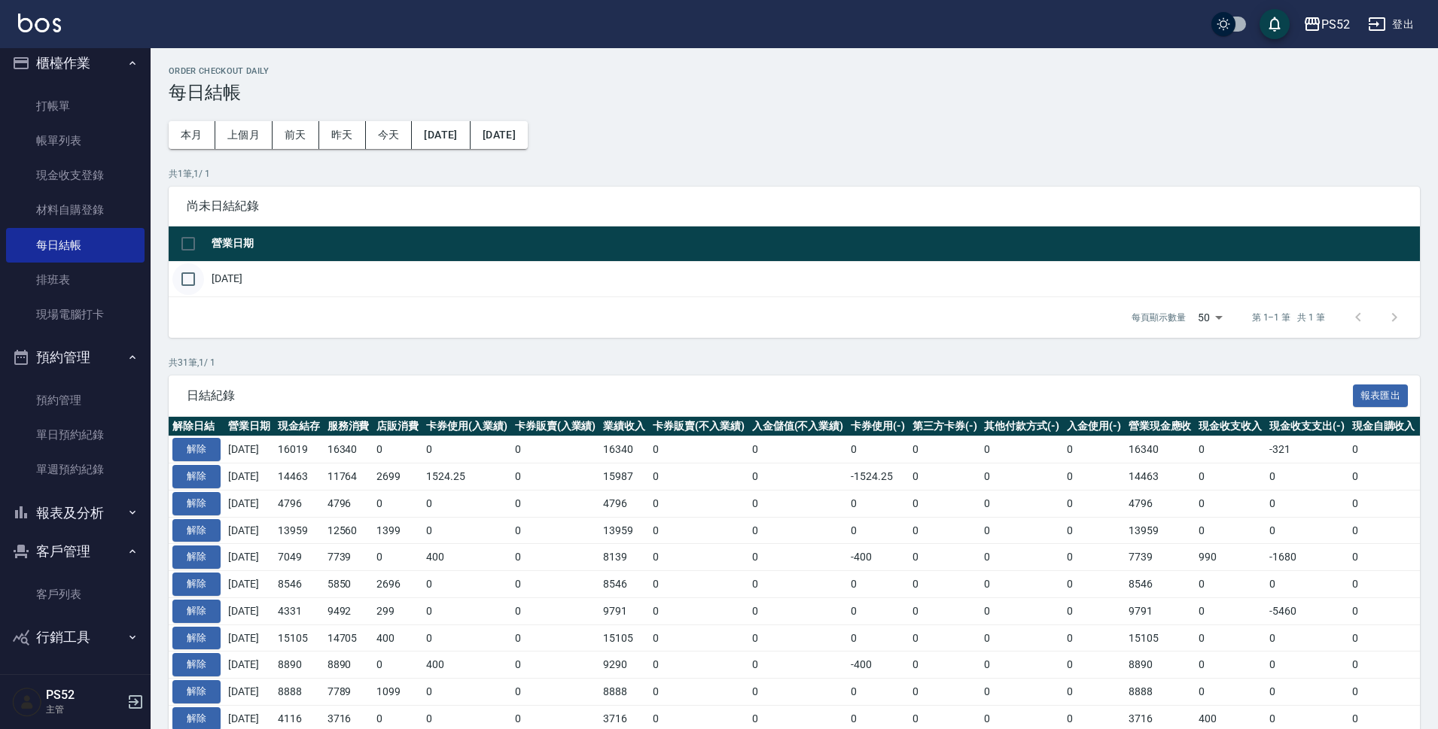
click at [188, 285] on input "checkbox" at bounding box center [188, 279] width 32 height 32
checkbox input "true"
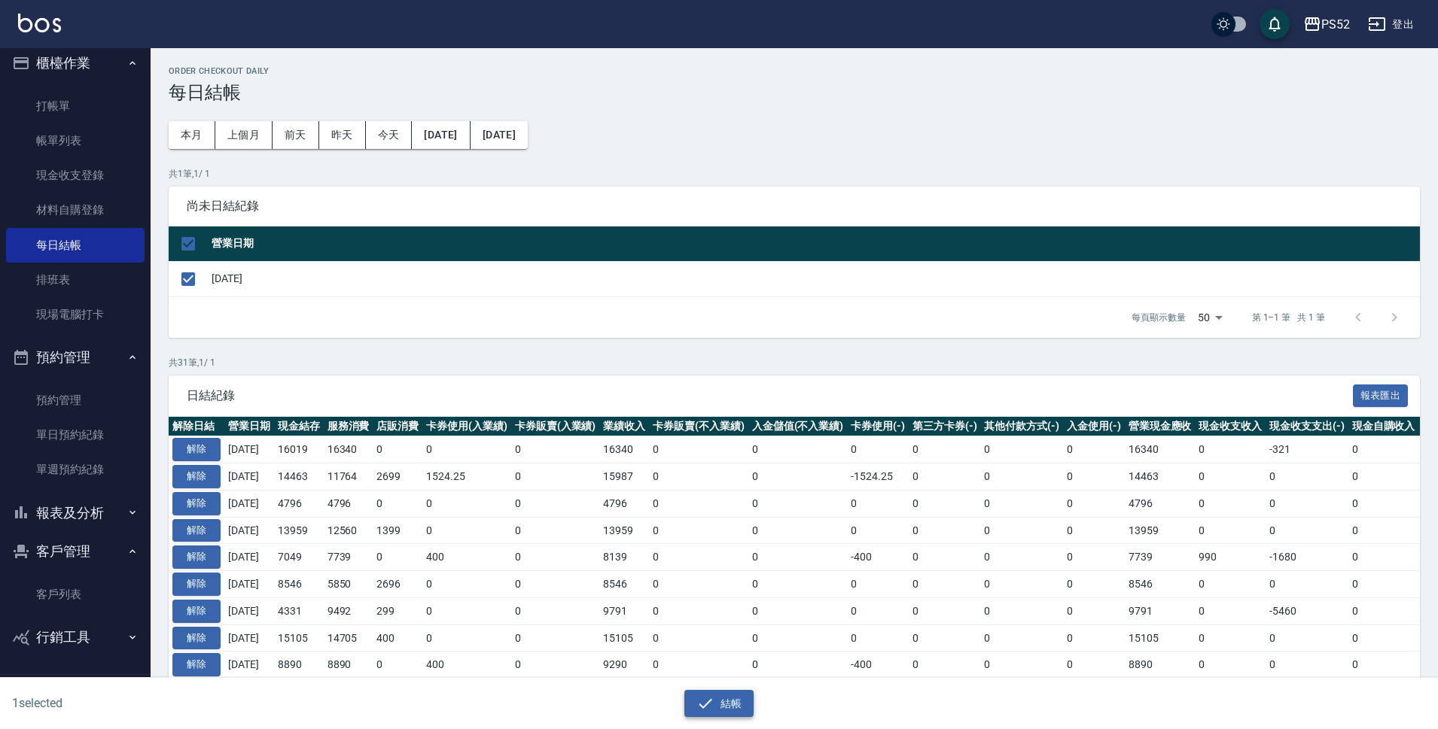
click at [735, 704] on button "結帳" at bounding box center [719, 704] width 70 height 28
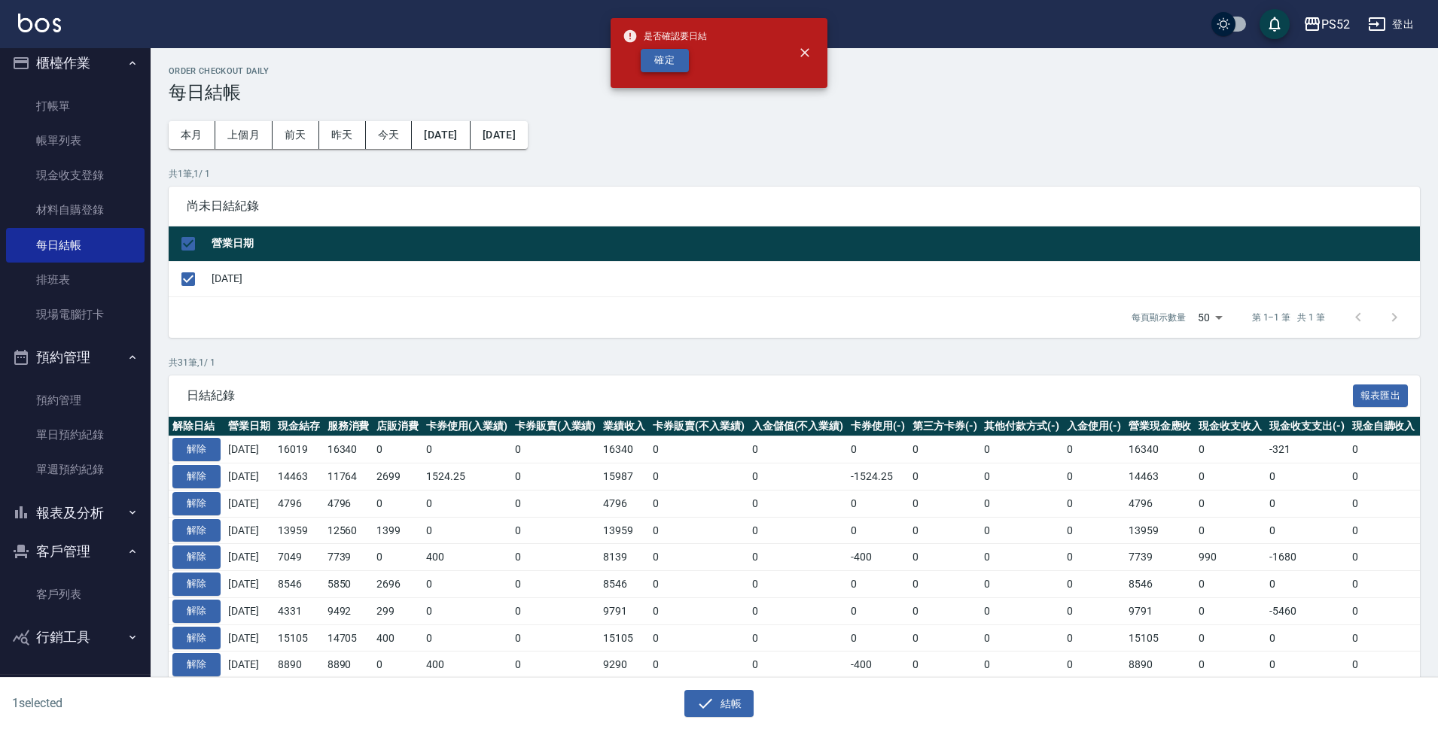
click at [671, 59] on button "確定" at bounding box center [665, 60] width 48 height 23
checkbox input "false"
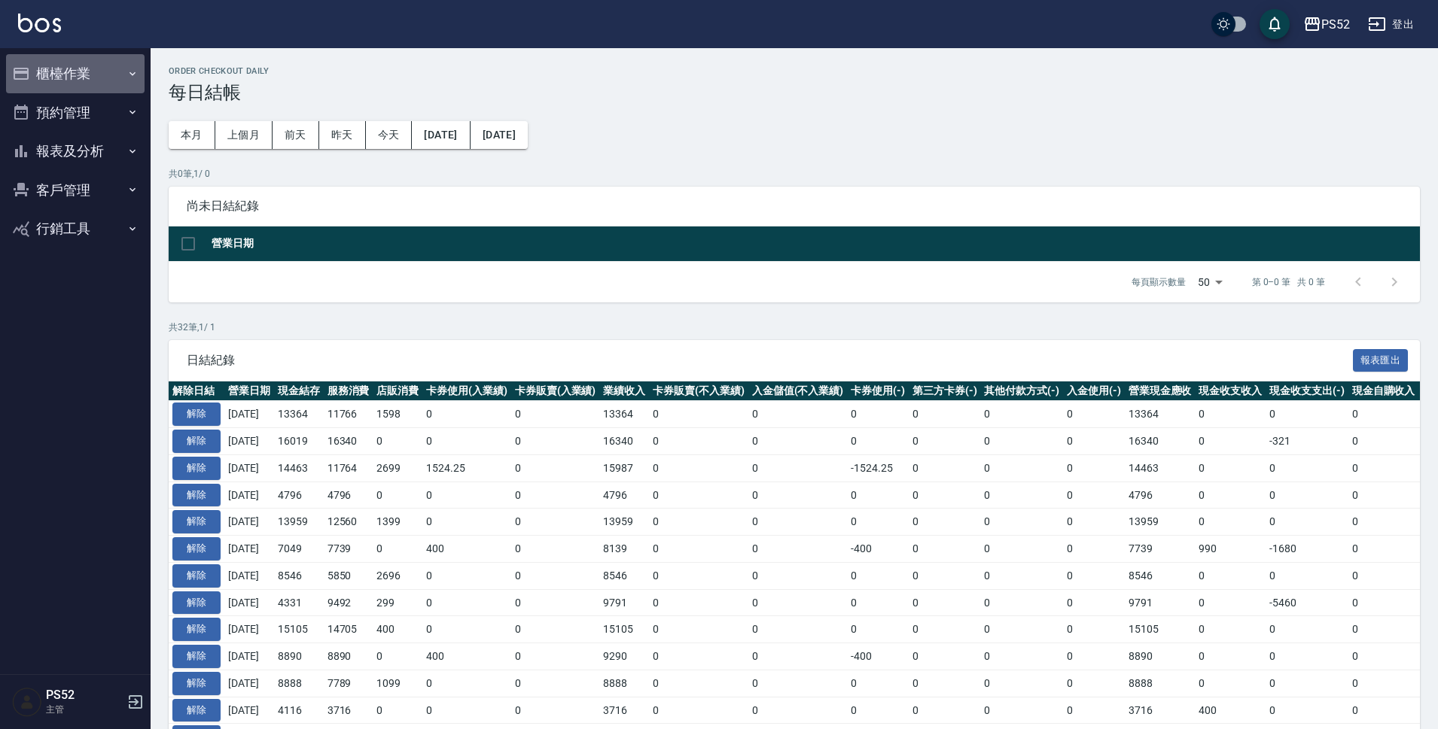
click at [71, 80] on button "櫃檯作業" at bounding box center [75, 73] width 139 height 39
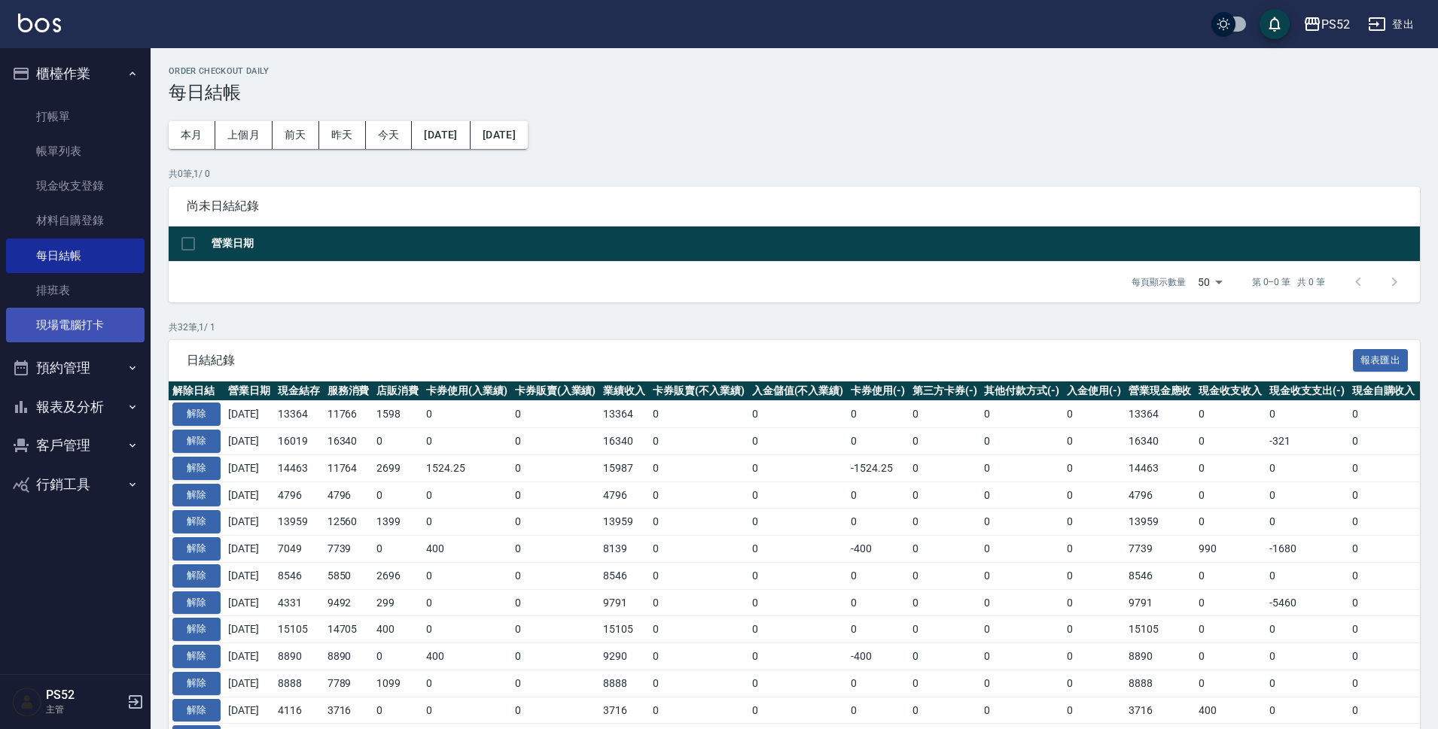
click at [99, 308] on link "現場電腦打卡" at bounding box center [75, 325] width 139 height 35
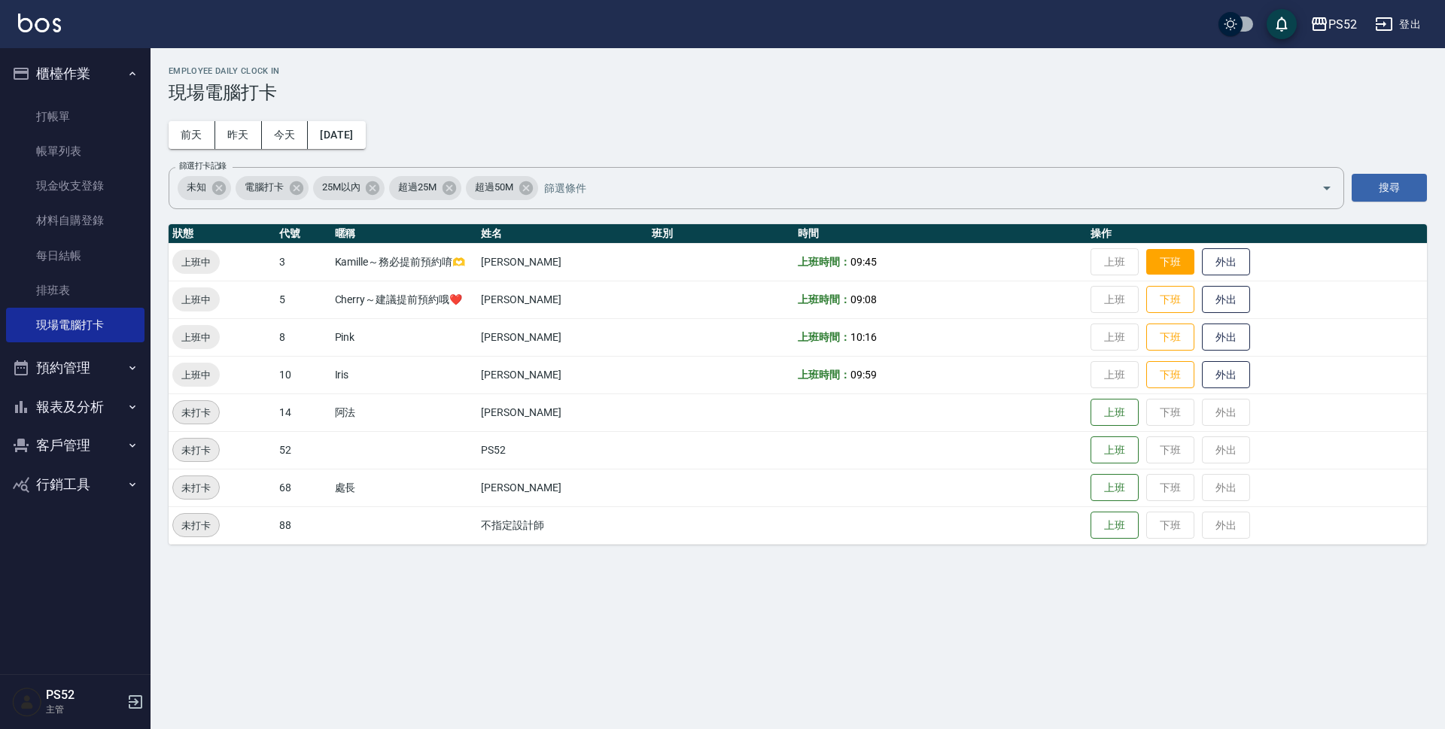
click at [1171, 262] on button "下班" at bounding box center [1171, 262] width 48 height 26
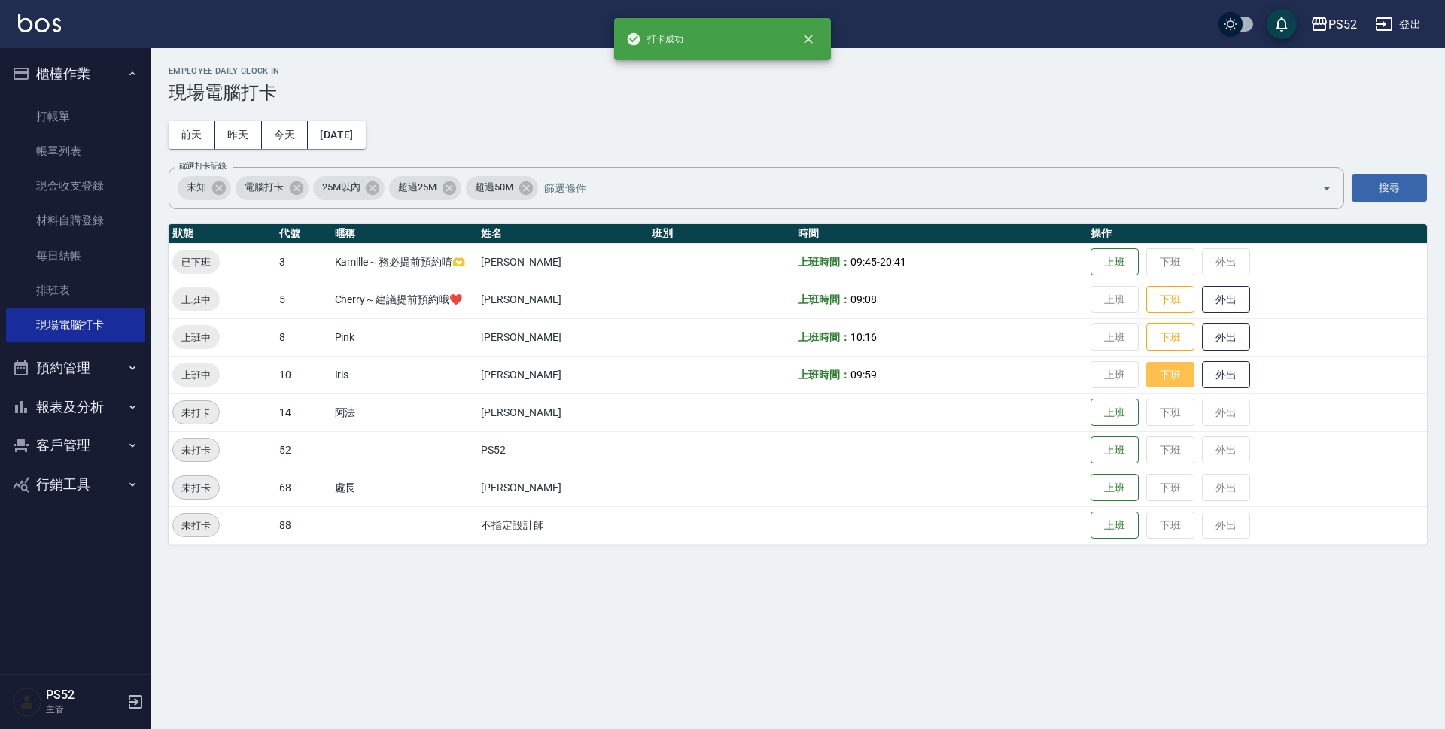
click at [1165, 370] on button "下班" at bounding box center [1171, 375] width 48 height 26
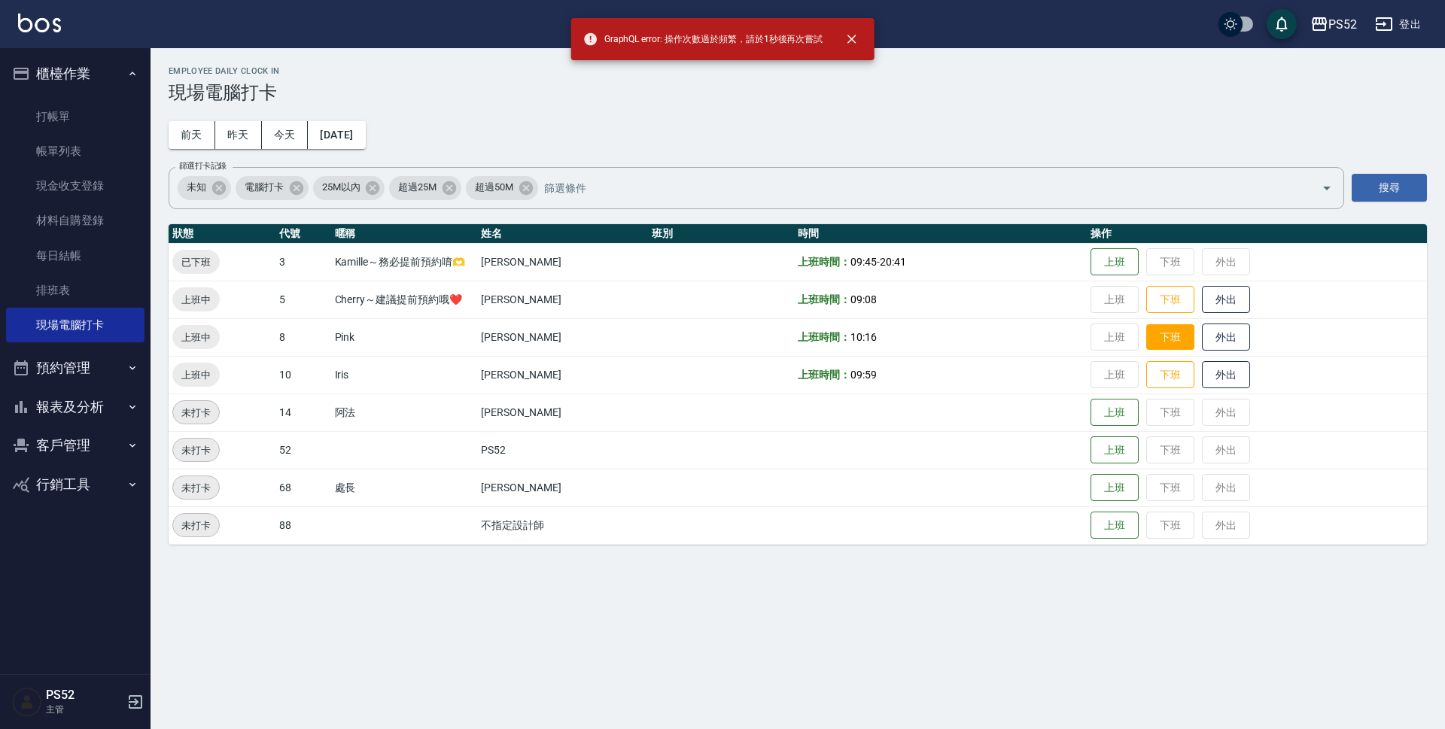
click at [1160, 344] on button "下班" at bounding box center [1171, 337] width 48 height 26
click at [1160, 309] on button "下班" at bounding box center [1171, 300] width 48 height 26
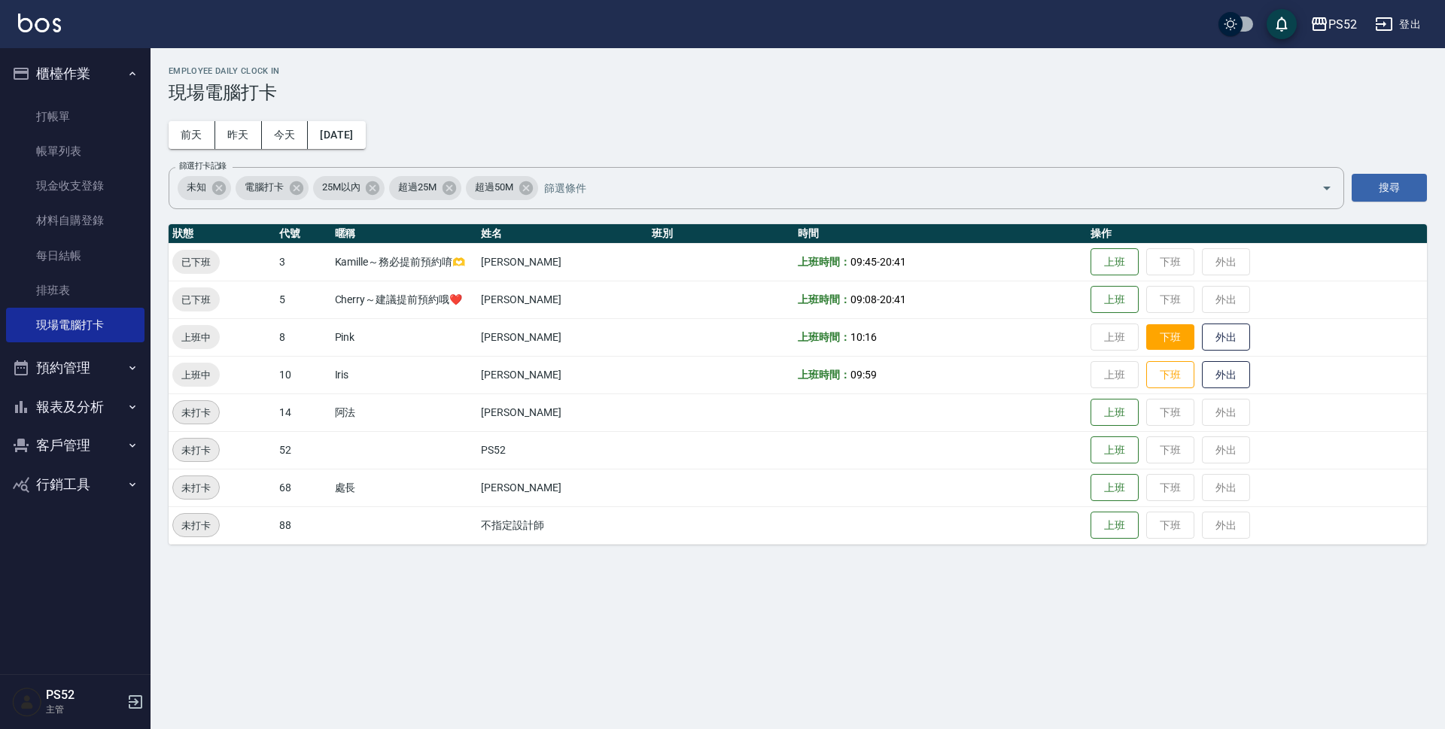
click at [1151, 327] on button "下班" at bounding box center [1171, 337] width 48 height 26
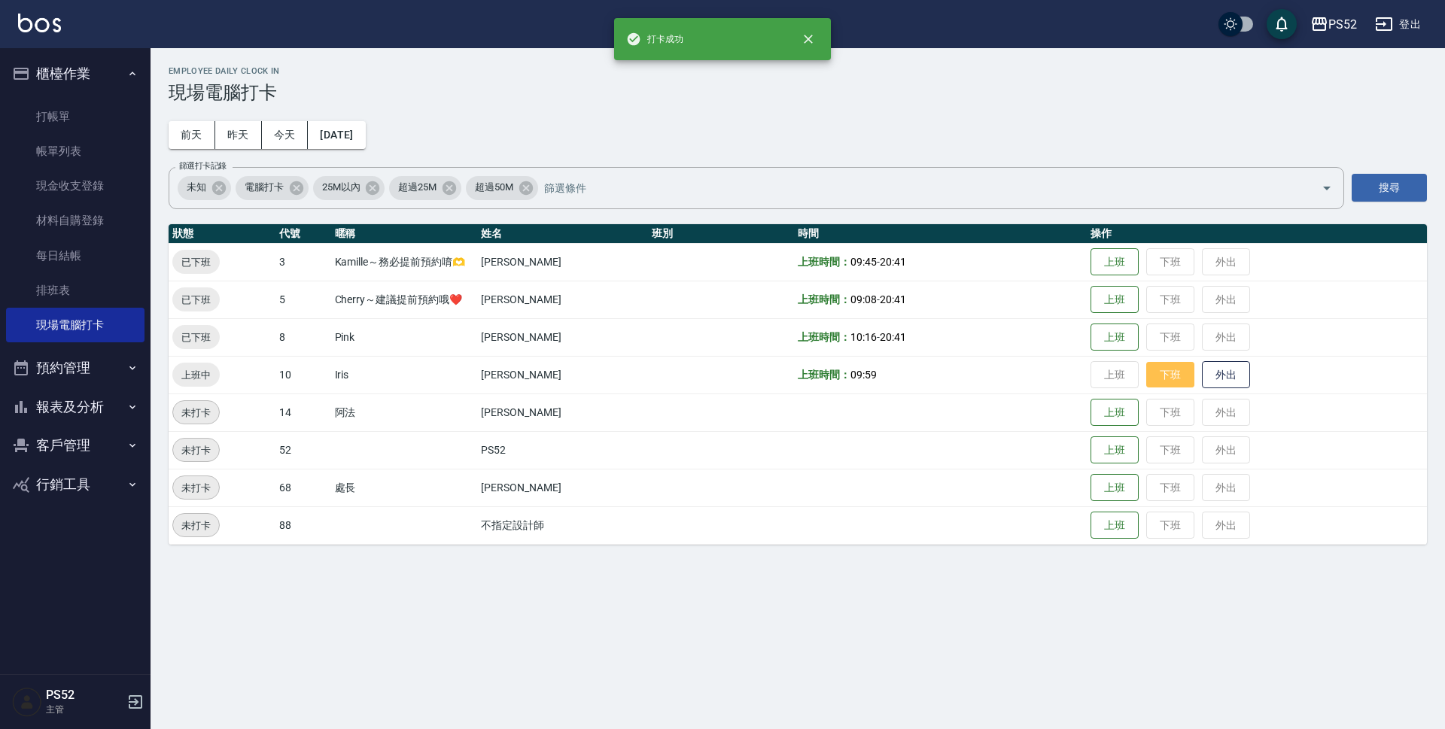
click at [1156, 370] on button "下班" at bounding box center [1171, 375] width 48 height 26
click at [96, 246] on link "每日結帳" at bounding box center [75, 256] width 139 height 35
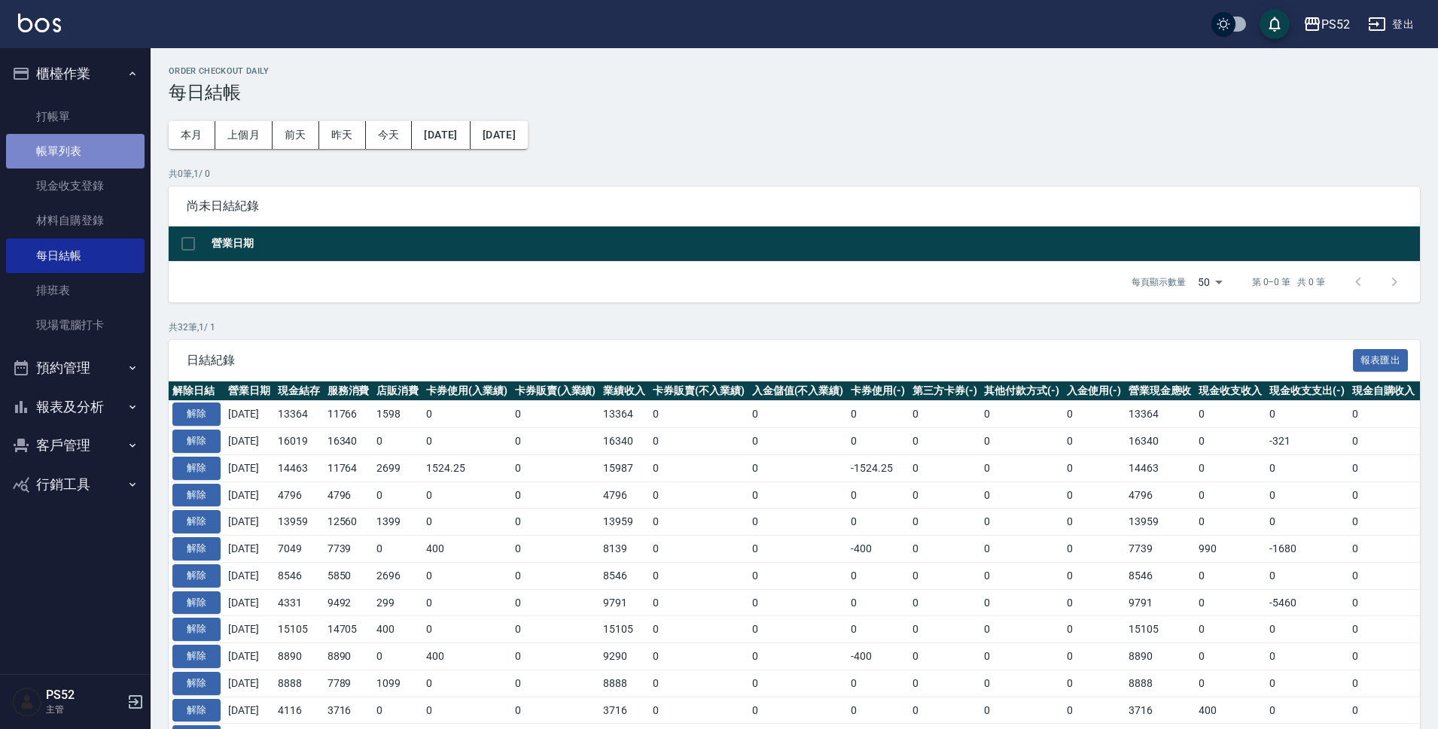
click at [90, 151] on link "帳單列表" at bounding box center [75, 151] width 139 height 35
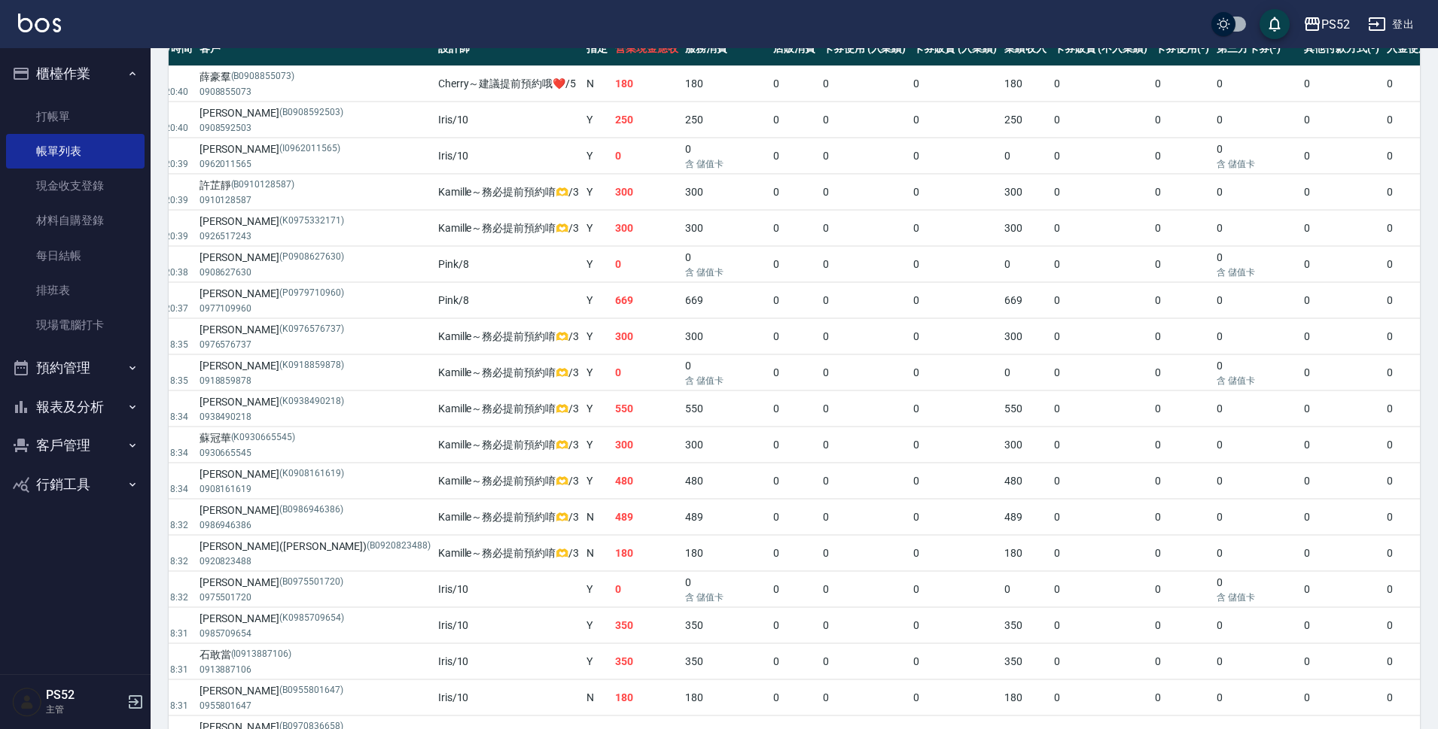
scroll to position [370, 0]
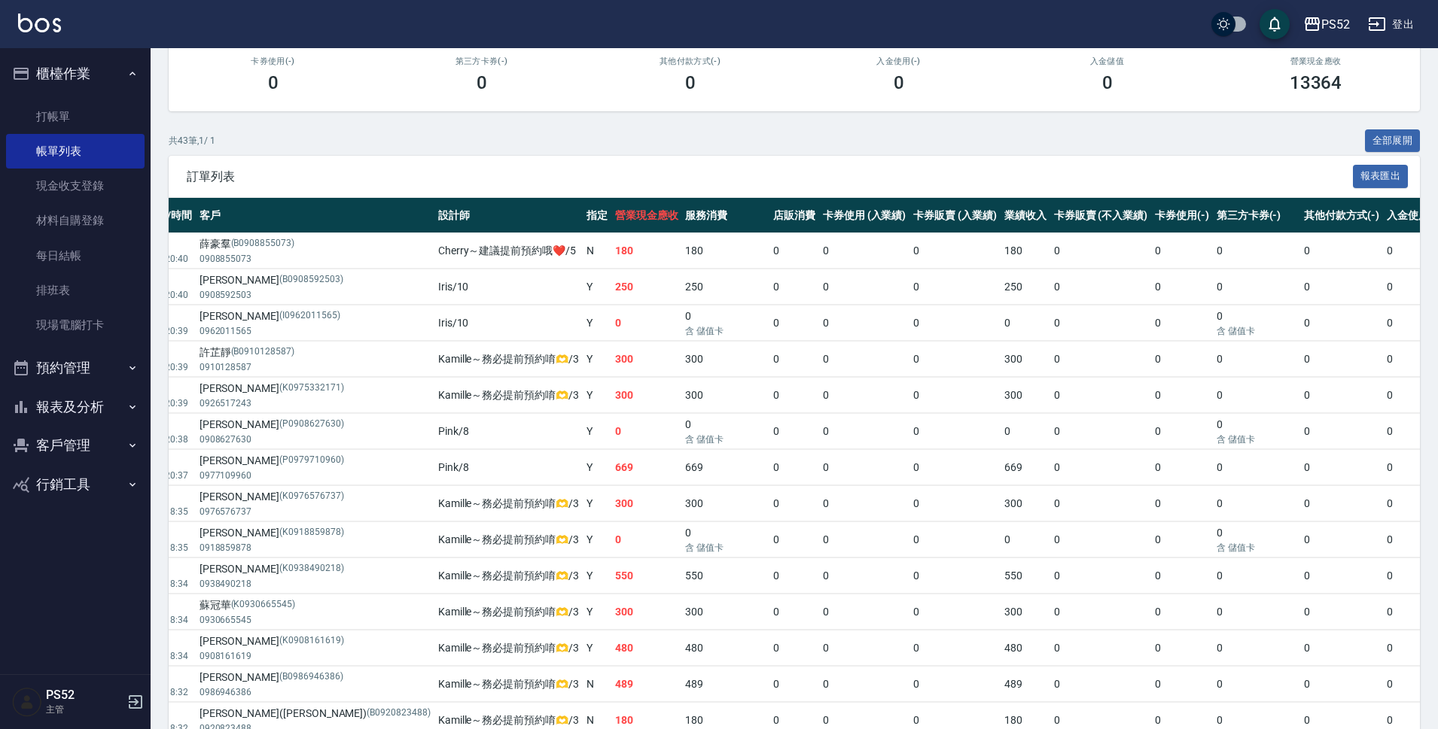
drag, startPoint x: 187, startPoint y: 204, endPoint x: 150, endPoint y: 177, distance: 45.8
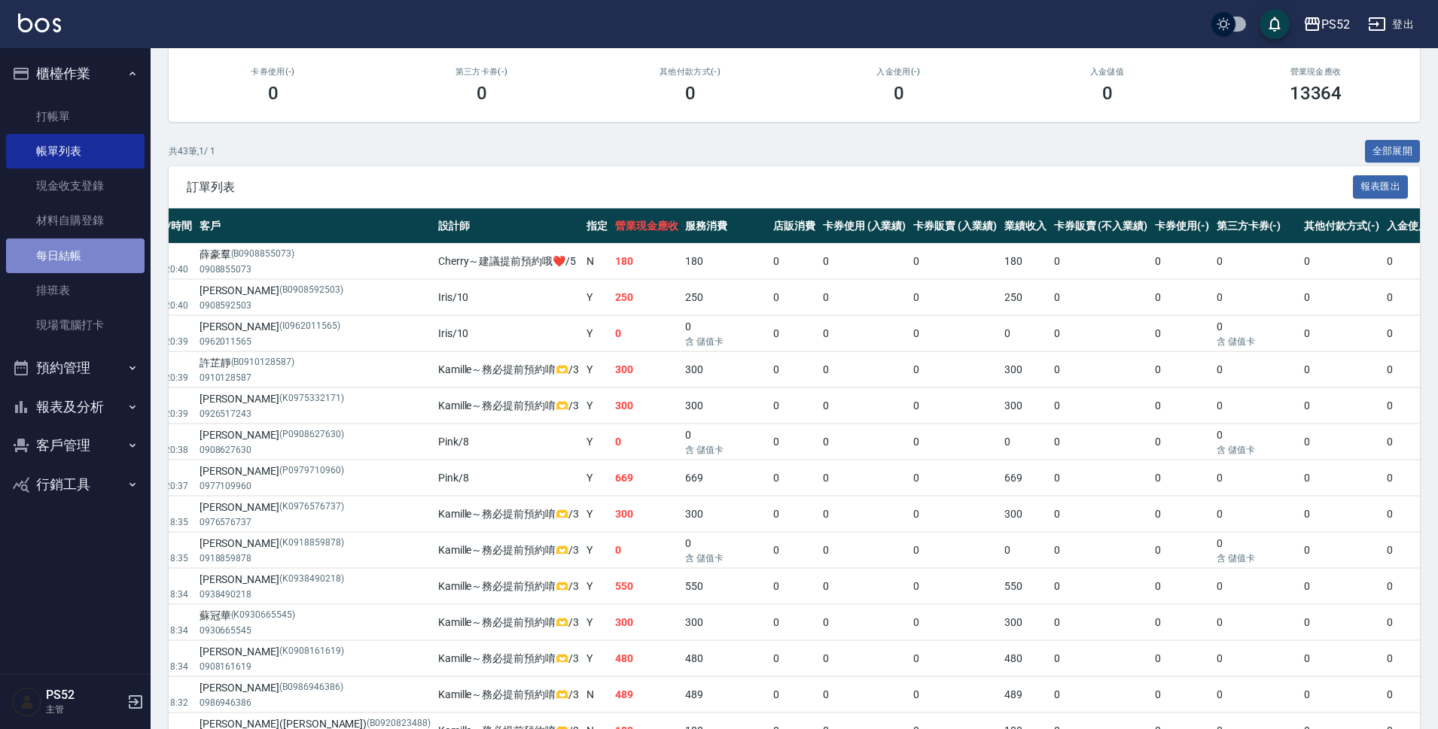
click at [69, 248] on link "每日結帳" at bounding box center [75, 256] width 139 height 35
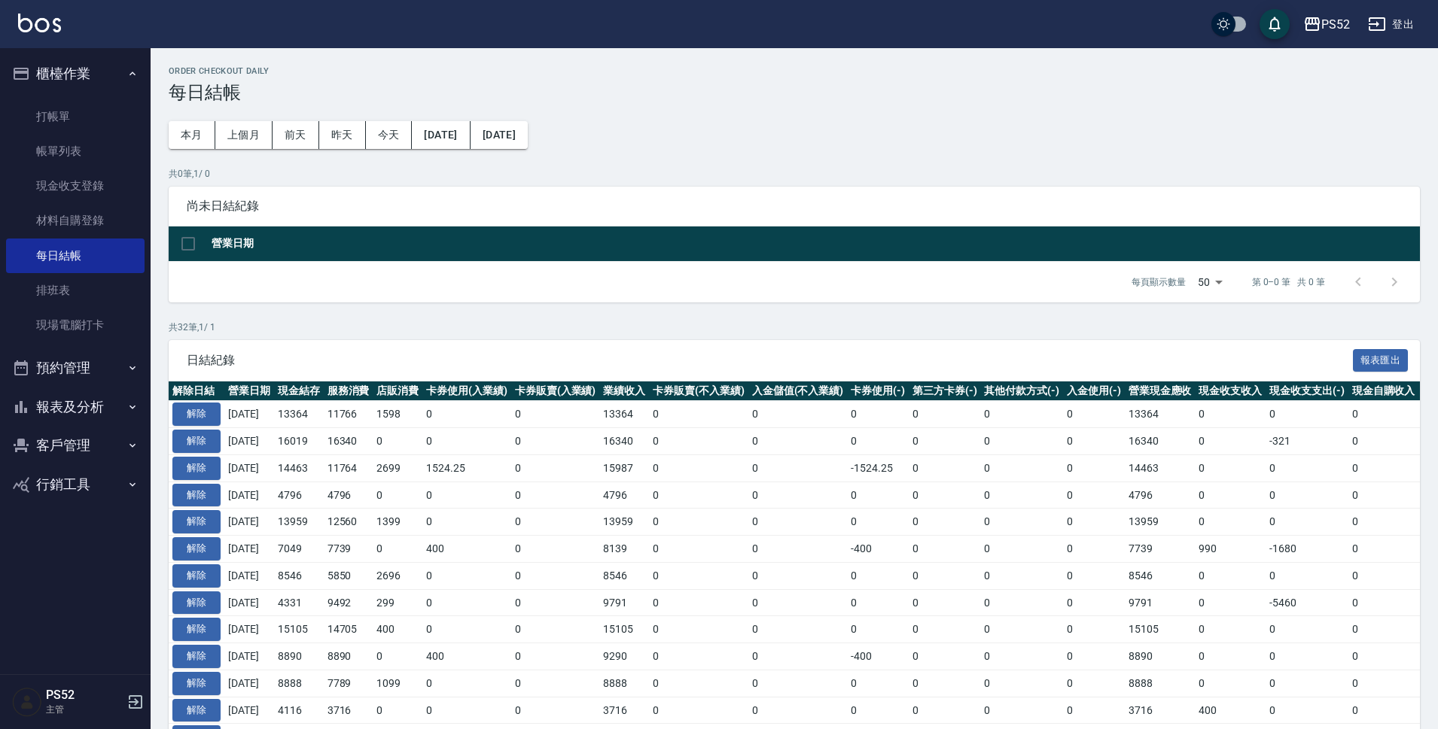
click at [72, 414] on button "報表及分析" at bounding box center [75, 407] width 139 height 39
click at [95, 492] on link "店家區間累計表" at bounding box center [75, 484] width 139 height 35
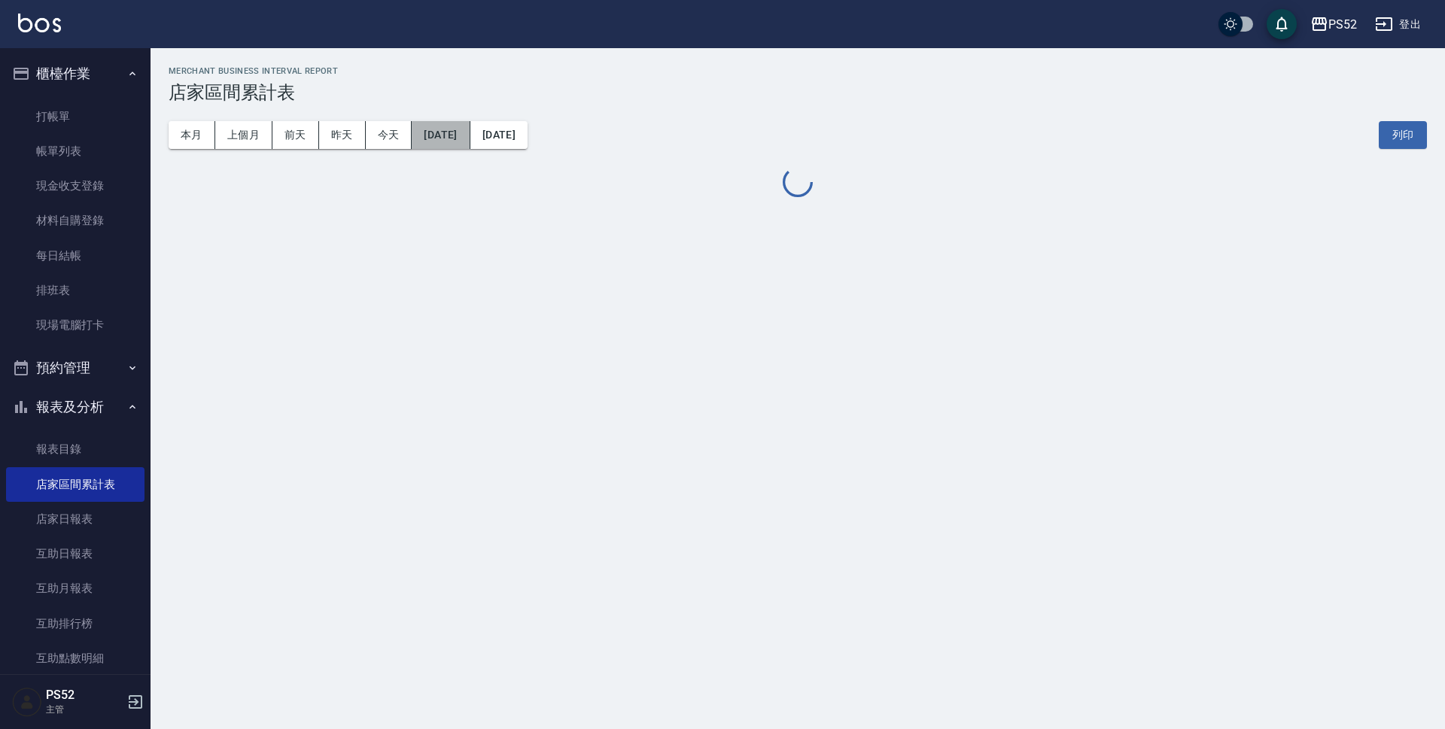
click at [470, 137] on button "[DATE]" at bounding box center [441, 135] width 58 height 28
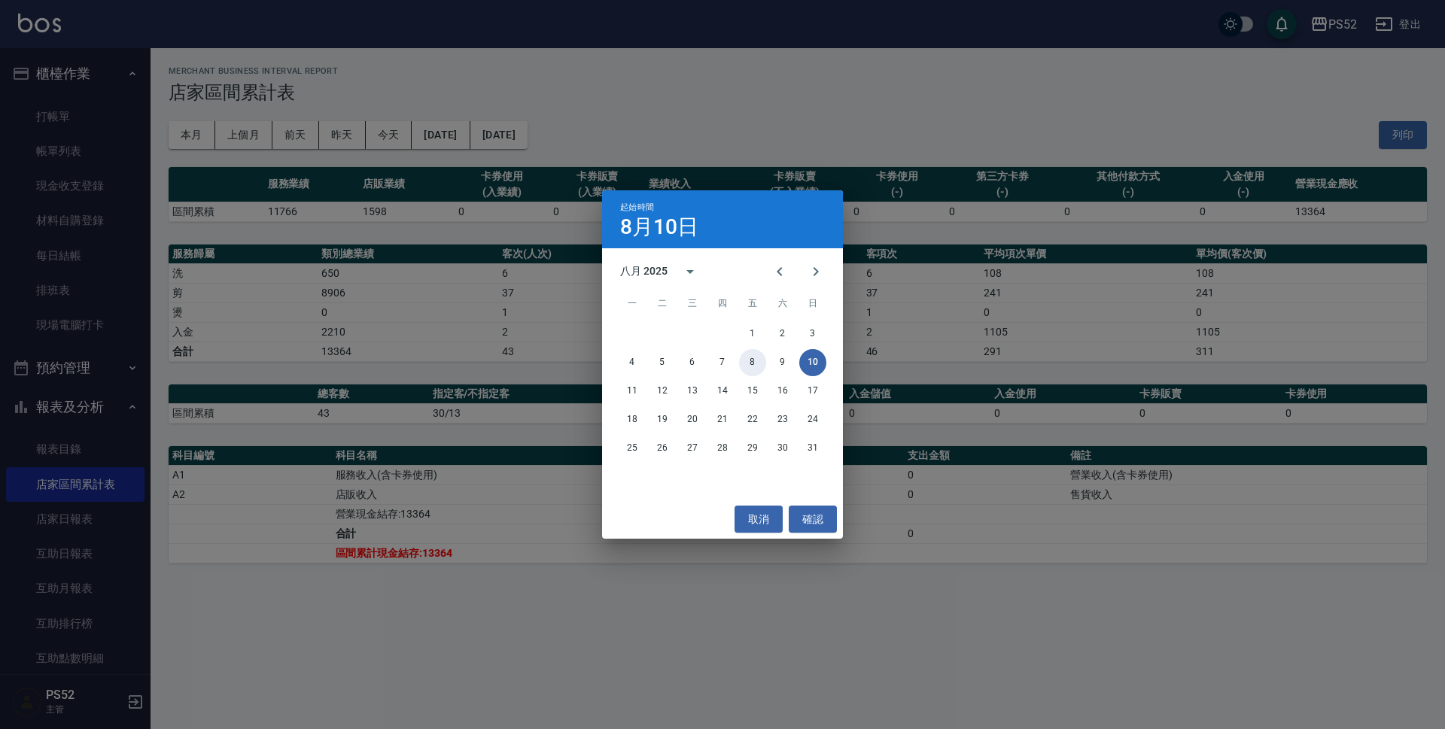
click at [757, 359] on button "8" at bounding box center [752, 362] width 27 height 27
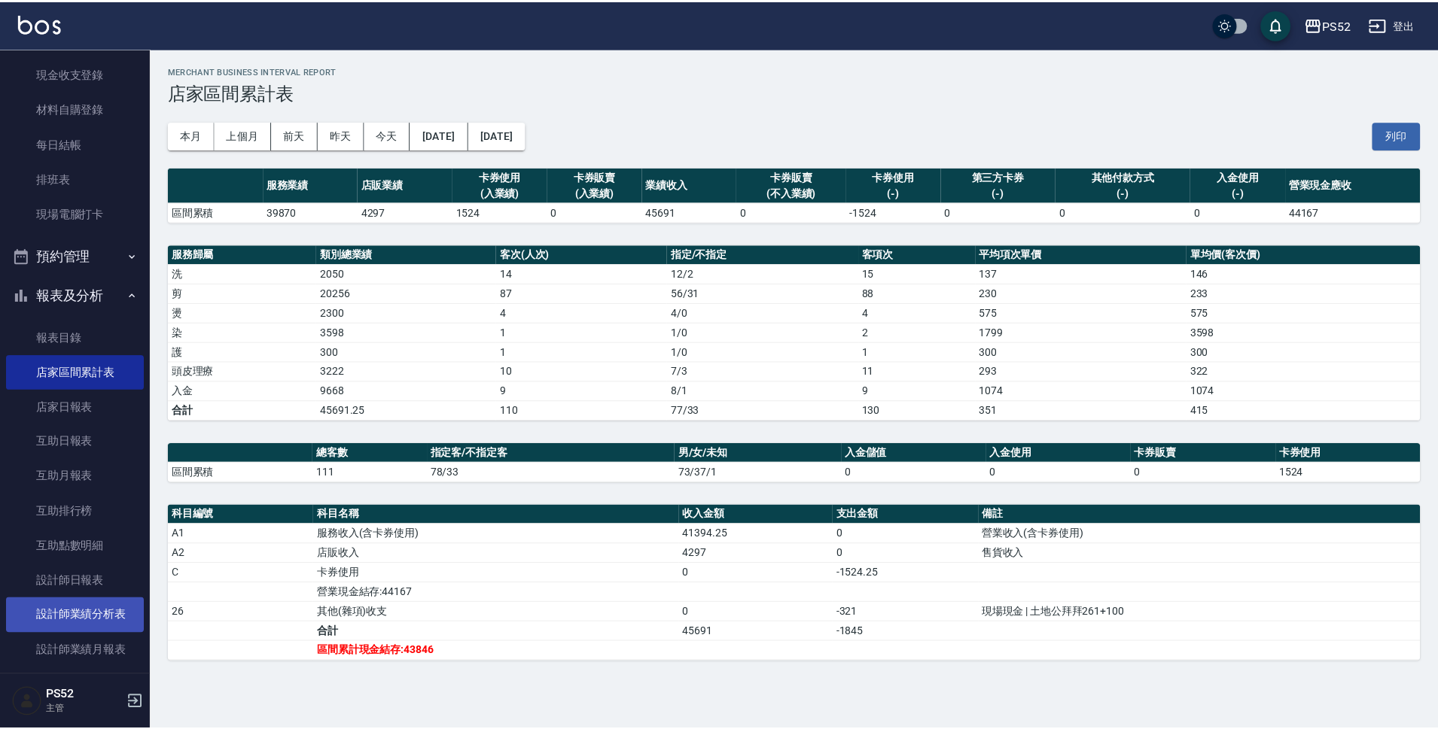
scroll to position [126, 0]
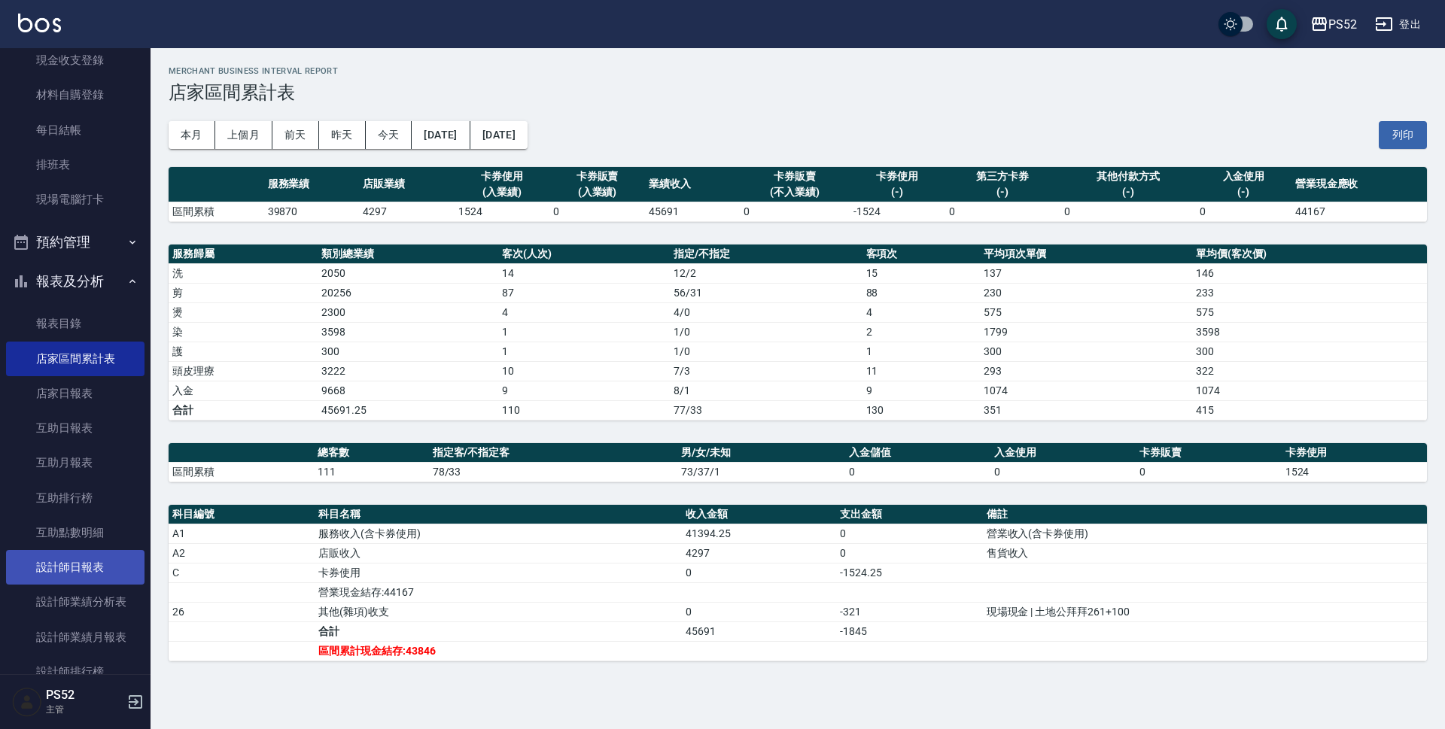
click at [106, 568] on link "設計師日報表" at bounding box center [75, 567] width 139 height 35
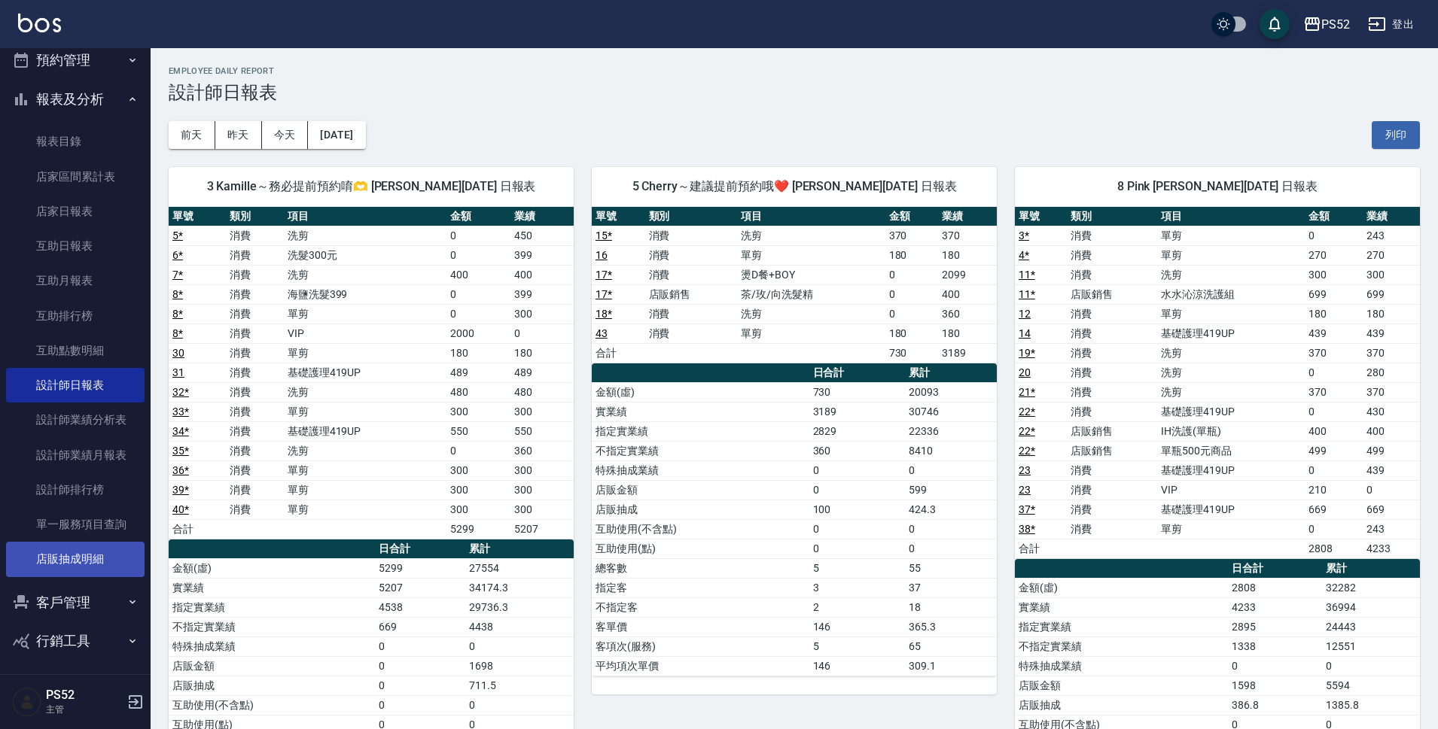
scroll to position [312, 0]
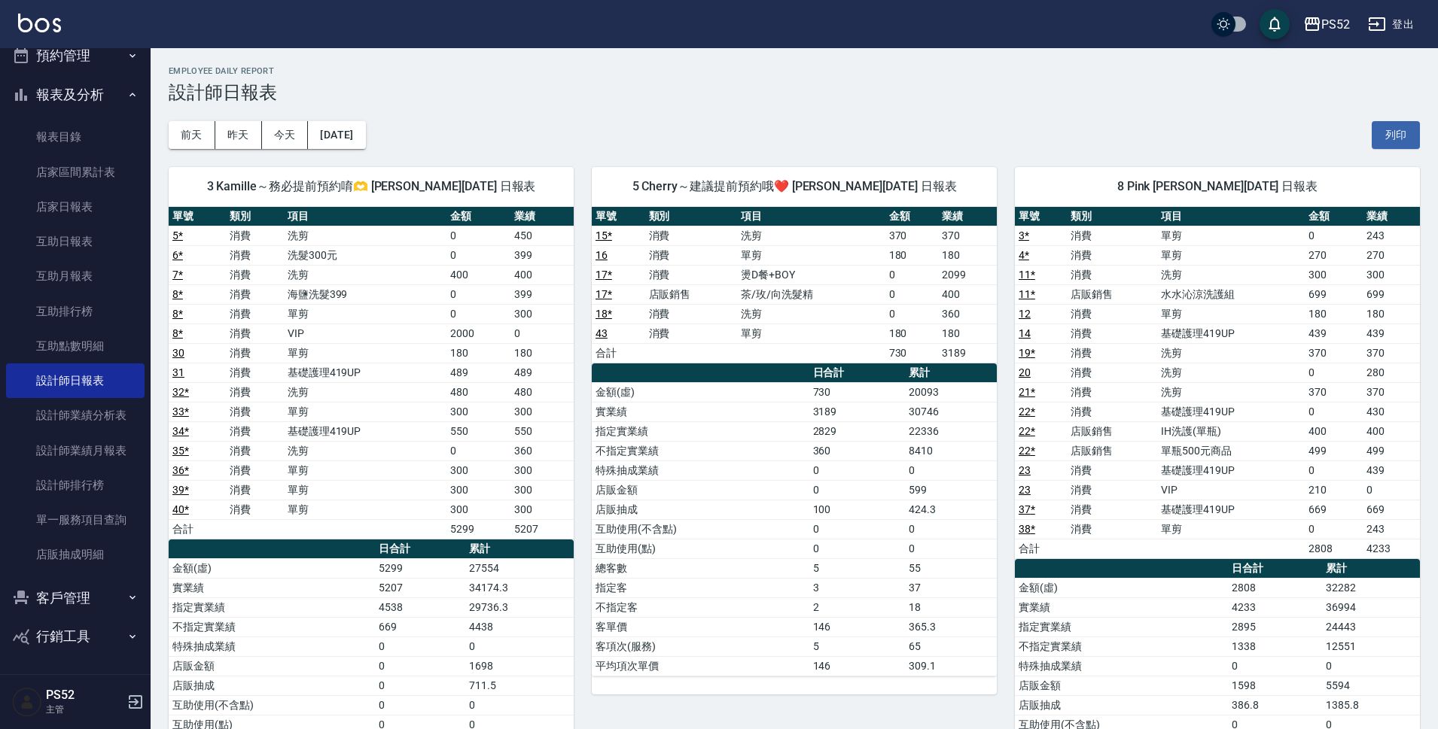
click at [60, 605] on button "客戶管理" at bounding box center [75, 598] width 139 height 39
click at [84, 655] on link "客戶列表" at bounding box center [75, 640] width 139 height 35
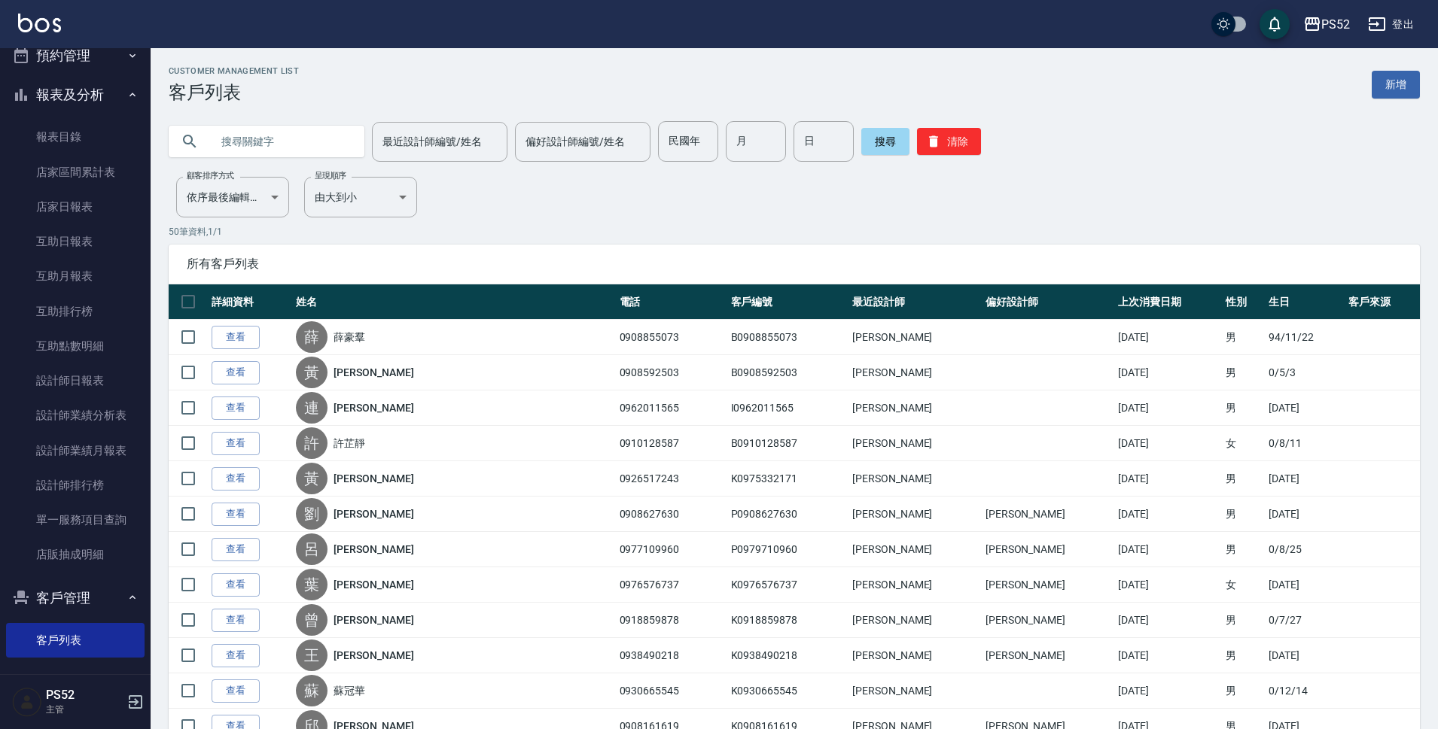
click at [338, 139] on input "text" at bounding box center [282, 141] width 142 height 41
type input "0935953"
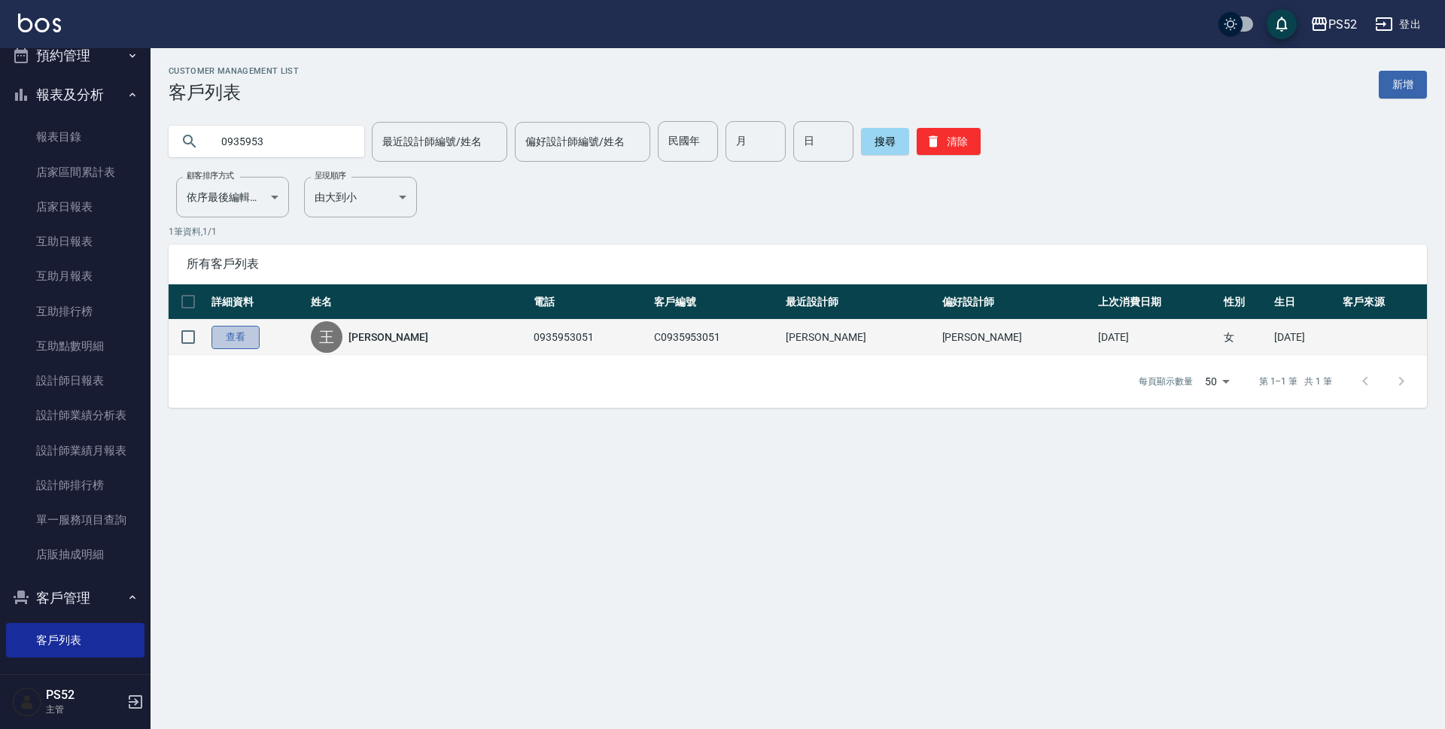
click at [250, 337] on link "查看" at bounding box center [236, 337] width 48 height 23
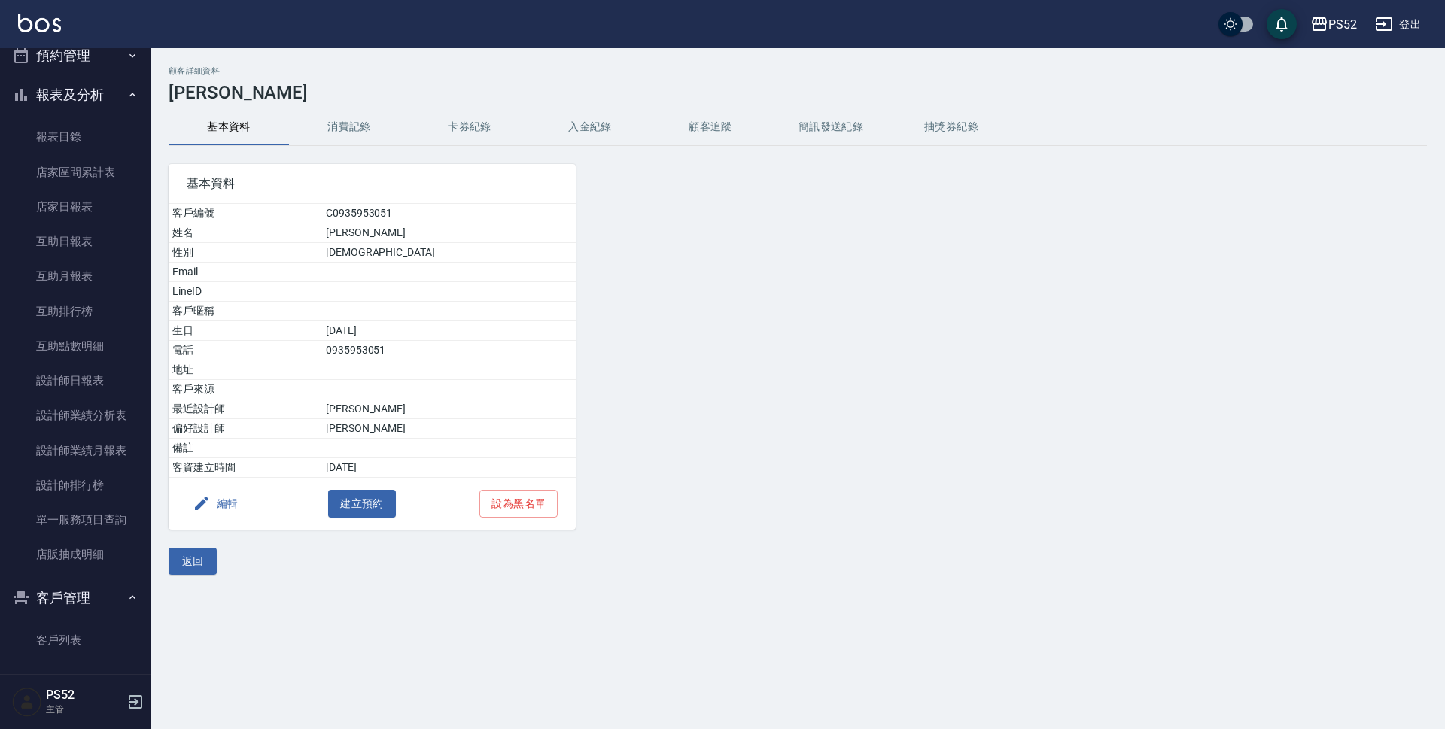
click at [348, 114] on button "消費記錄" at bounding box center [349, 127] width 120 height 36
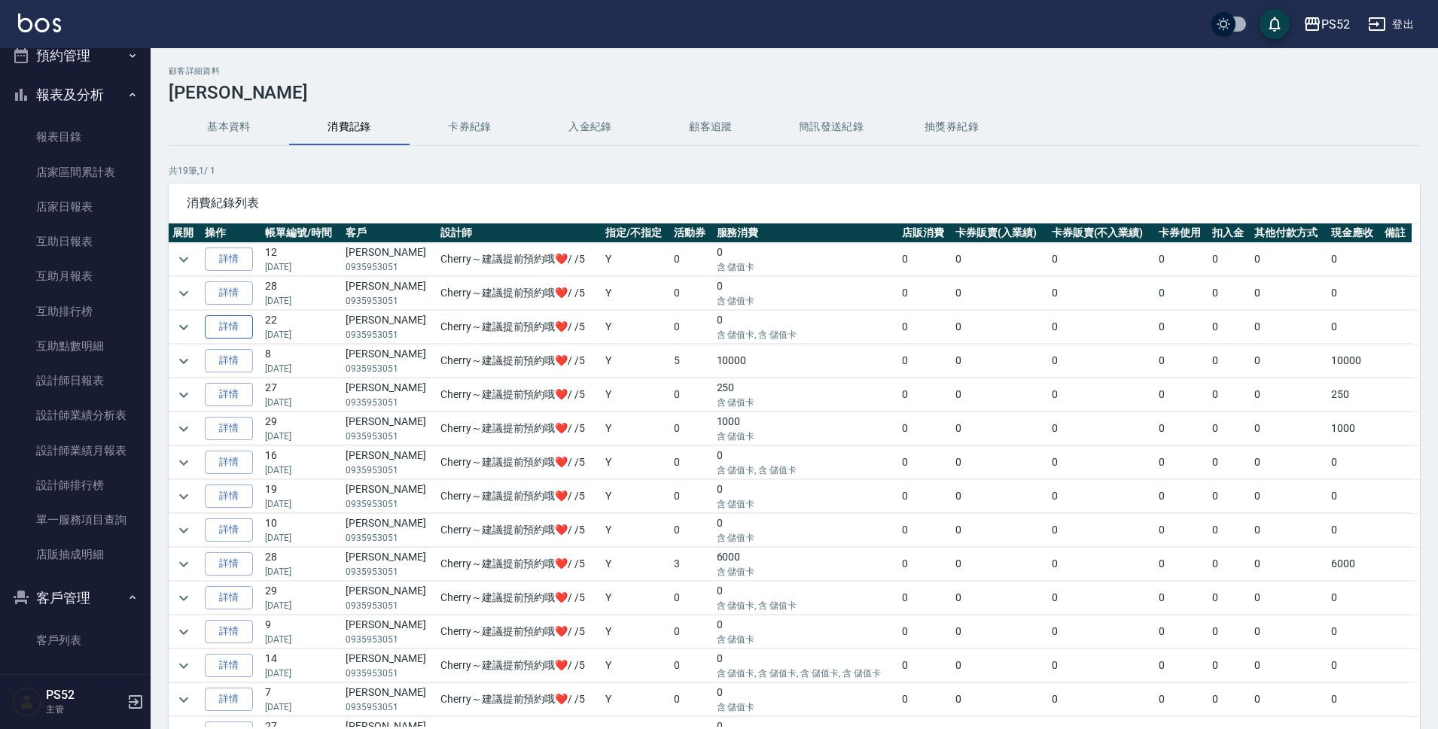
click at [235, 324] on link "詳情" at bounding box center [229, 326] width 48 height 23
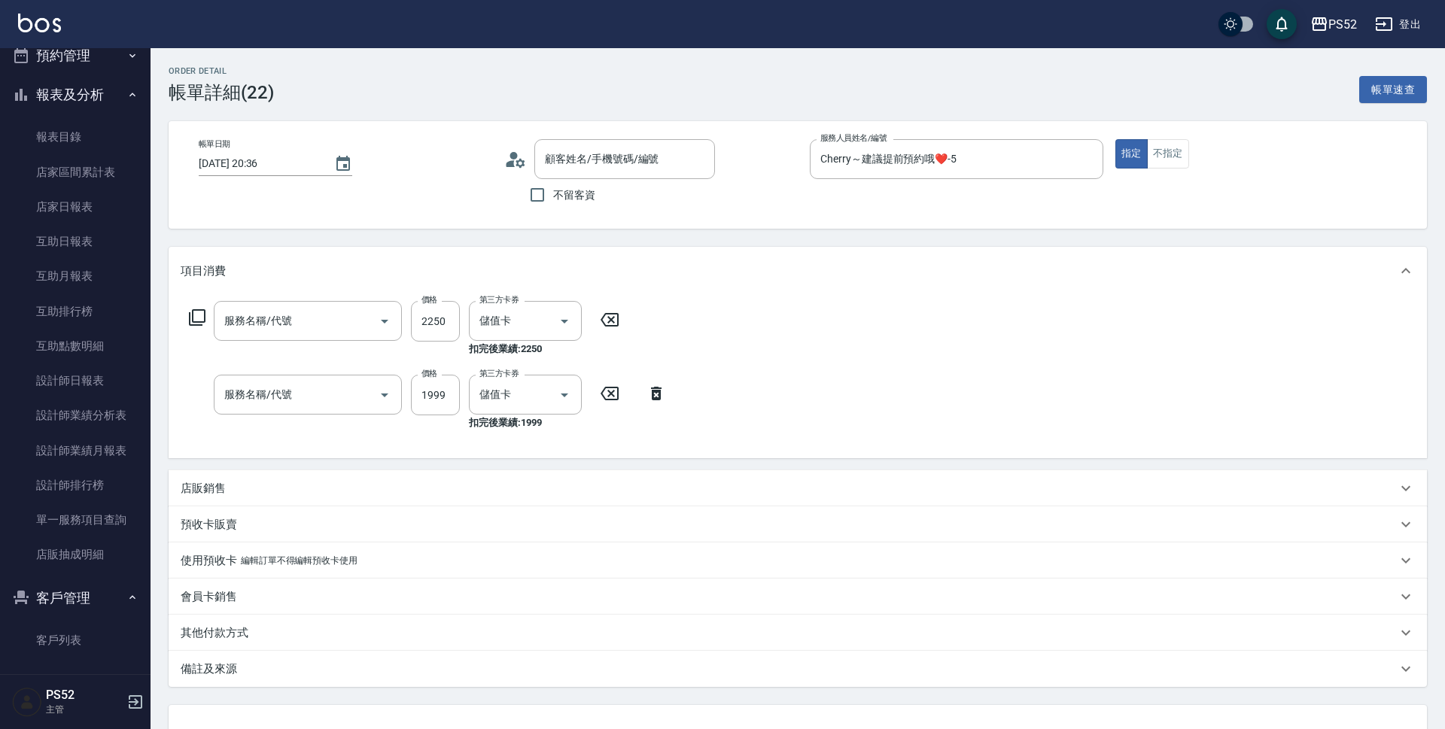
type input "2025/02/05 20:36"
type input "Cherry～建議提前預約哦❤️-5"
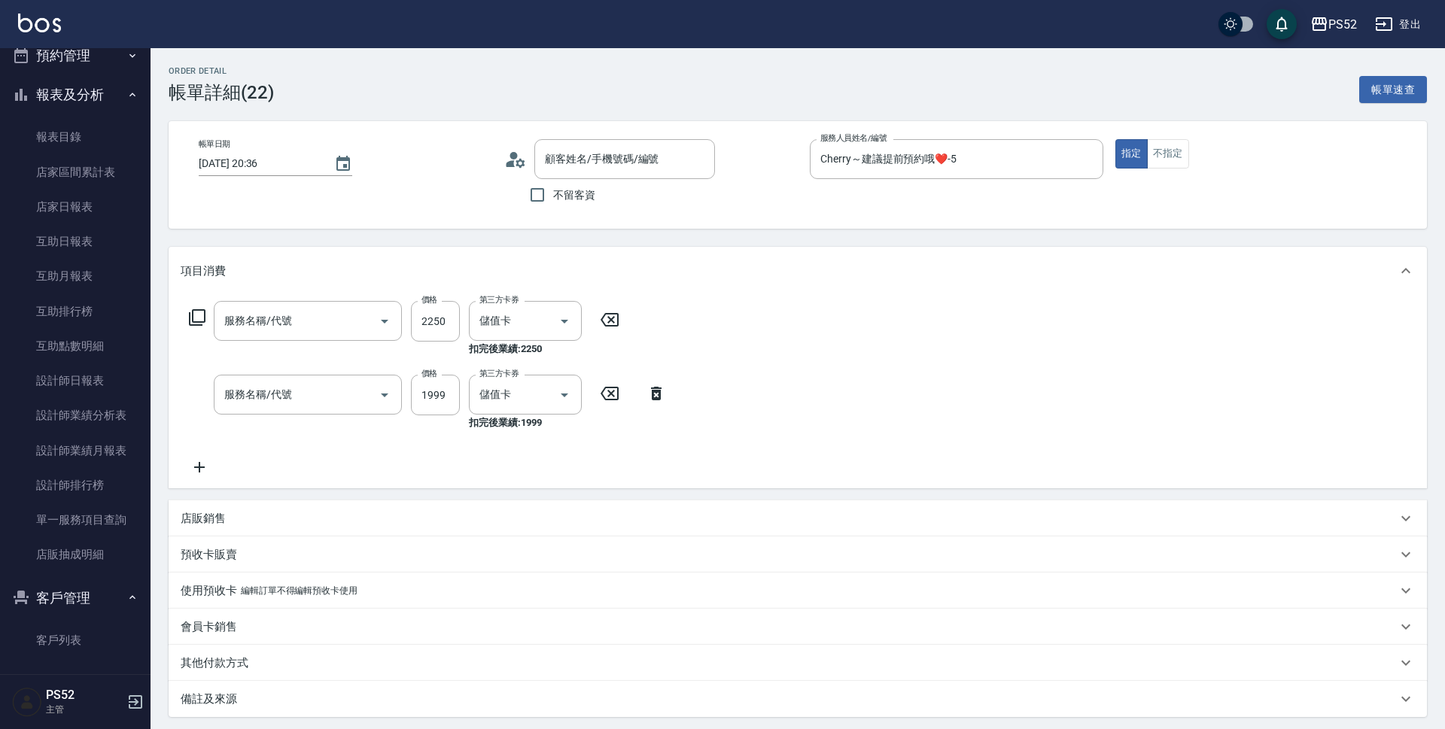
type input "活動燙B餐(P7)"
type input "活動染B餐(L7)"
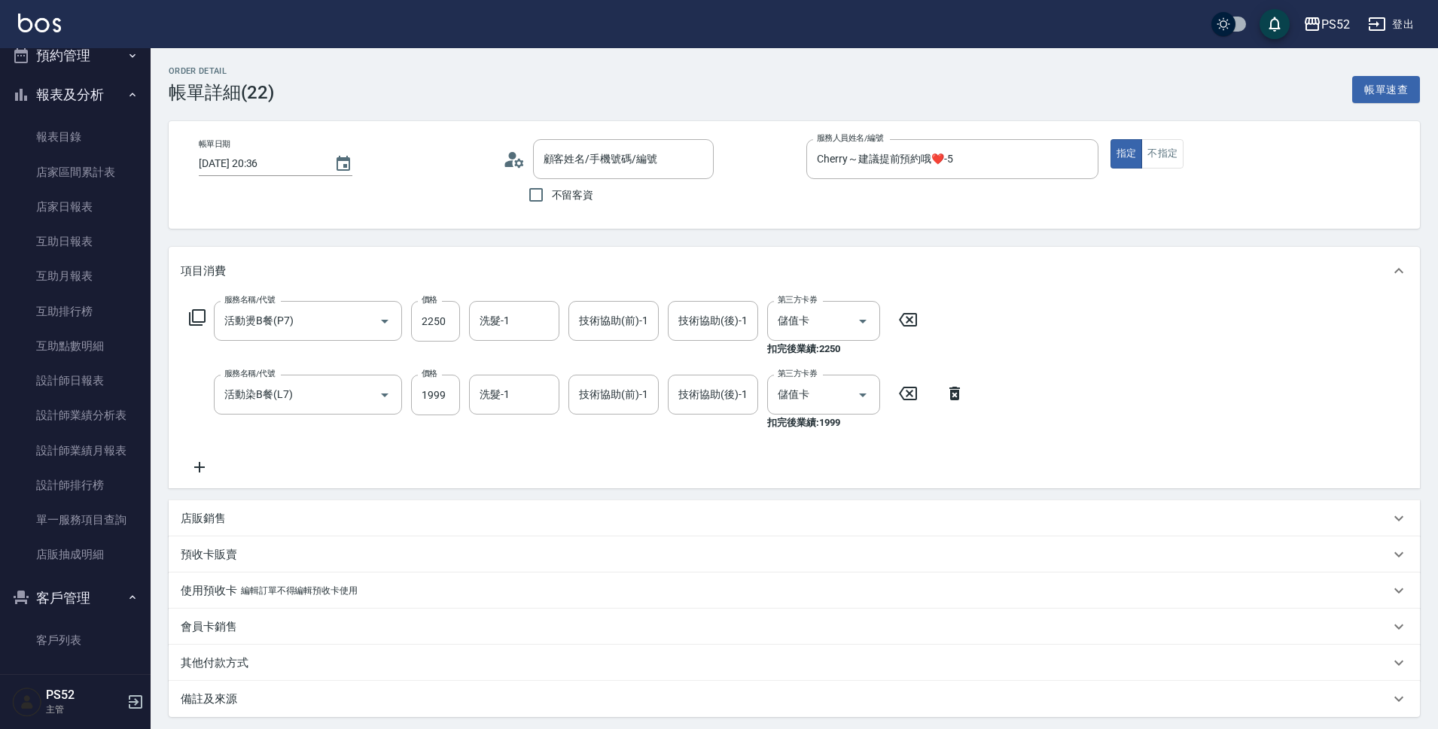
type input "王淑媛/0935953051/C0935953051"
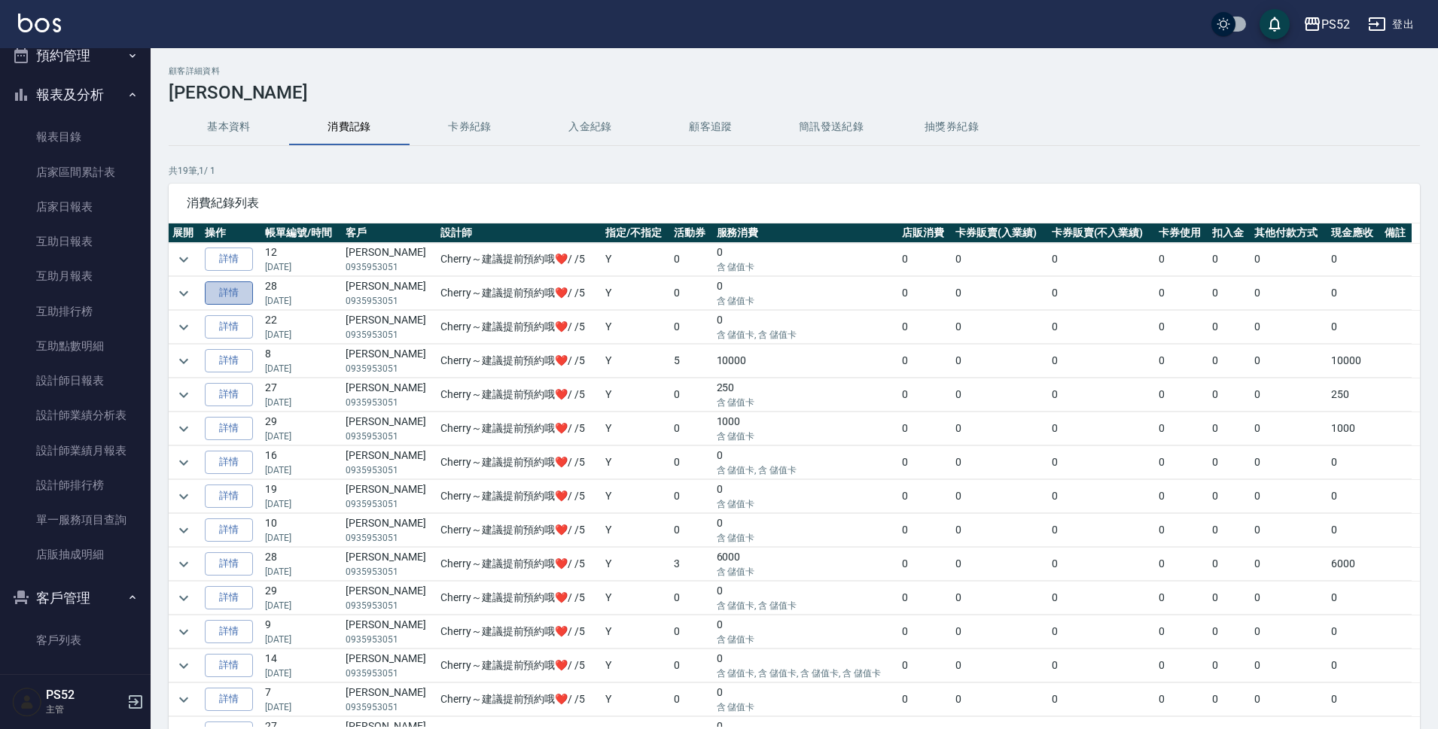
click at [235, 287] on link "詳情" at bounding box center [229, 293] width 48 height 23
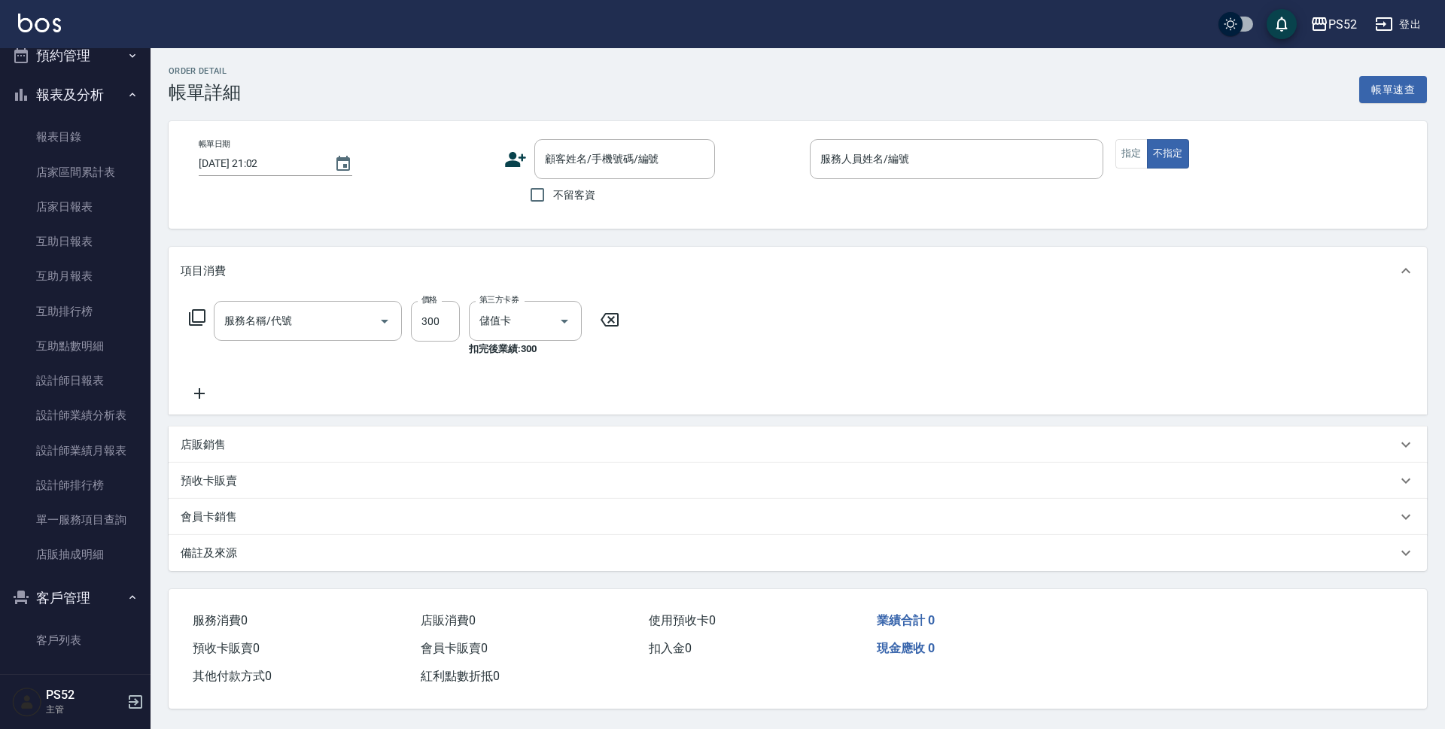
type input "2025/03/22 19:09"
type input "Cherry～建議提前預約哦❤️-5"
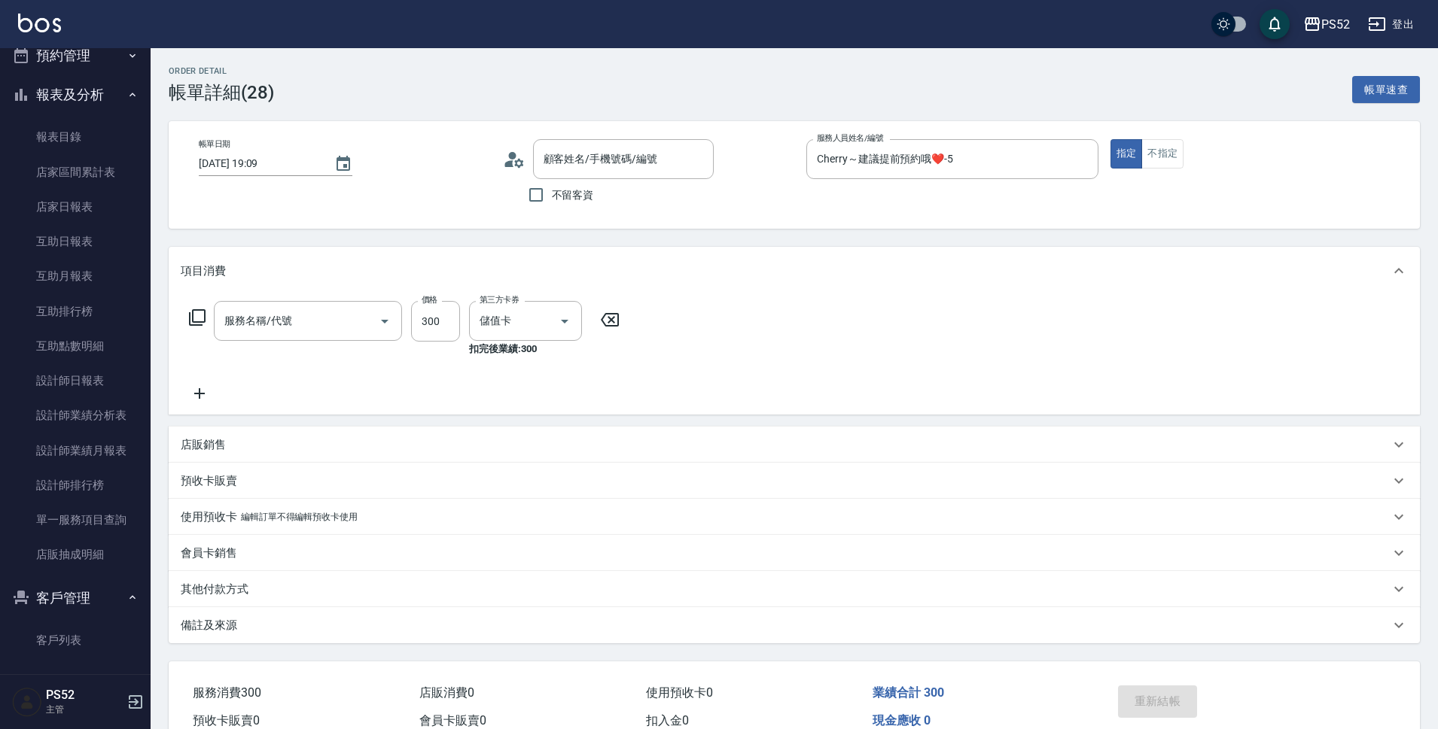
type input "洗髮300元(S4)"
type input "王淑媛/0935953051/C0935953051"
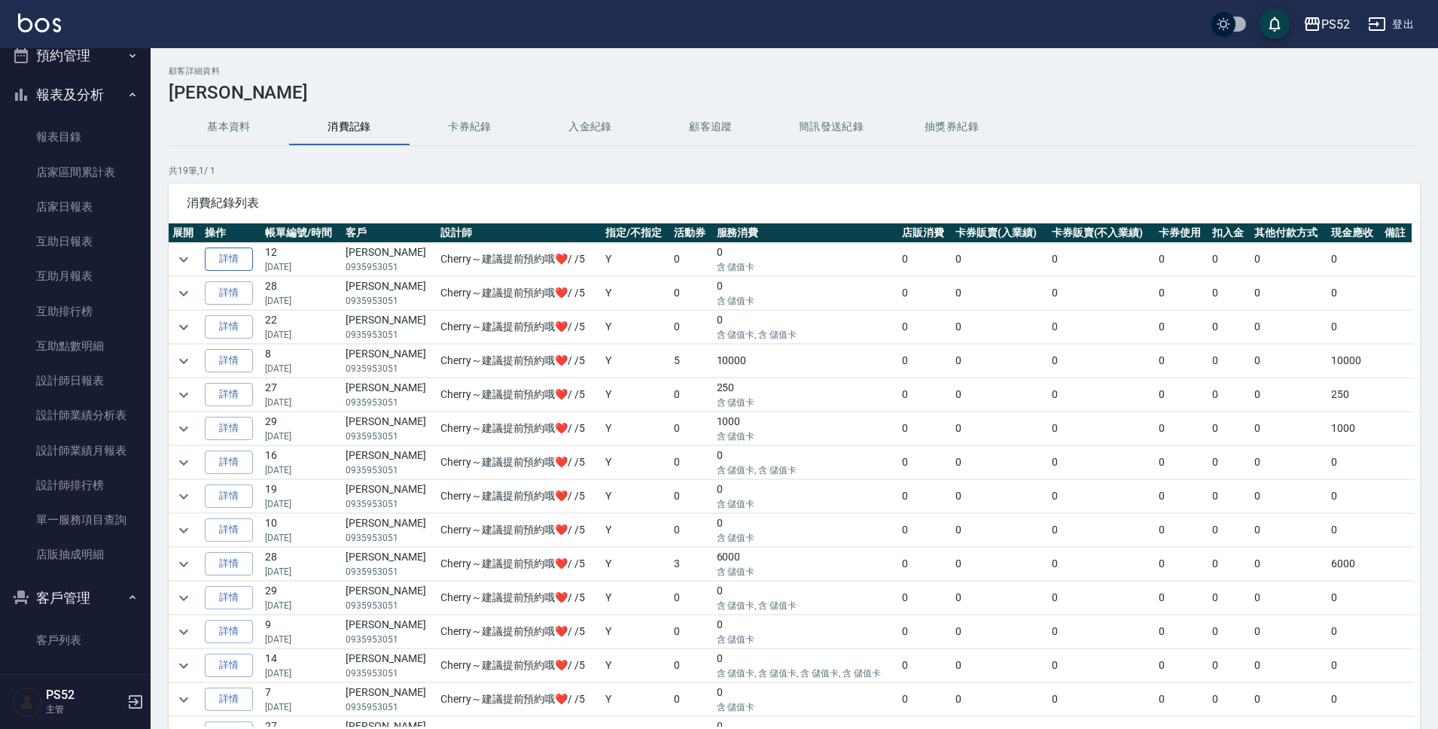
click at [218, 257] on link "詳情" at bounding box center [229, 259] width 48 height 23
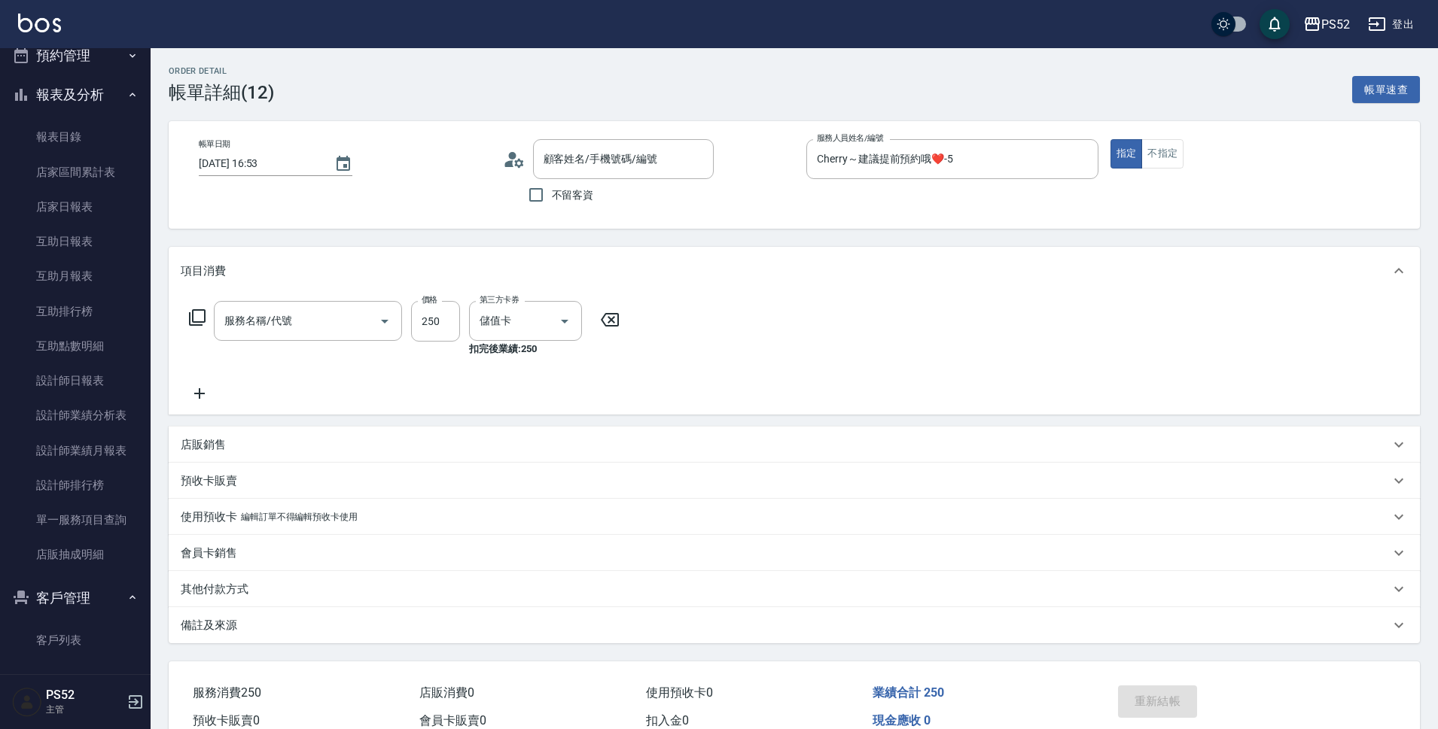
type input "2025/07/08 16:53"
type input "Cherry～建議提前預約哦❤️-5"
type input "單剪(C2)"
type input "王淑媛/0935953051/C0935953051"
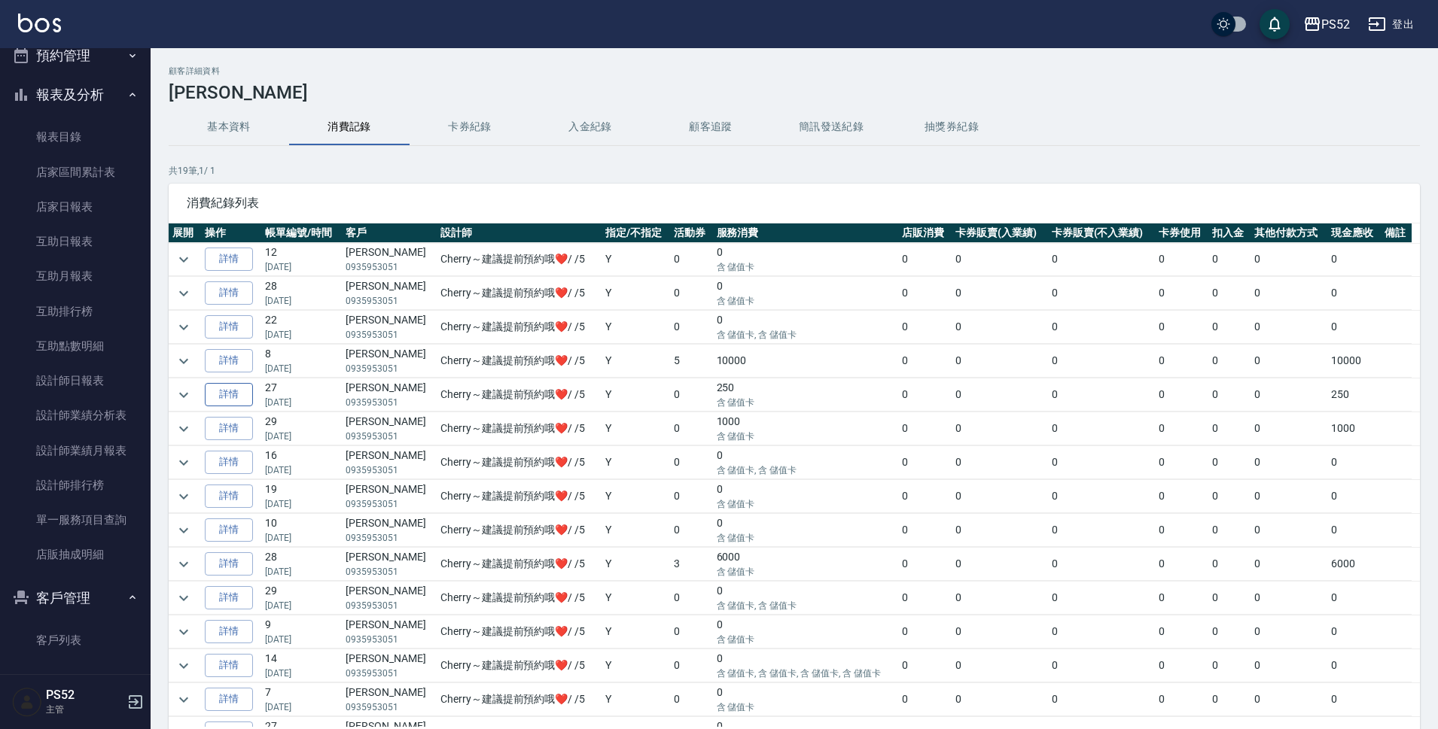
click at [218, 401] on link "詳情" at bounding box center [229, 394] width 48 height 23
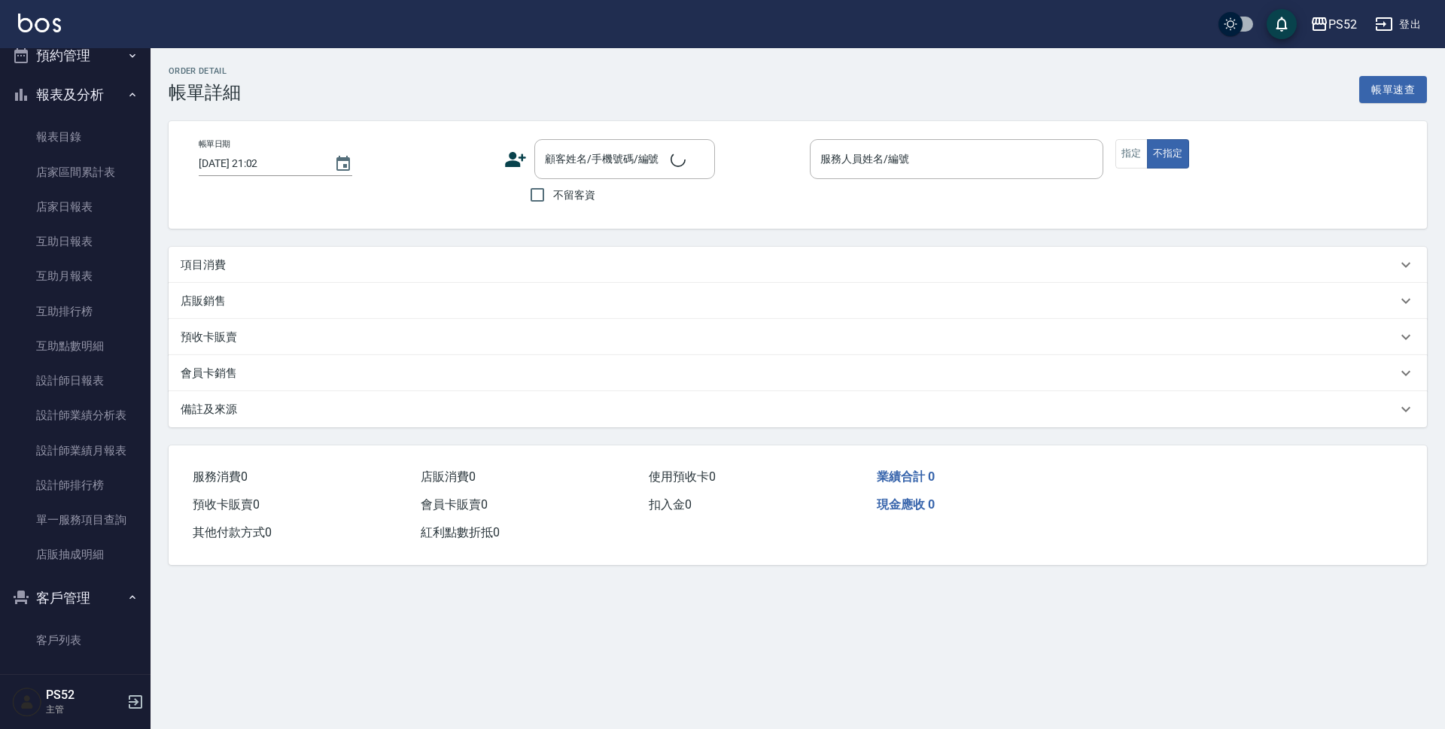
type input "2024/10/26 19:28"
type input "Cherry～建議提前預約哦❤️-5"
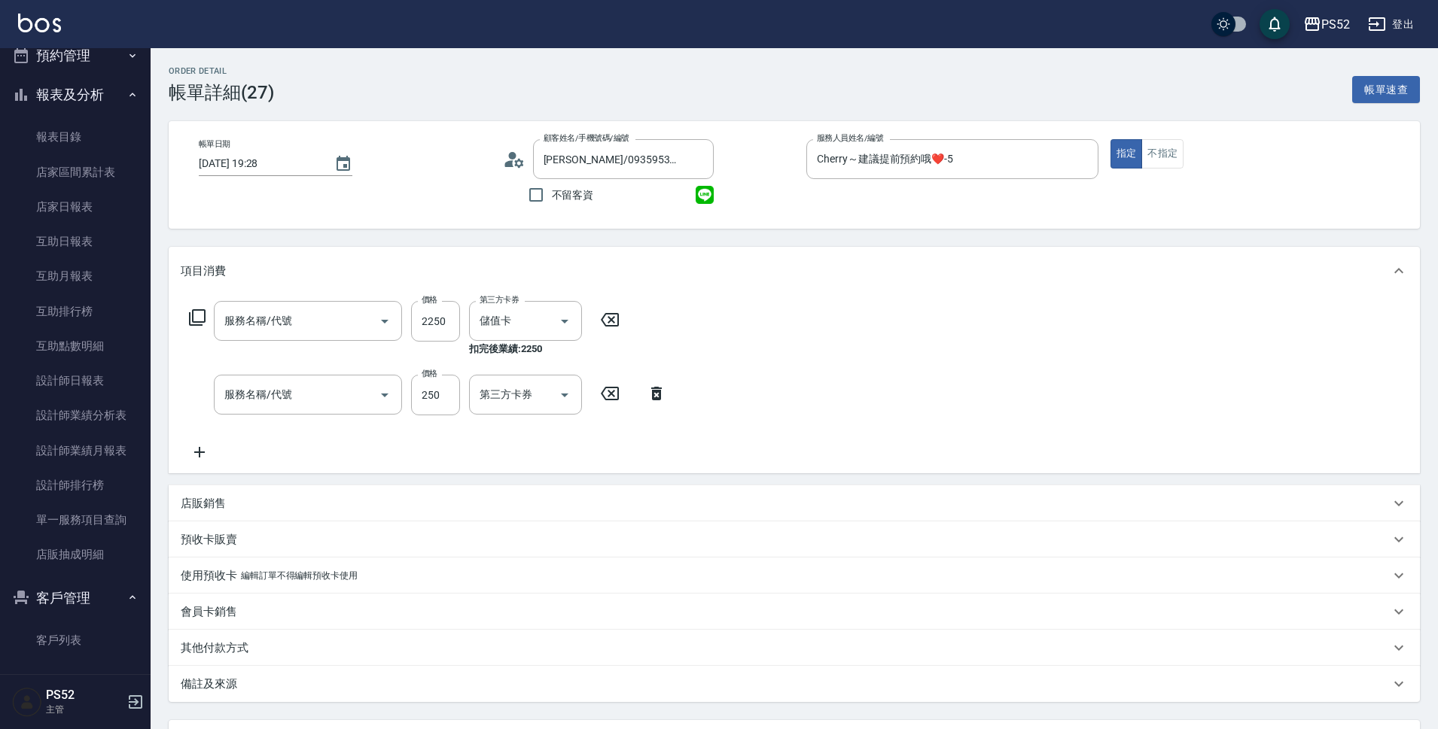
type input "王淑媛/0935953051/C0935953051"
type input "染C餐+D餐(L6)"
type input "單剪(C2)"
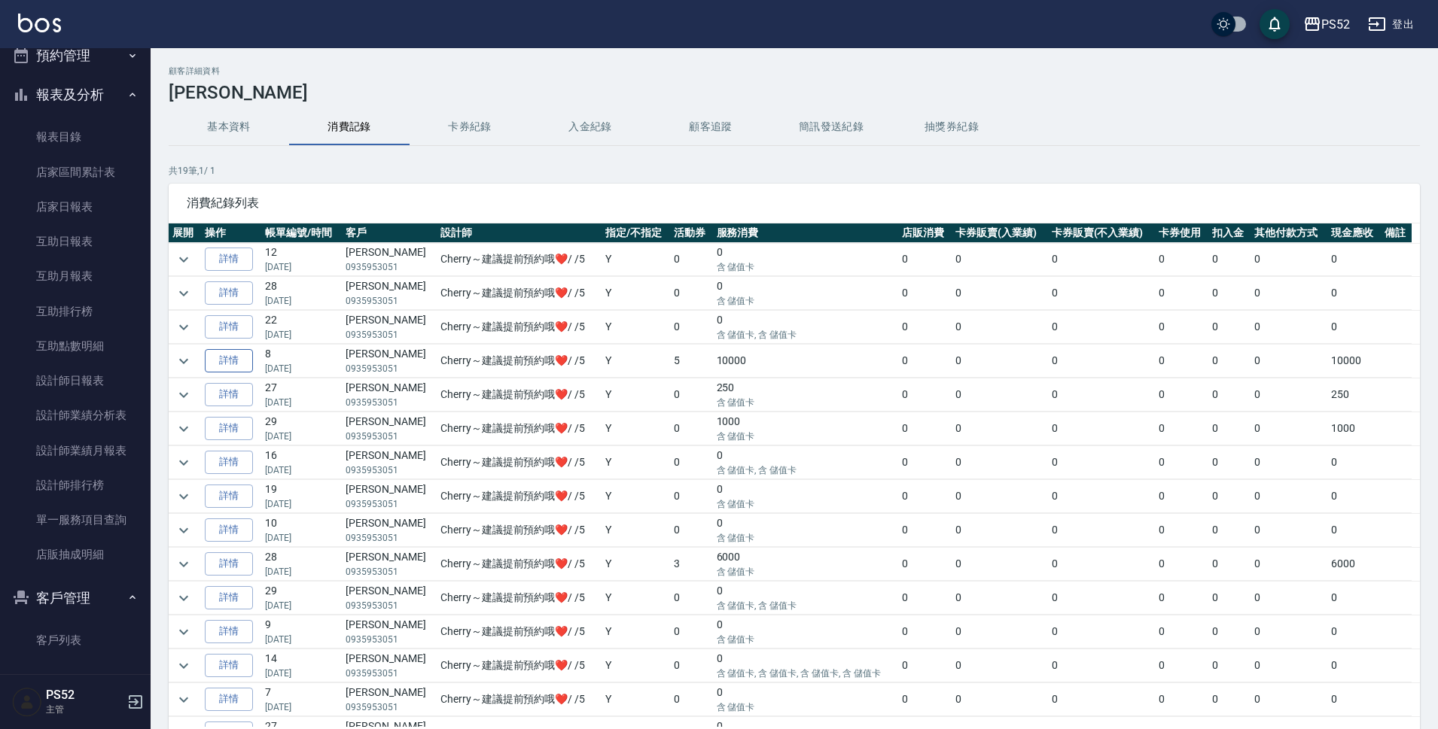
click at [244, 361] on link "詳情" at bounding box center [229, 360] width 48 height 23
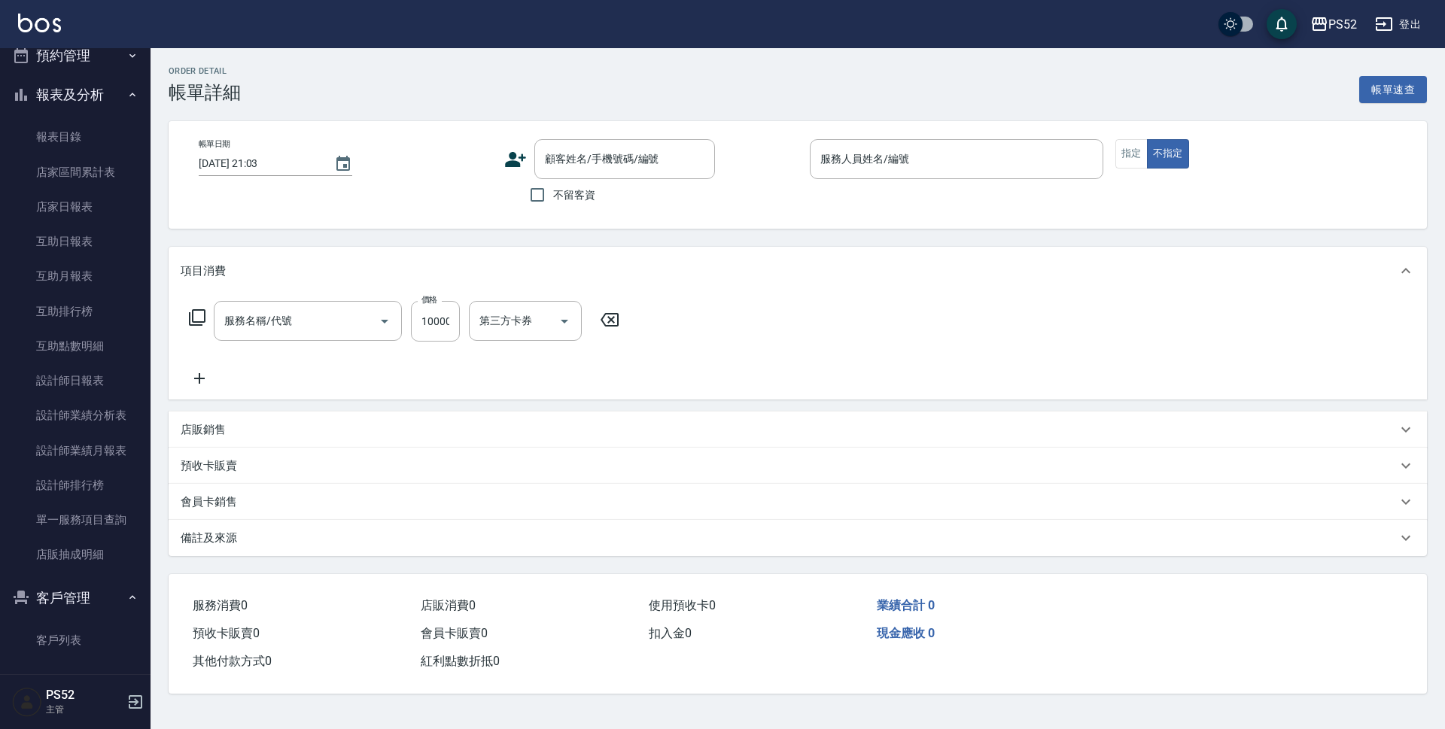
type input "2024/12/28 14:16"
type input "Cherry～建議提前預約哦❤️-5"
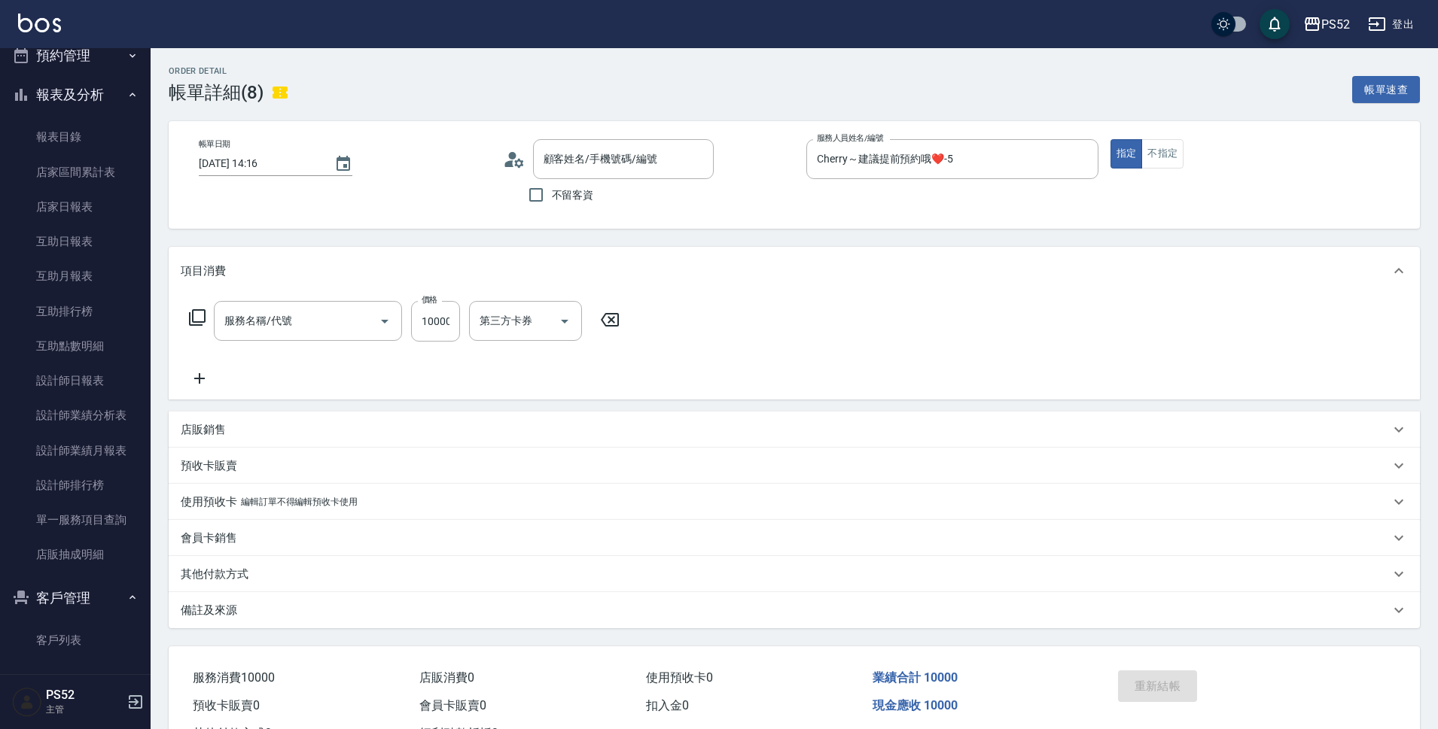
type input "VIP(888)"
type input "王淑媛/0935953051/C0935953051"
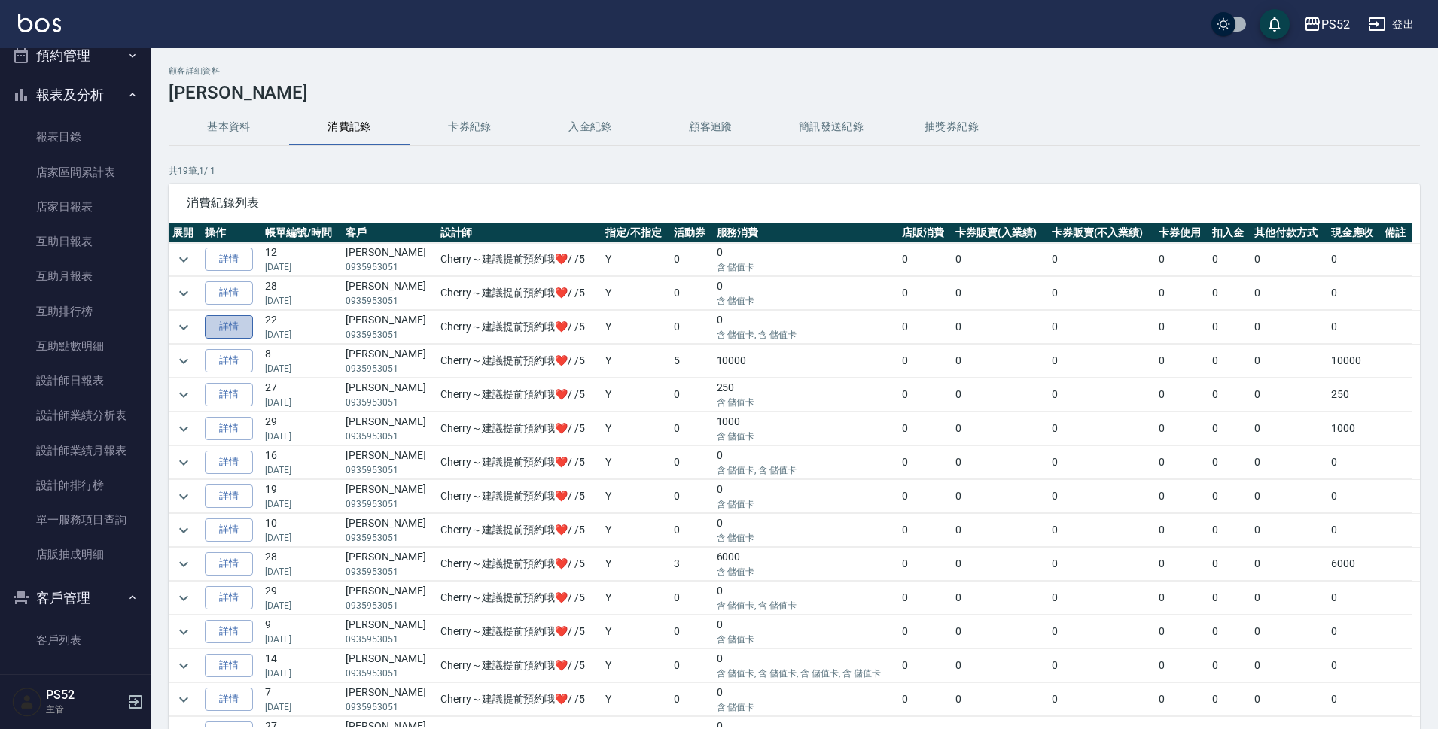
click at [223, 333] on link "詳情" at bounding box center [229, 326] width 48 height 23
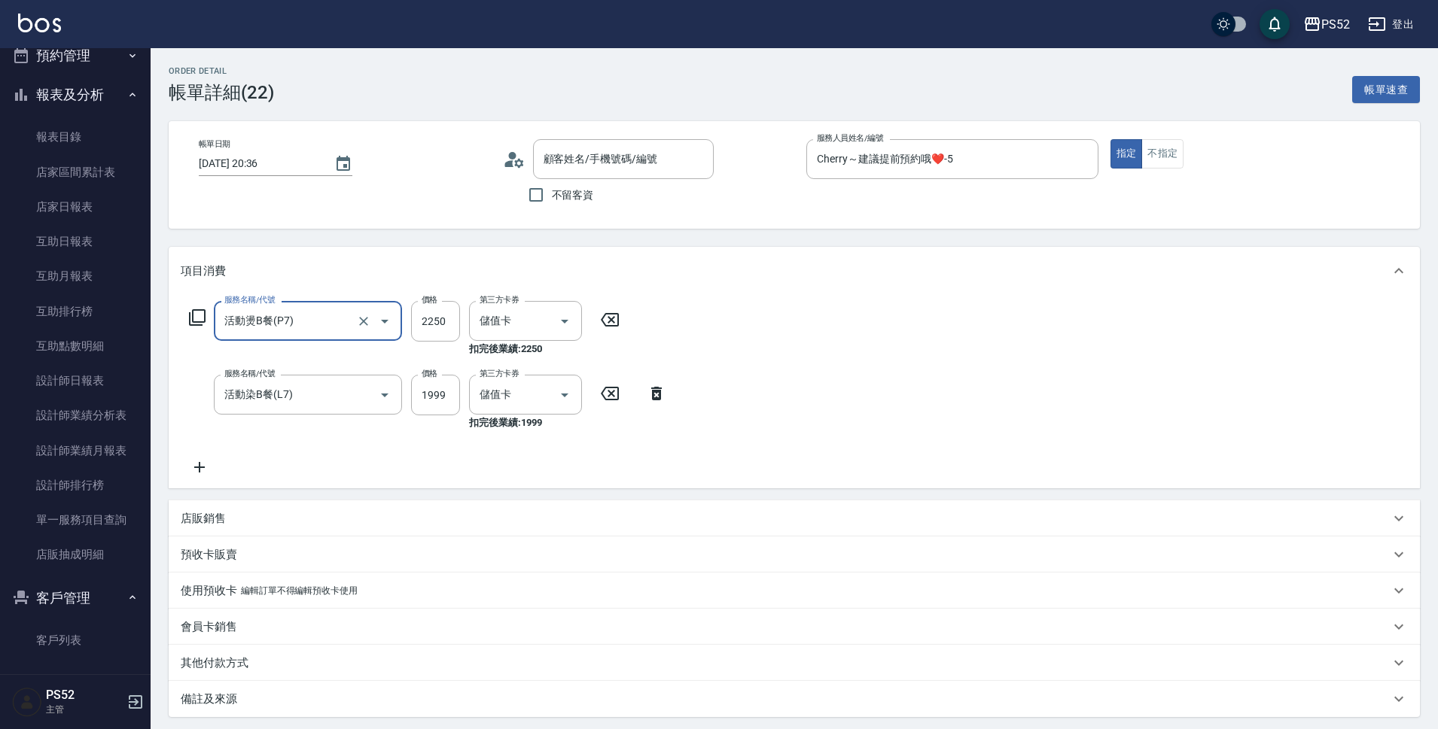
type input "王淑媛/0935953051/C0935953051"
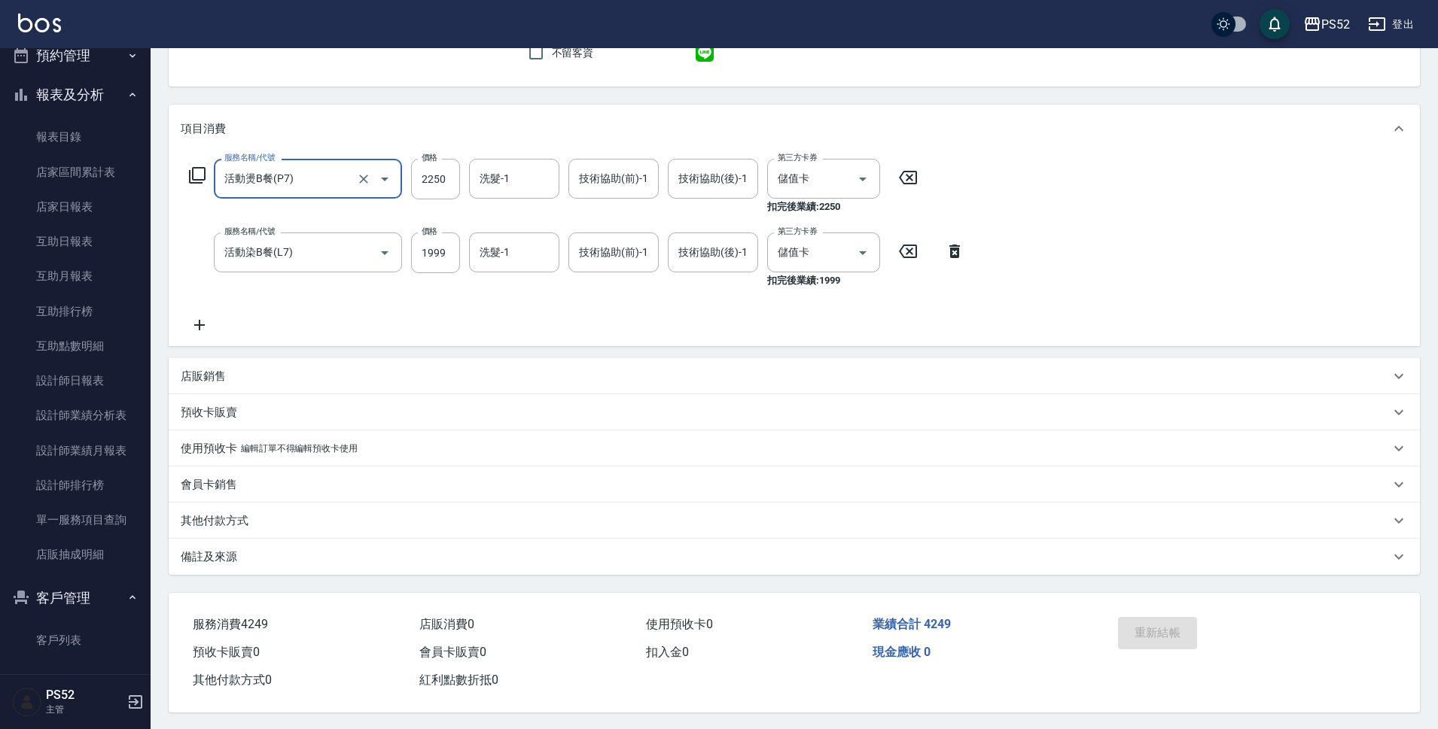
scroll to position [151, 0]
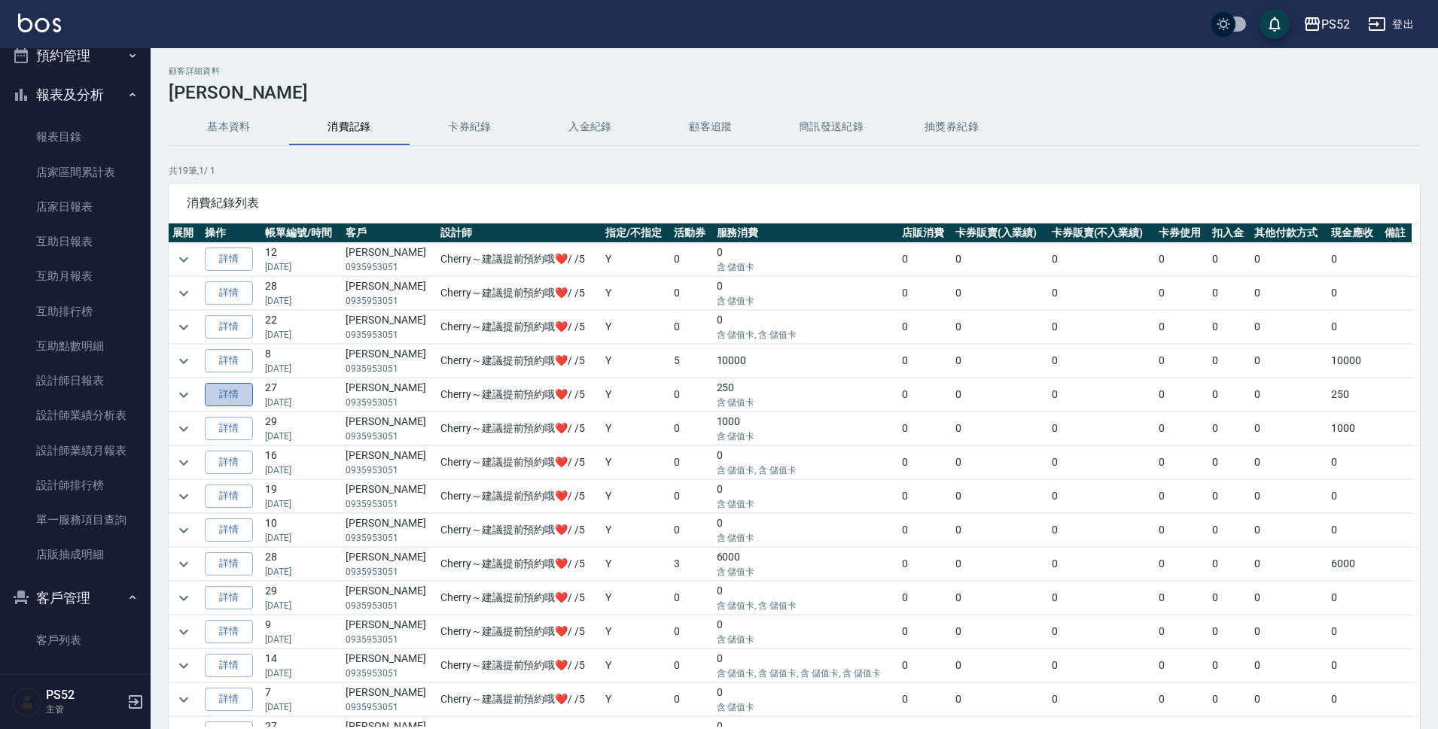
click at [236, 404] on link "詳情" at bounding box center [229, 394] width 48 height 23
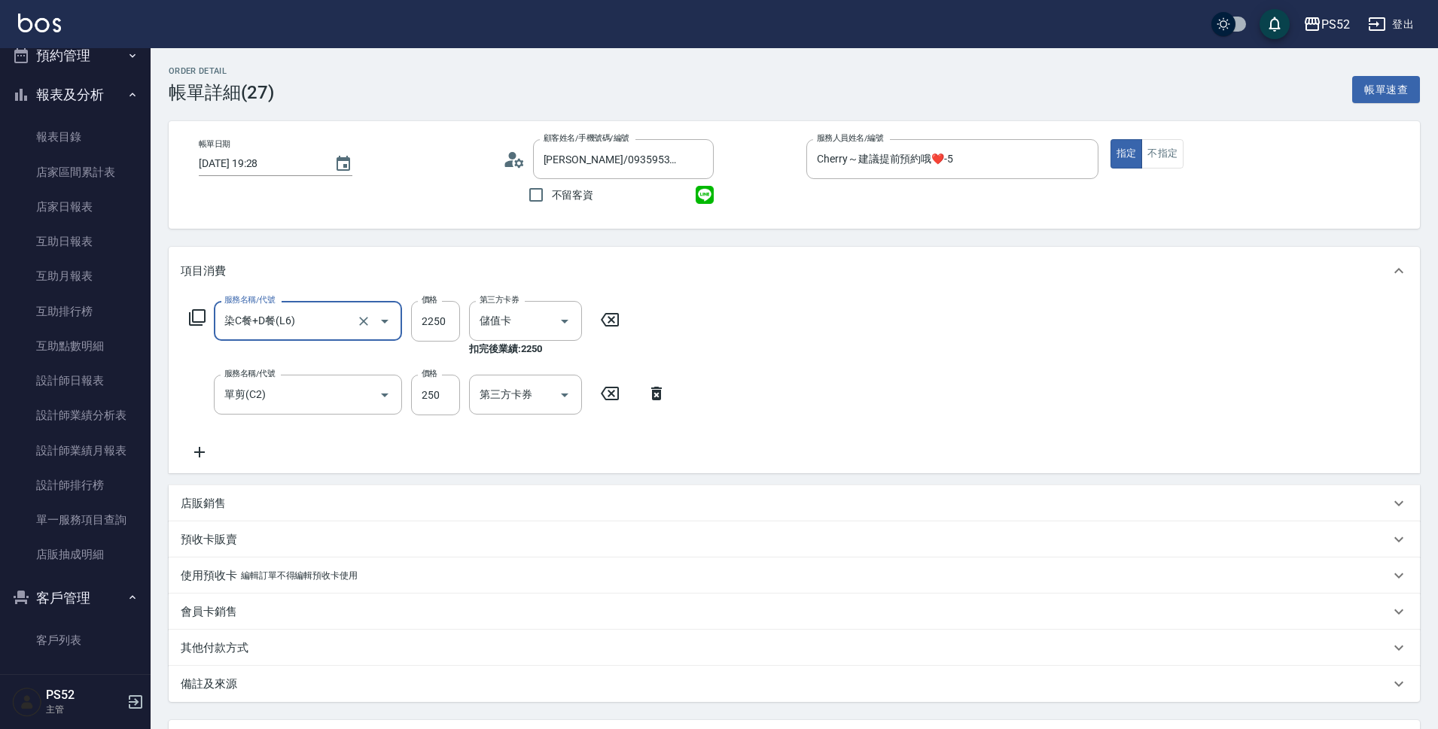
type input "王淑媛/0935953051/C0935953051"
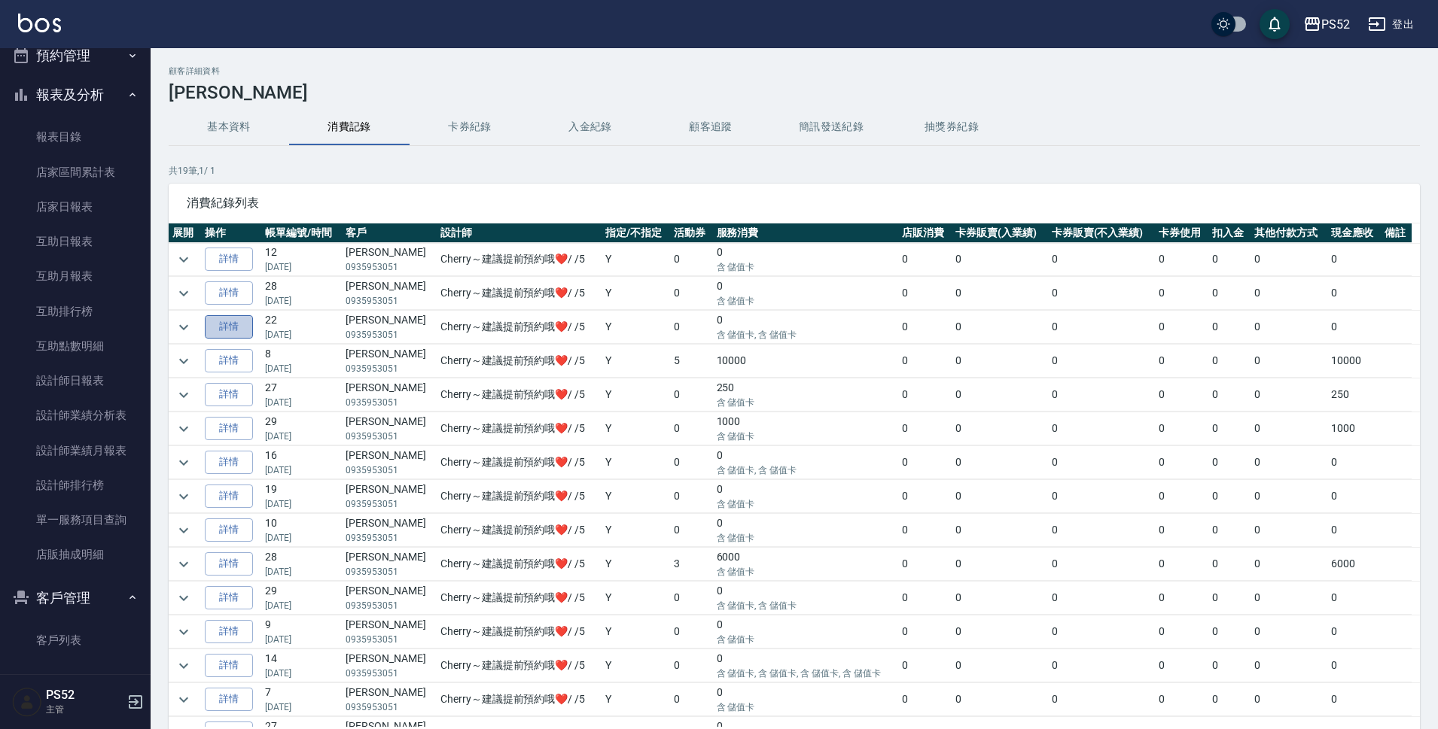
click at [227, 328] on link "詳情" at bounding box center [229, 326] width 48 height 23
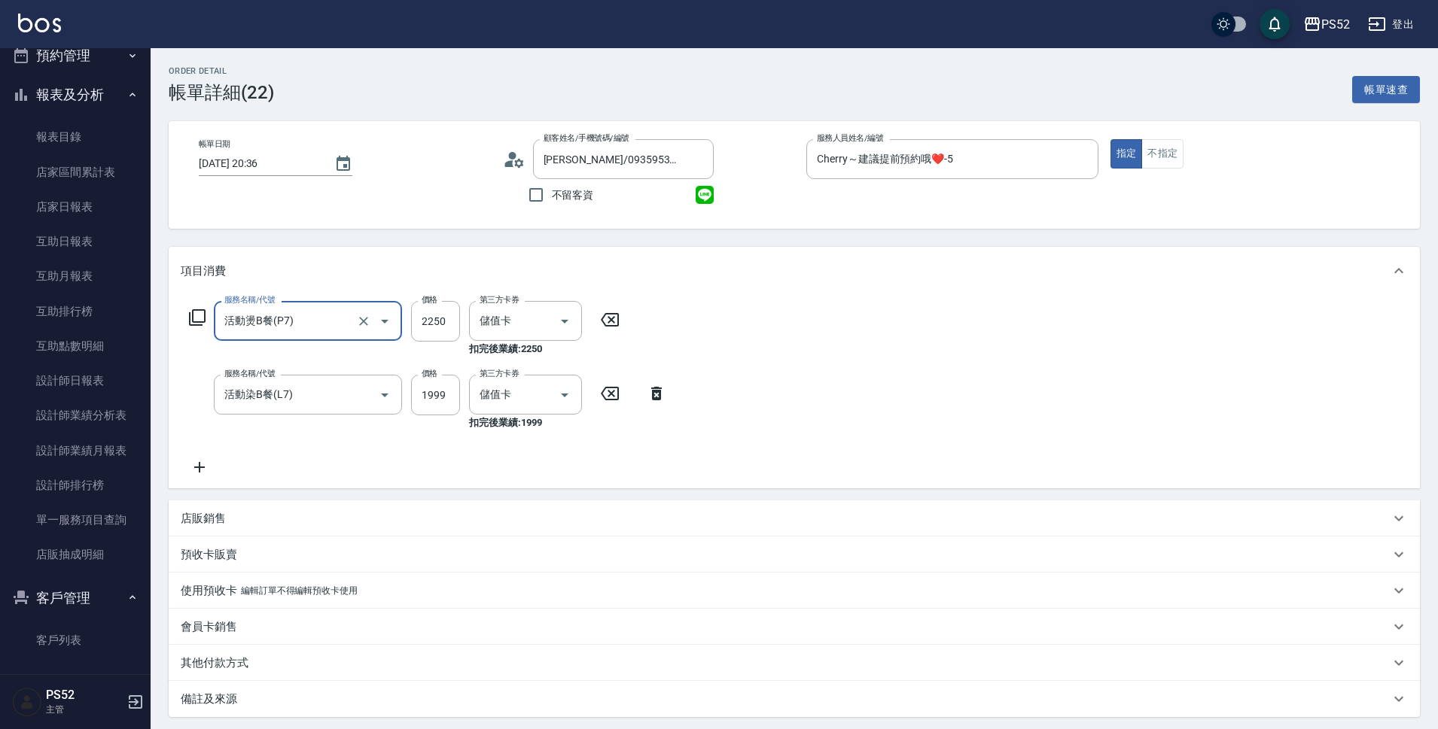
type input "王淑媛/0935953051/C0935953051"
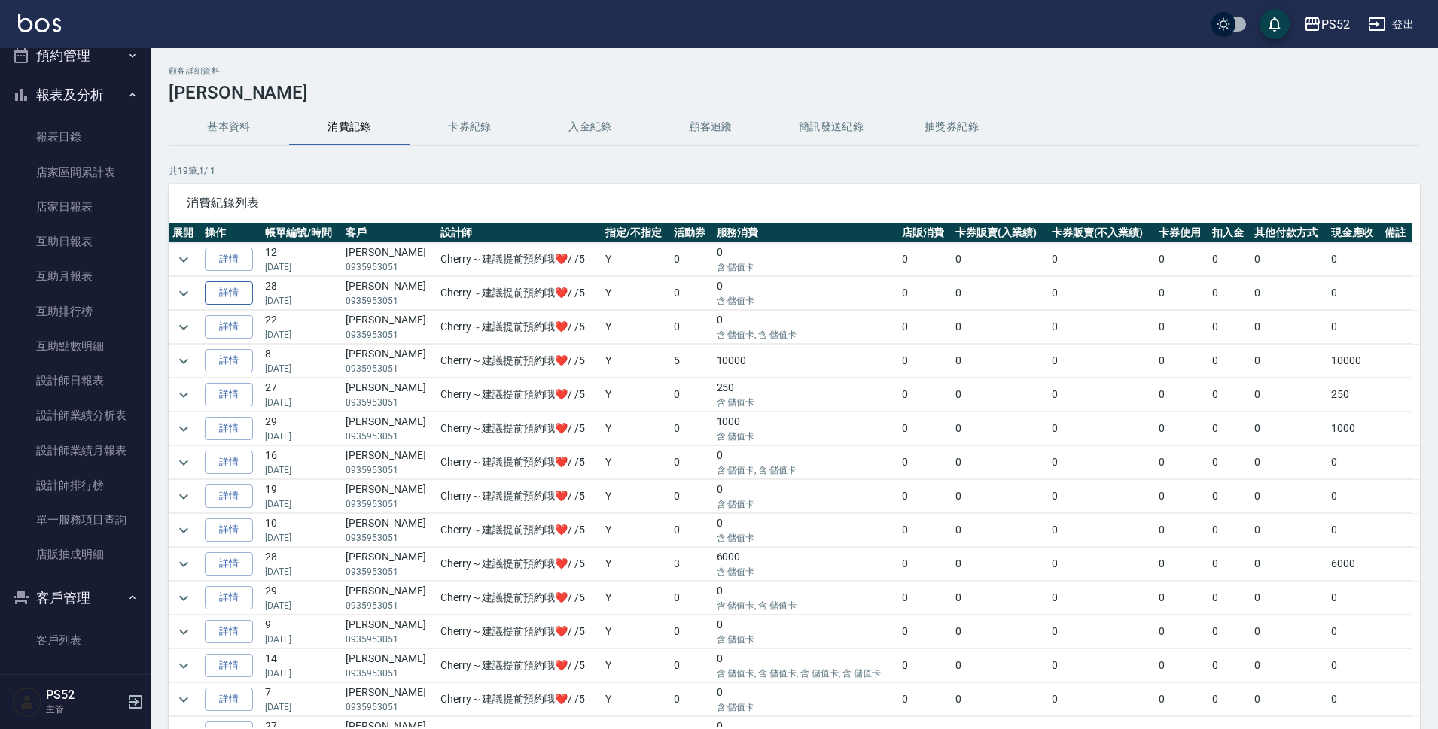
click at [235, 291] on link "詳情" at bounding box center [229, 293] width 48 height 23
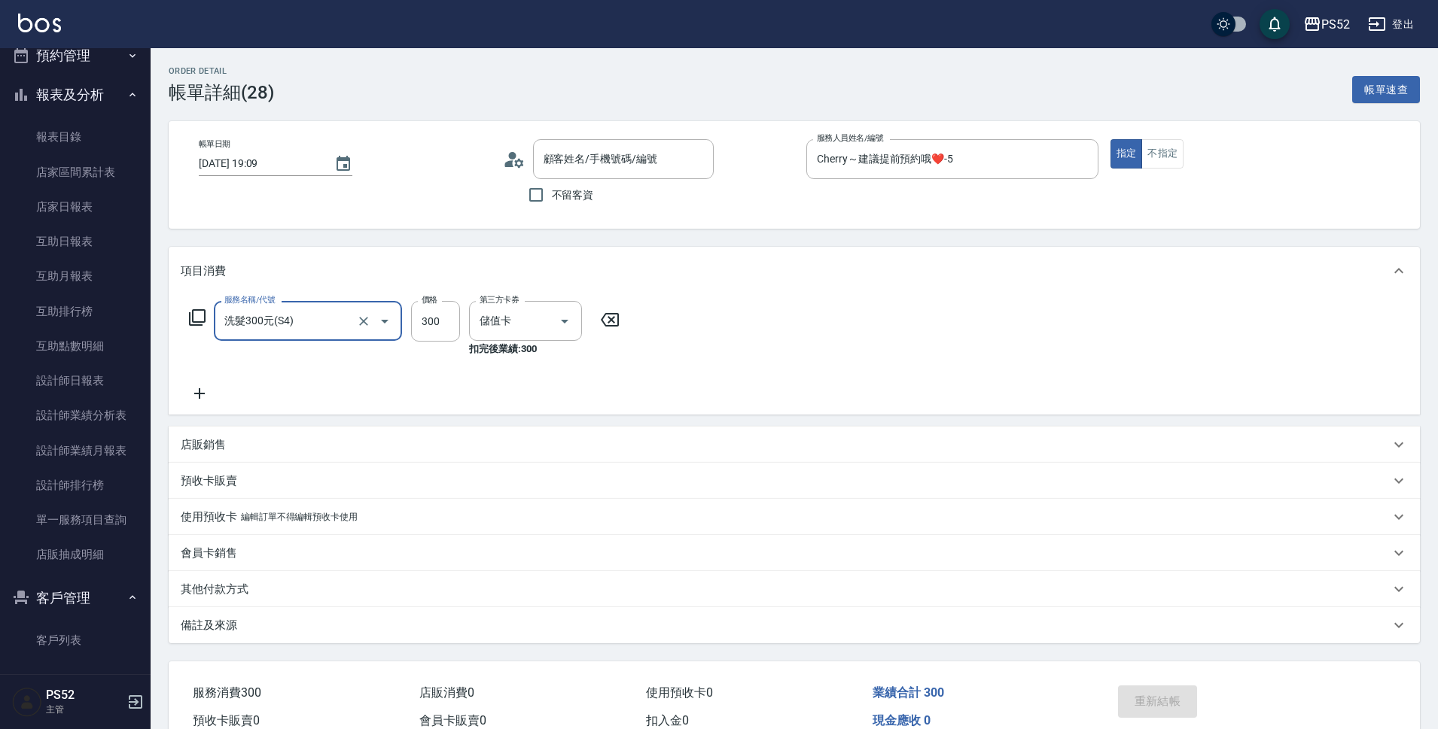
type input "王淑媛/0935953051/C0935953051"
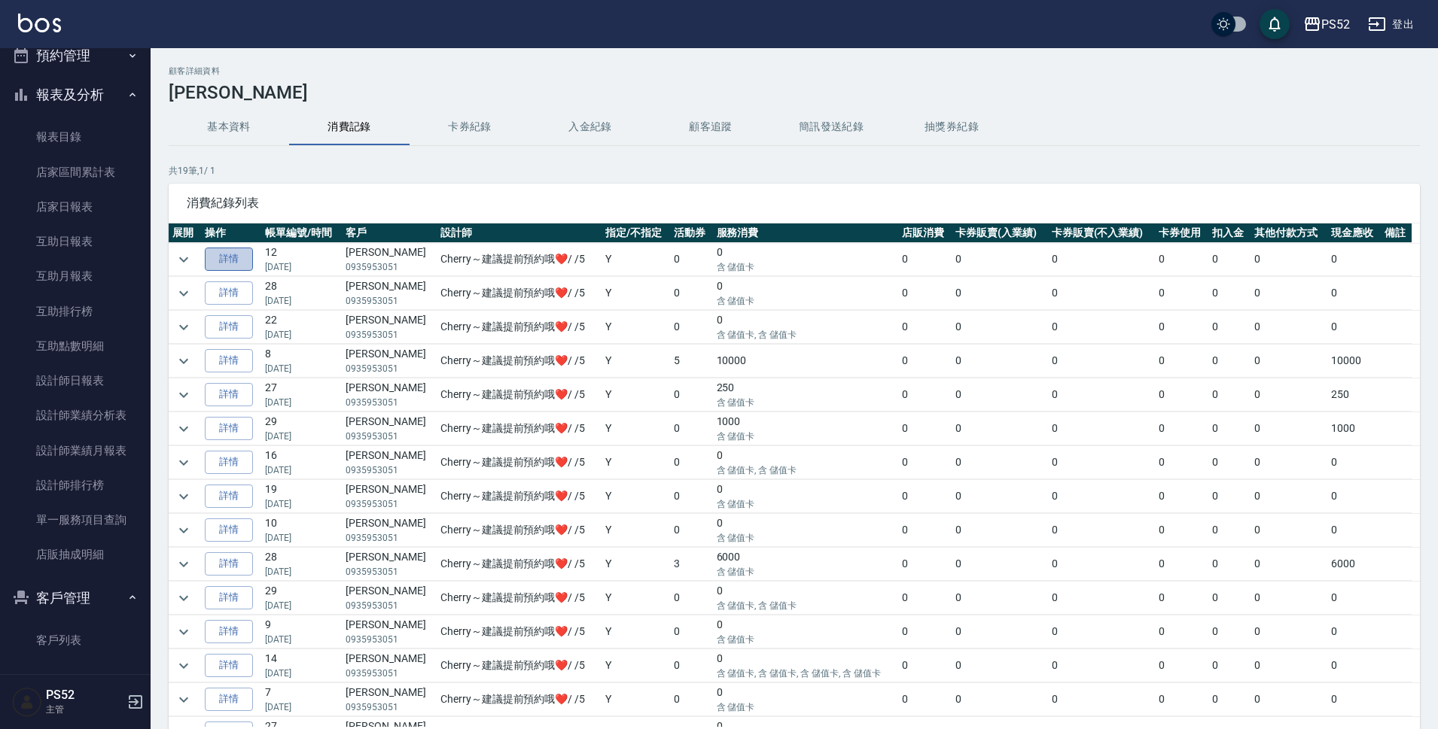
click at [227, 255] on link "詳情" at bounding box center [229, 259] width 48 height 23
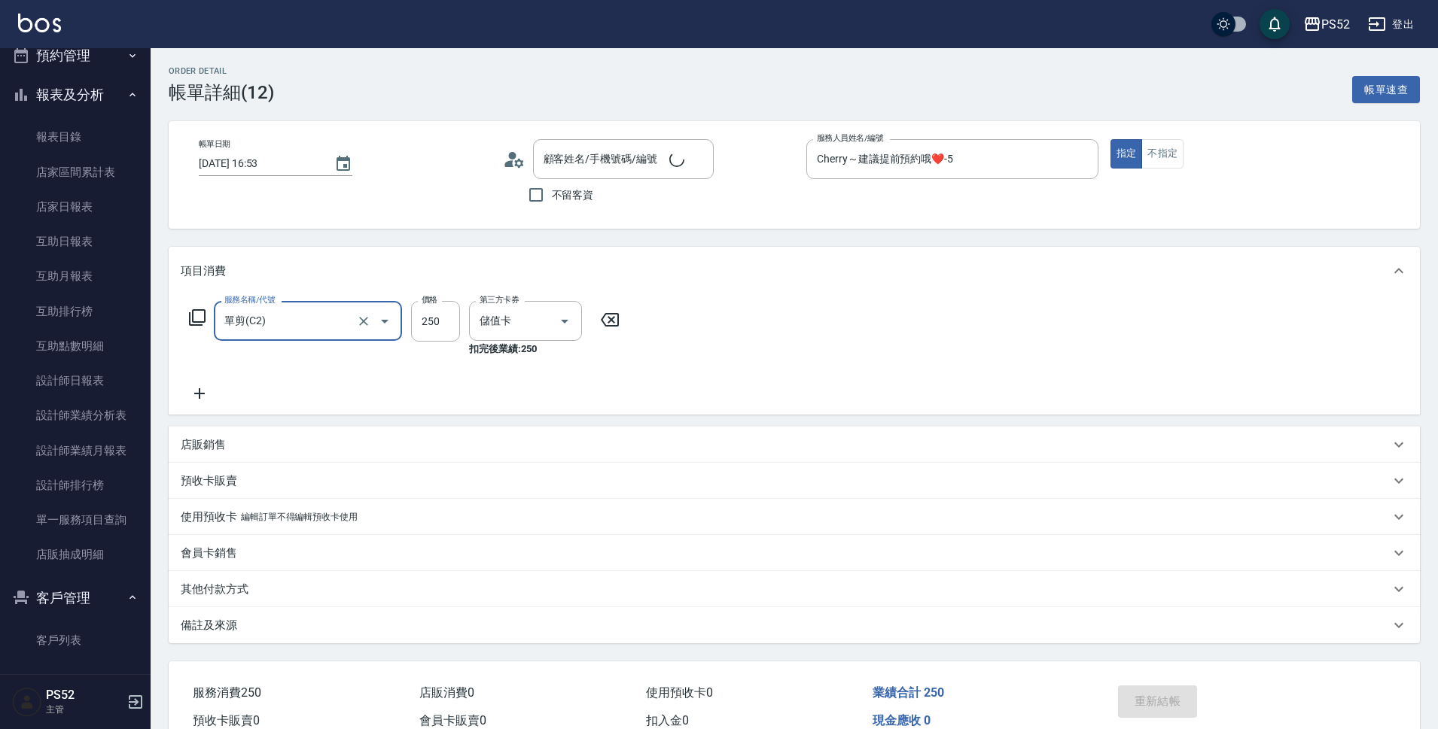
type input "王淑媛/0935953051/C0935953051"
